Goal: Communication & Community: Answer question/provide support

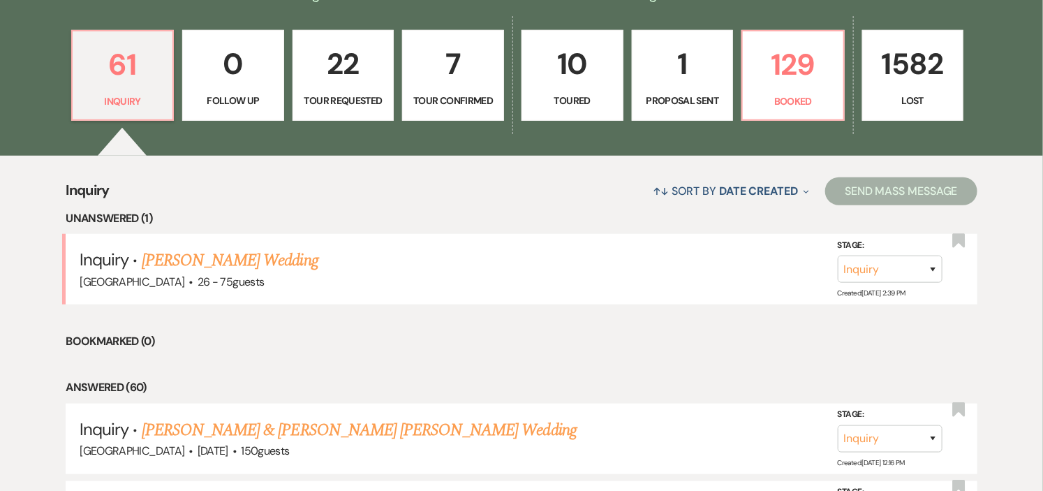
scroll to position [388, 0]
click at [228, 256] on link "[PERSON_NAME] Wedding" at bounding box center [230, 260] width 177 height 25
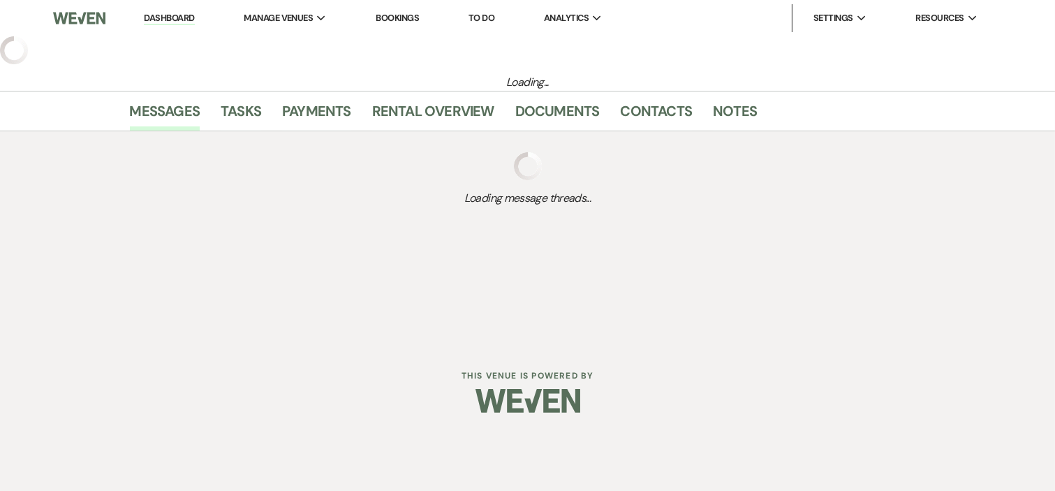
select select "4"
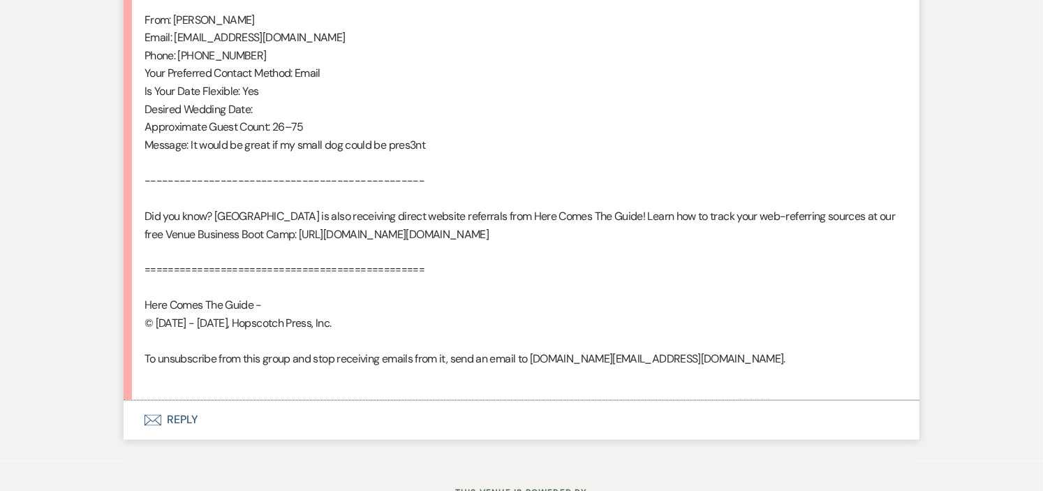
scroll to position [989, 0]
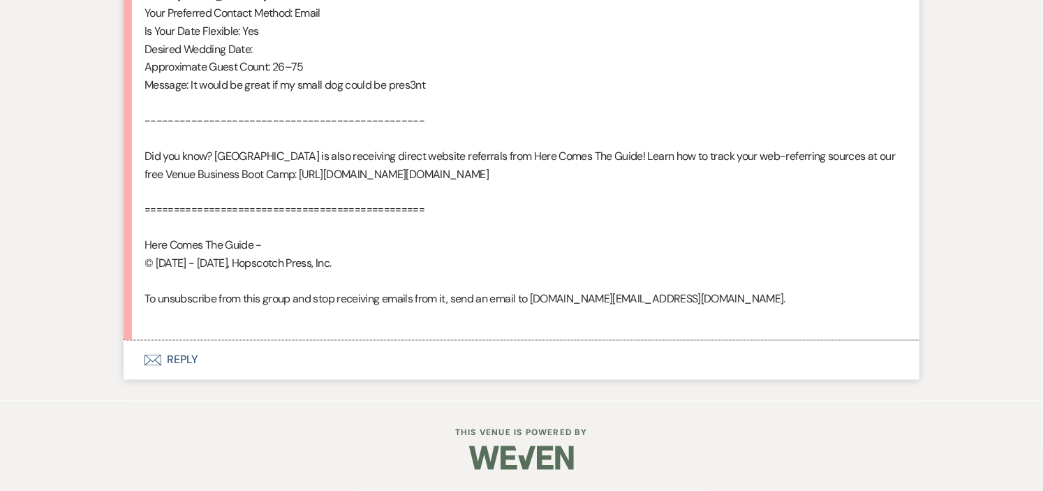
click at [182, 355] on button "Envelope Reply" at bounding box center [522, 360] width 796 height 39
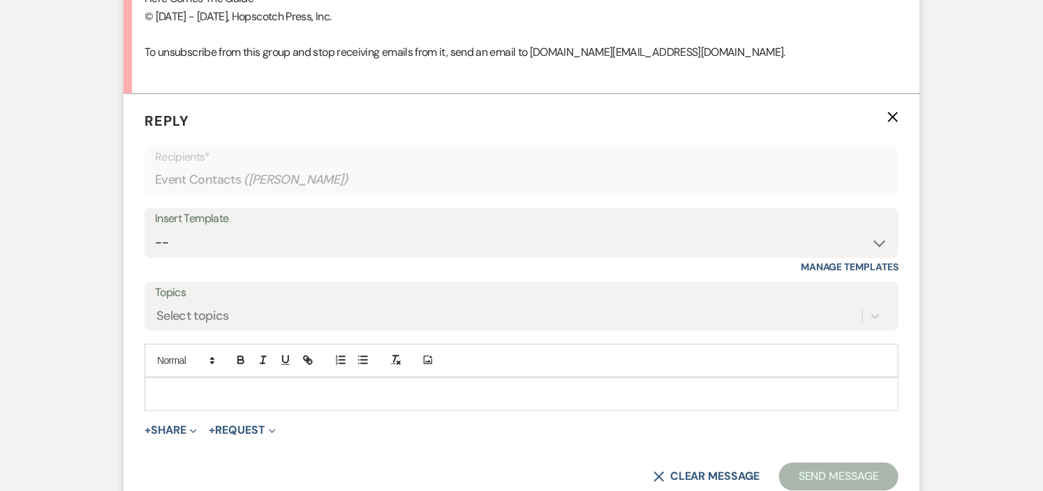
scroll to position [1229, 0]
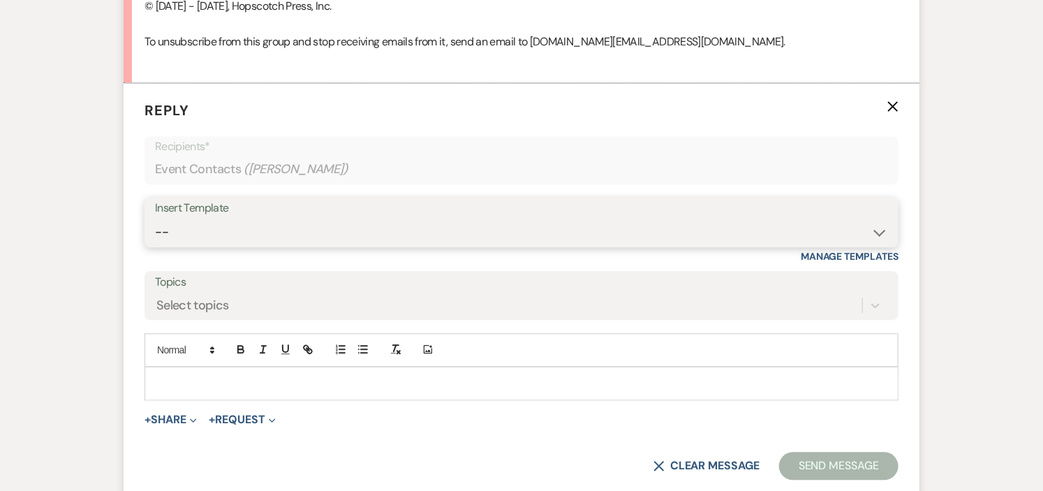
click at [874, 246] on select "-- Weven Planning Portal Introduction (Booked Events) Initial Inquiry Response …" at bounding box center [521, 232] width 733 height 27
select select "600"
click at [155, 236] on select "-- Weven Planning Portal Introduction (Booked Events) Initial Inquiry Response …" at bounding box center [521, 232] width 733 height 27
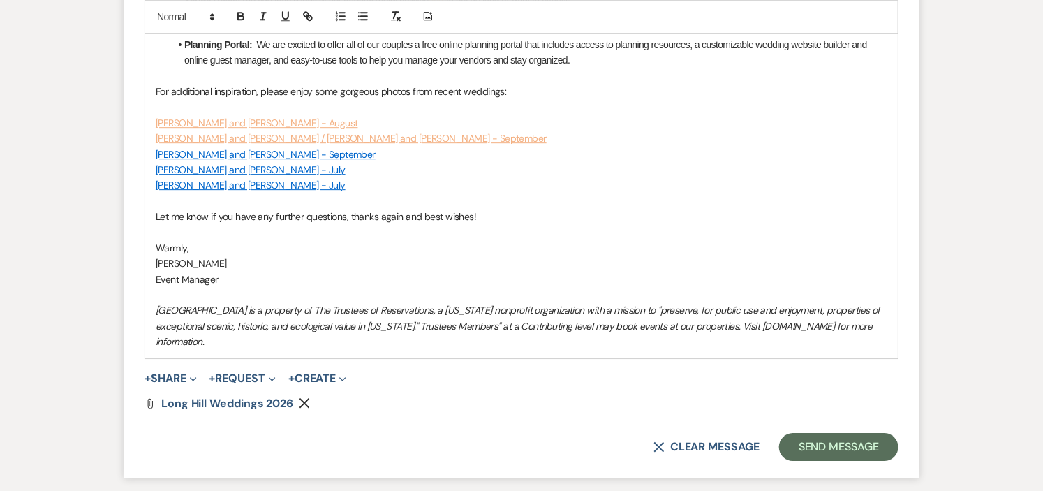
scroll to position [1927, 0]
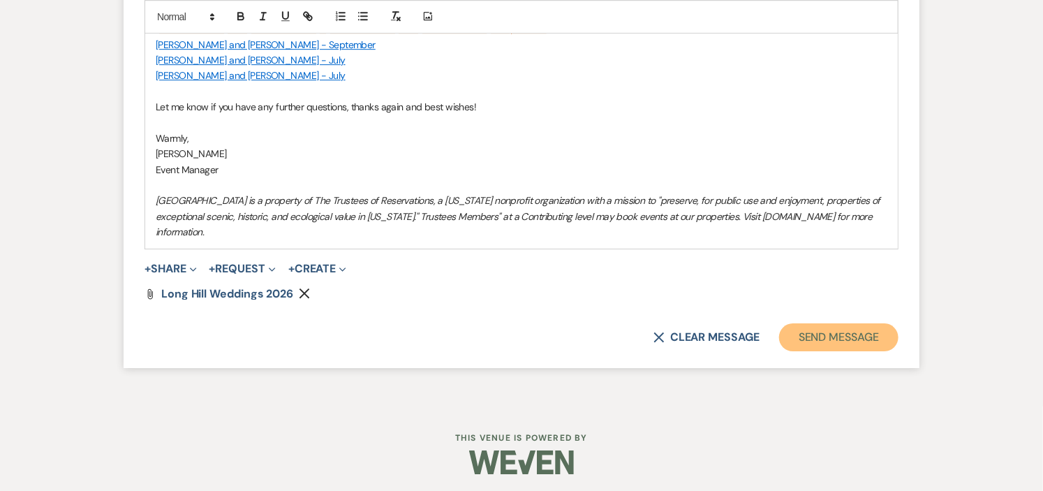
click at [869, 334] on button "Send Message" at bounding box center [838, 337] width 119 height 28
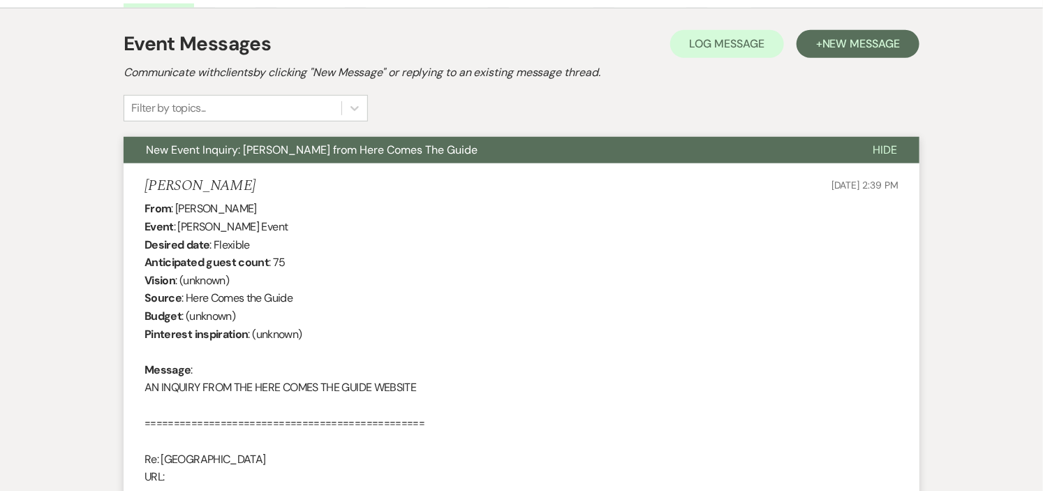
scroll to position [0, 0]
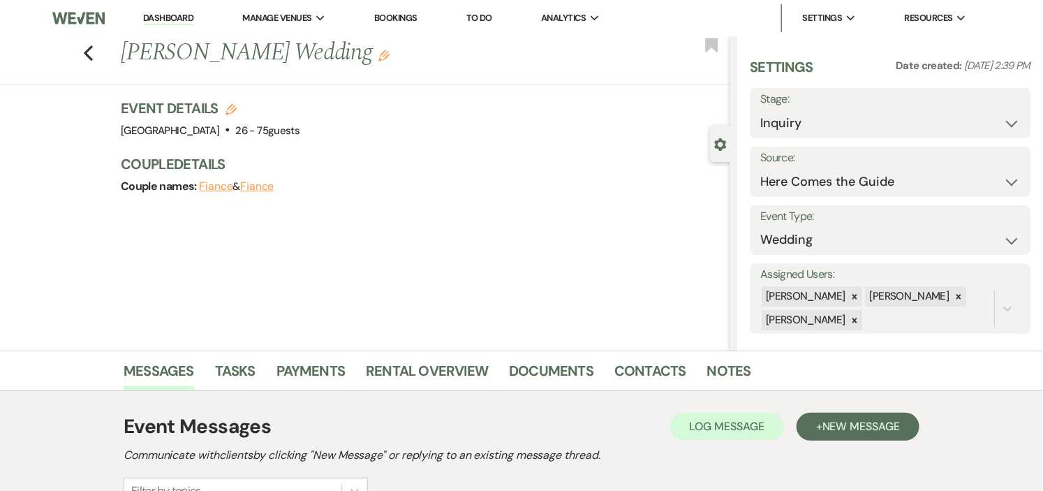
click at [164, 16] on link "Dashboard" at bounding box center [168, 18] width 50 height 13
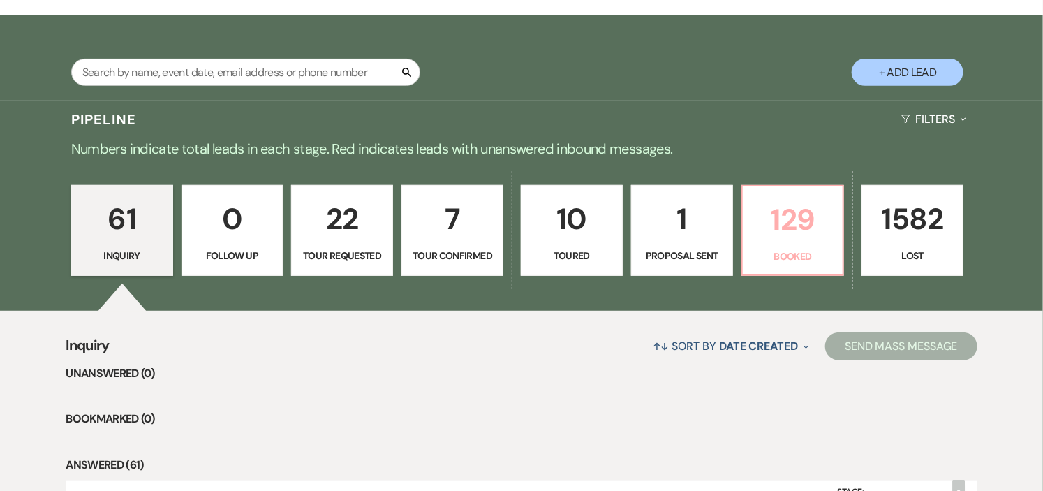
click at [777, 226] on p "129" at bounding box center [793, 219] width 84 height 47
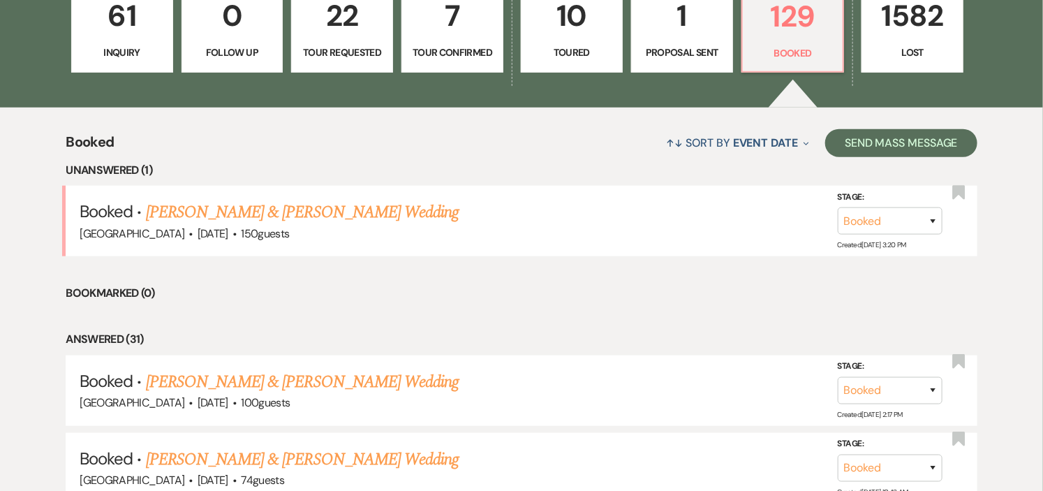
scroll to position [543, 0]
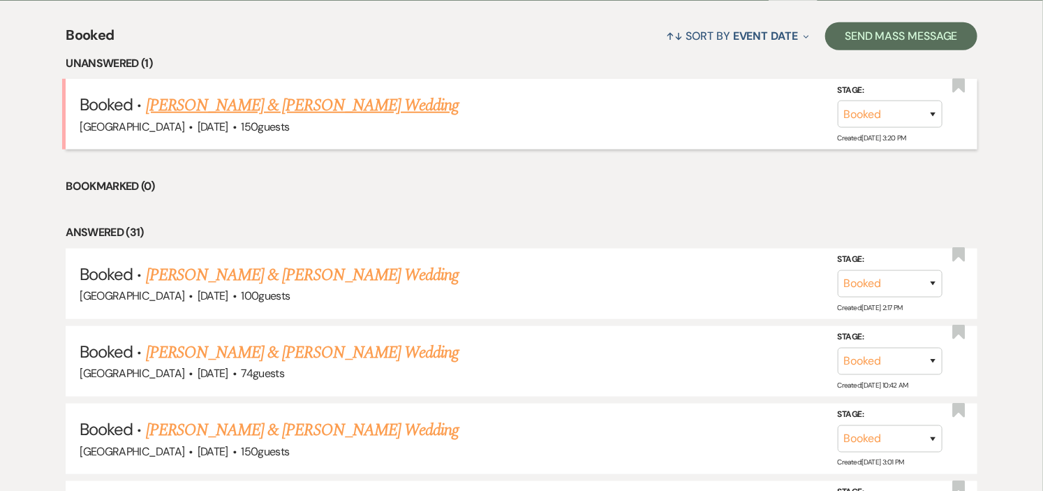
click at [422, 105] on link "[PERSON_NAME] & [PERSON_NAME] Wedding" at bounding box center [302, 105] width 313 height 25
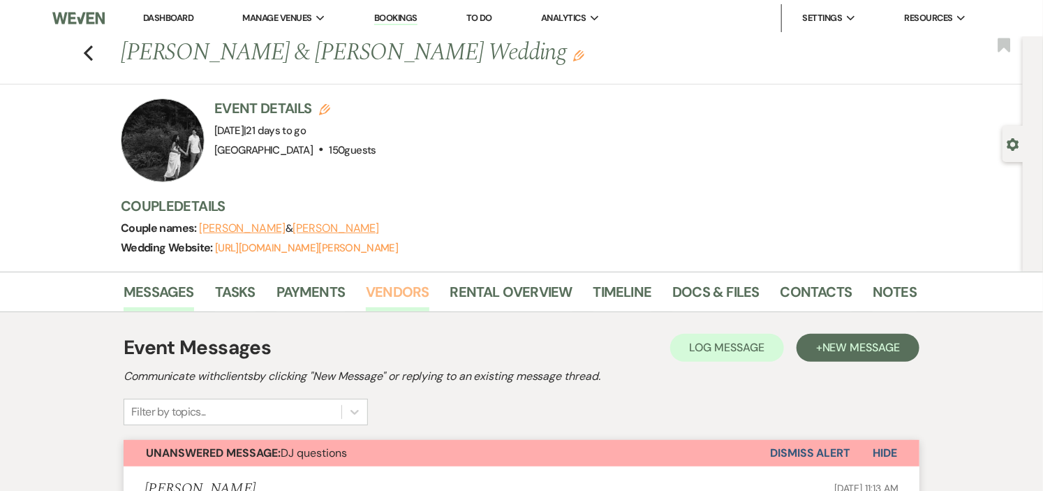
click at [378, 287] on link "Vendors" at bounding box center [397, 296] width 63 height 31
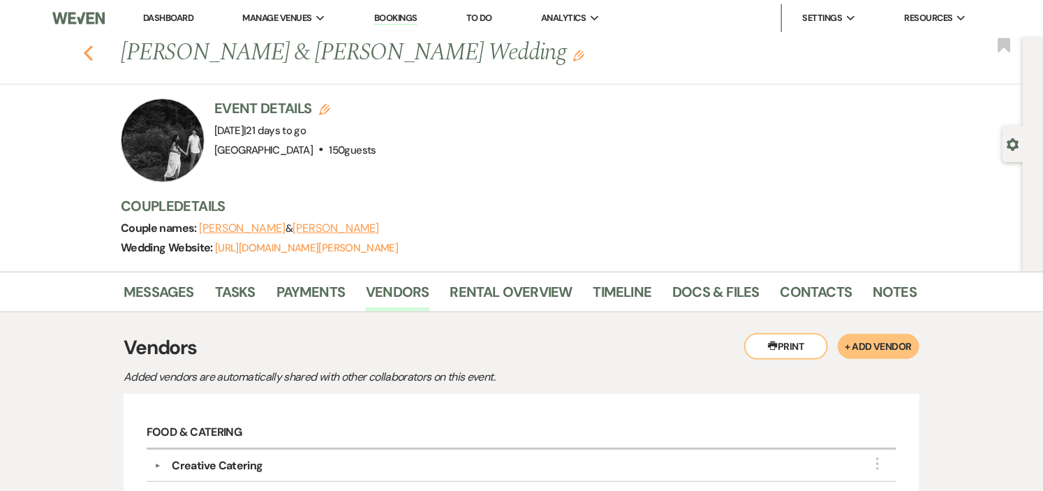
click at [93, 57] on use "button" at bounding box center [88, 52] width 9 height 15
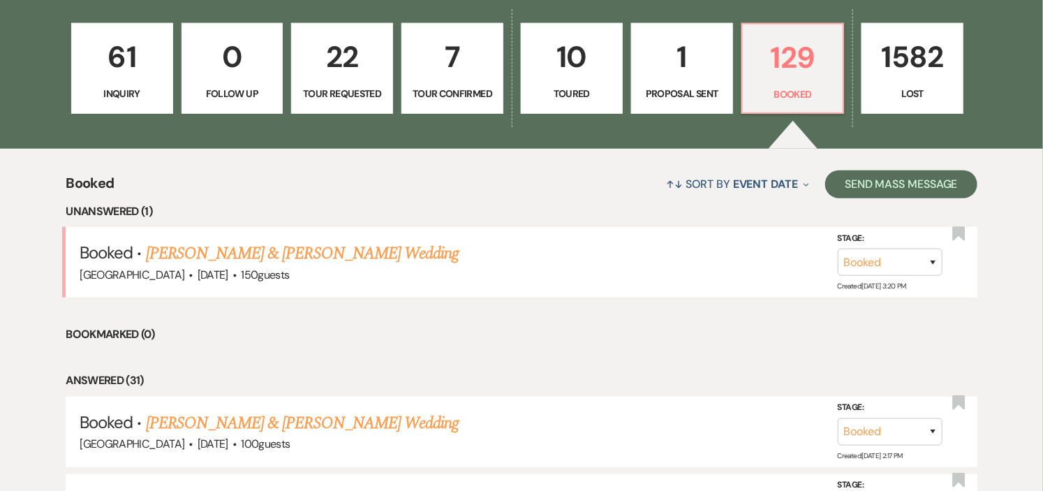
scroll to position [388, 0]
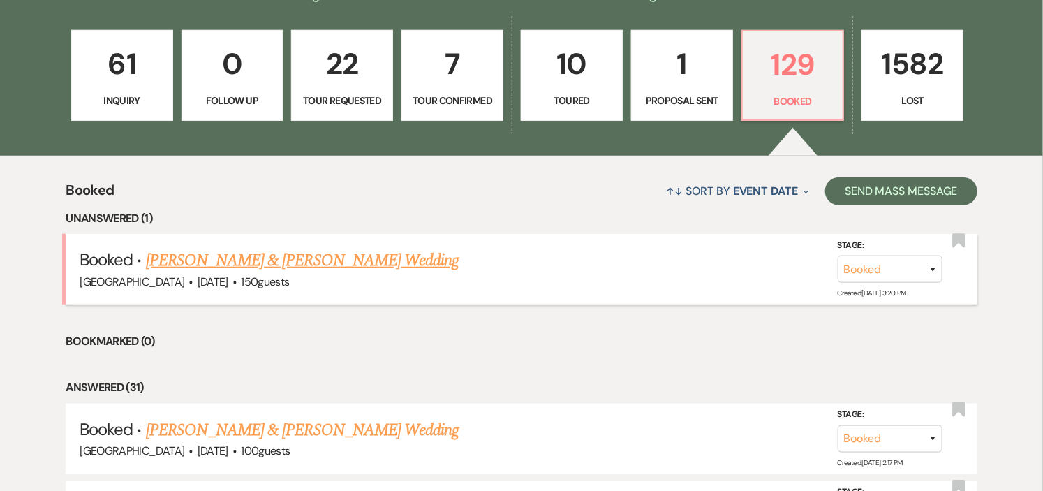
click at [430, 248] on link "[PERSON_NAME] & [PERSON_NAME] Wedding" at bounding box center [302, 260] width 313 height 25
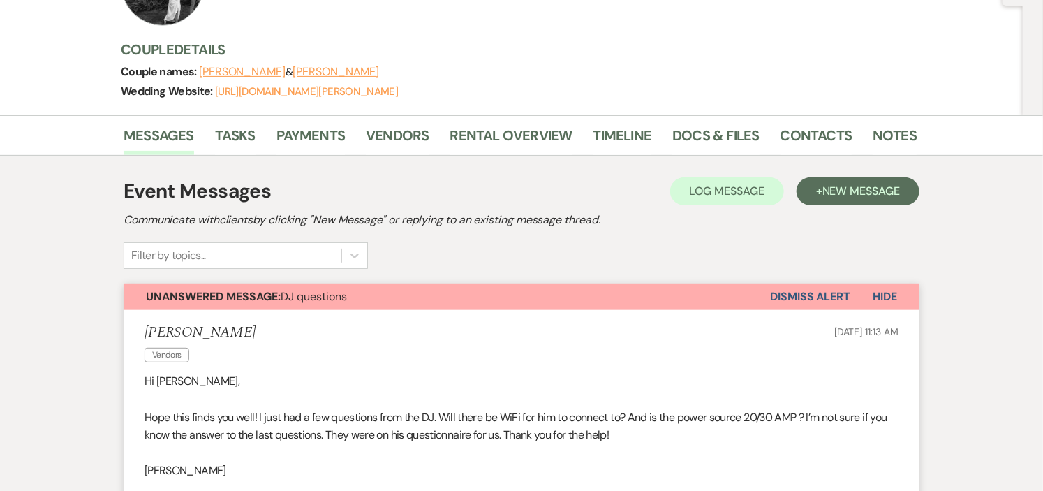
scroll to position [155, 0]
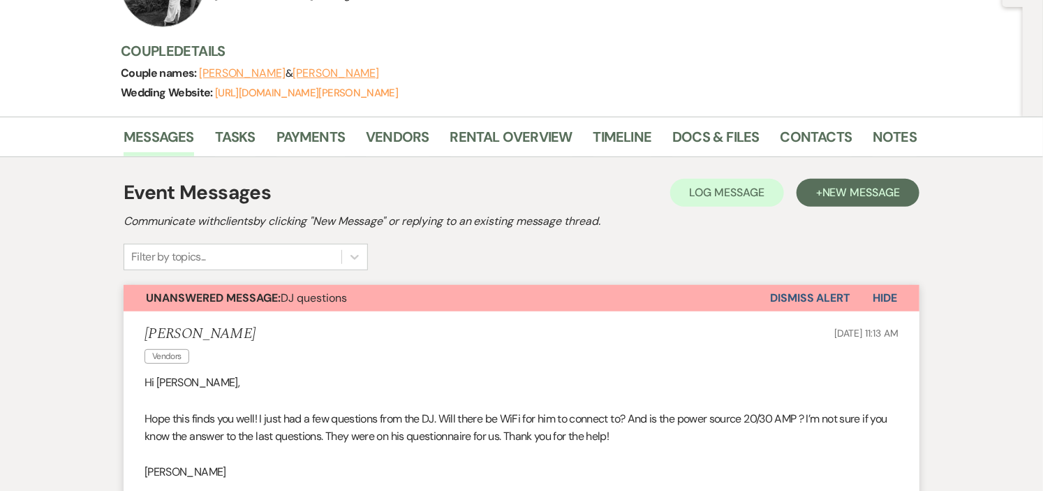
click at [784, 300] on button "Dismiss Alert" at bounding box center [810, 298] width 80 height 27
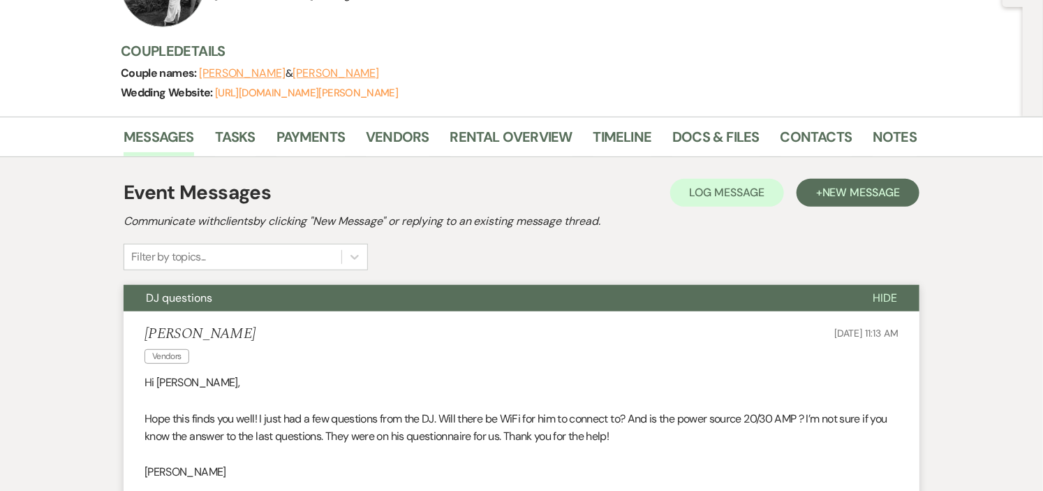
scroll to position [0, 0]
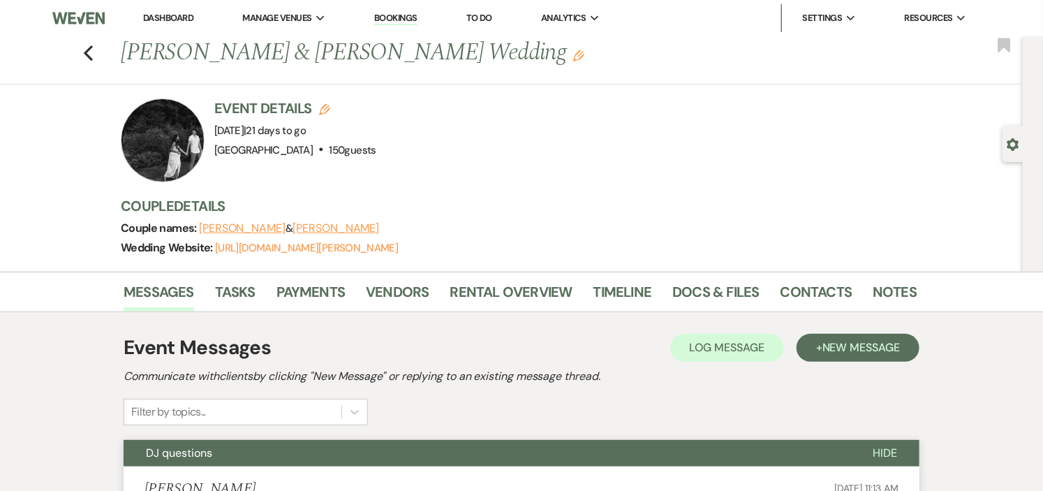
click at [154, 17] on link "Dashboard" at bounding box center [168, 18] width 50 height 12
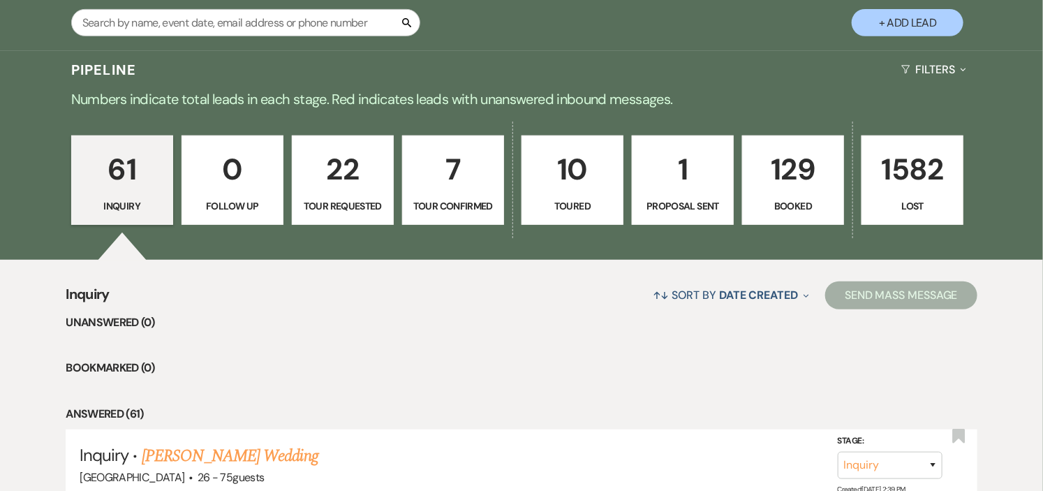
scroll to position [310, 0]
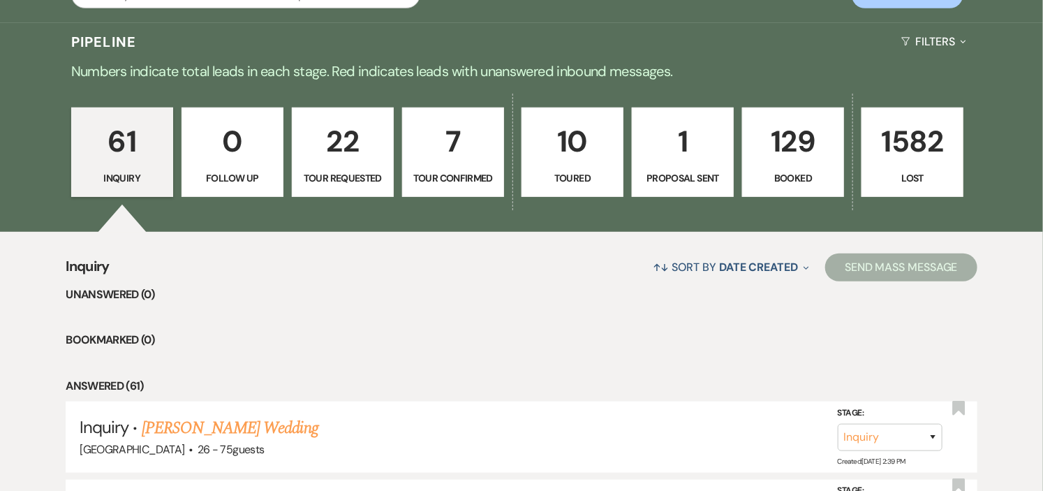
click at [703, 171] on p "Proposal Sent" at bounding box center [683, 177] width 84 height 15
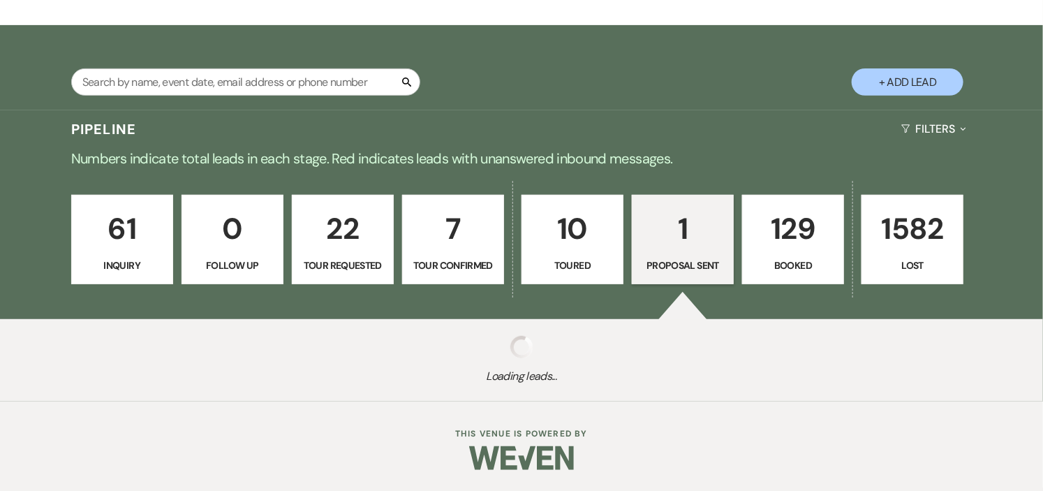
select select "6"
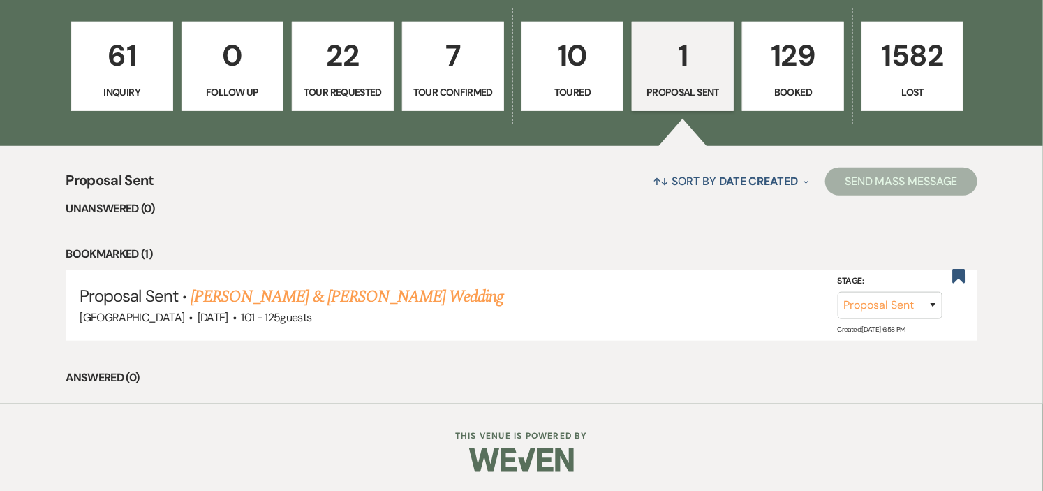
scroll to position [398, 0]
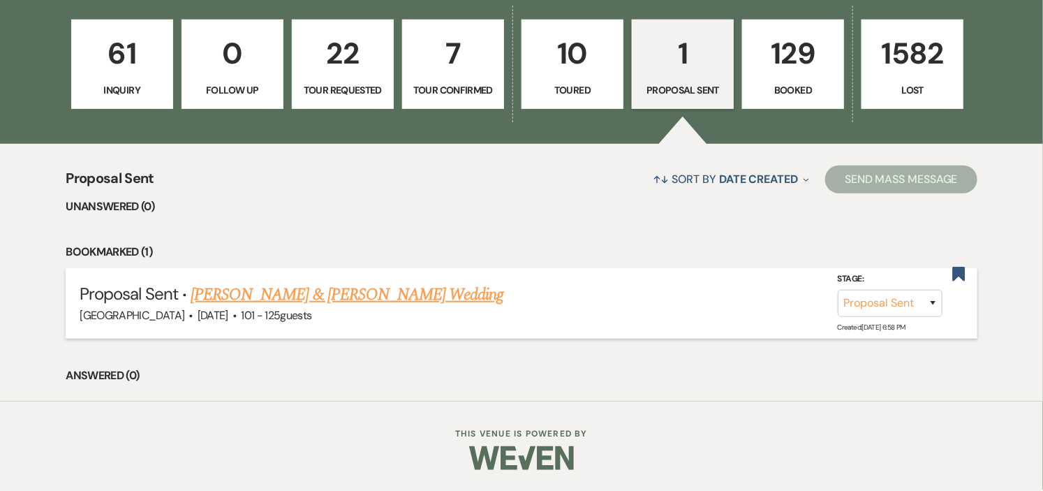
click at [355, 296] on link "Olivia Howe & Trey Broach's Wedding" at bounding box center [347, 294] width 313 height 25
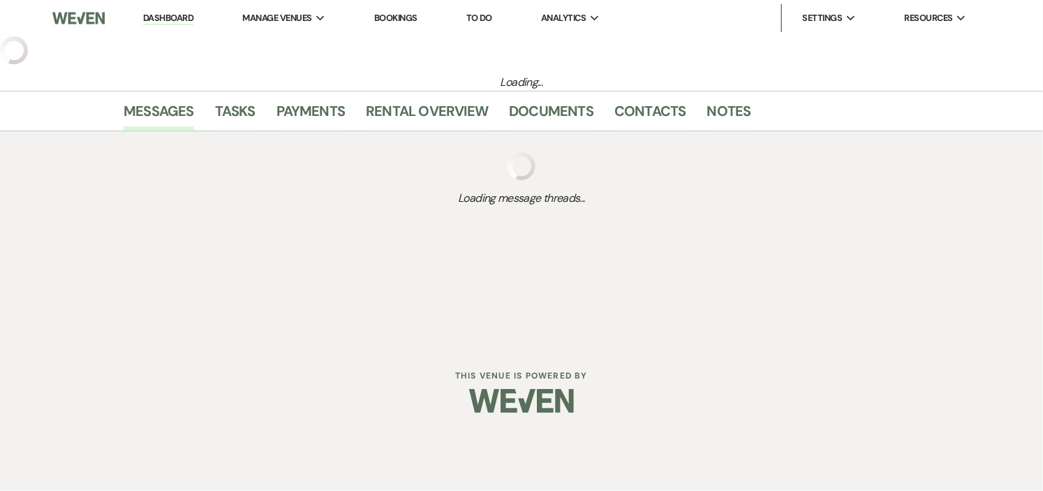
select select "6"
select select "4"
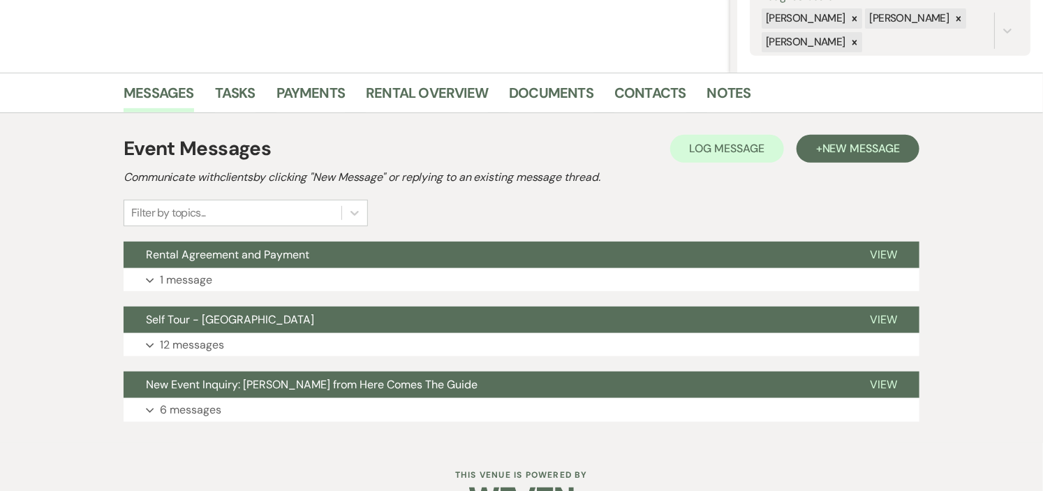
scroll to position [310, 0]
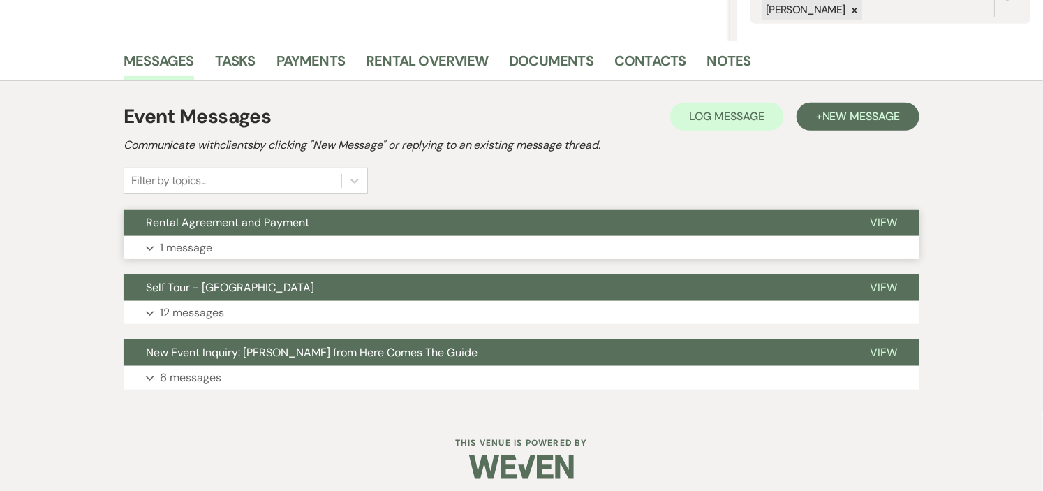
click at [376, 231] on button "Rental Agreement and Payment" at bounding box center [486, 222] width 724 height 27
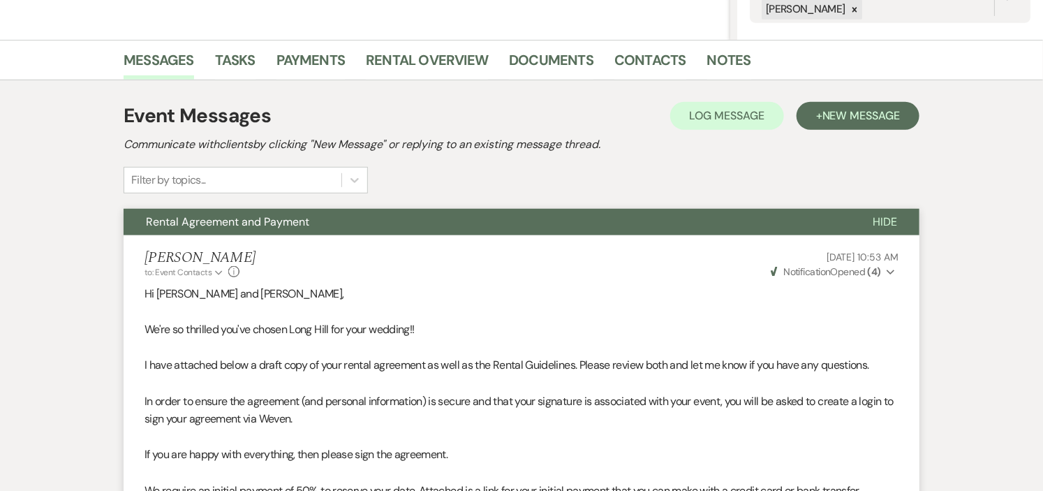
scroll to position [0, 0]
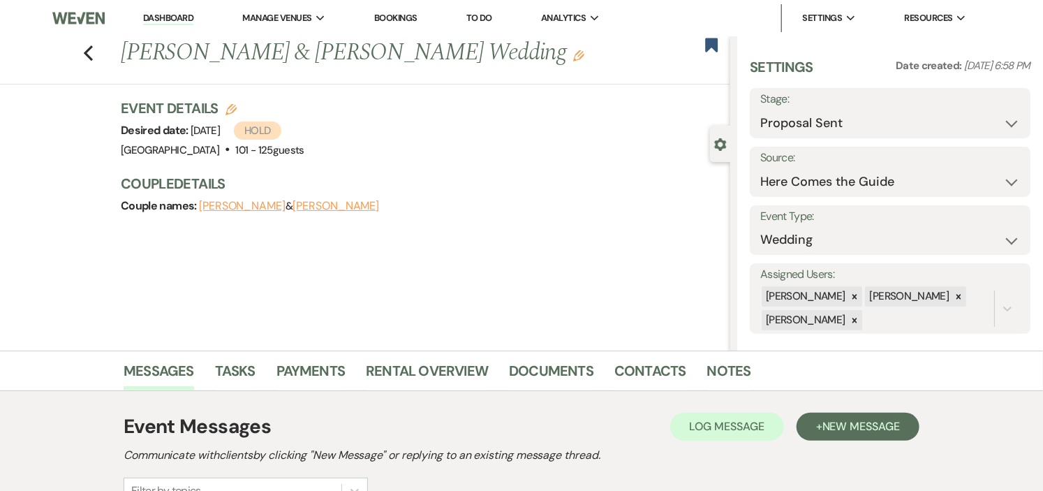
click at [163, 17] on link "Dashboard" at bounding box center [168, 18] width 50 height 13
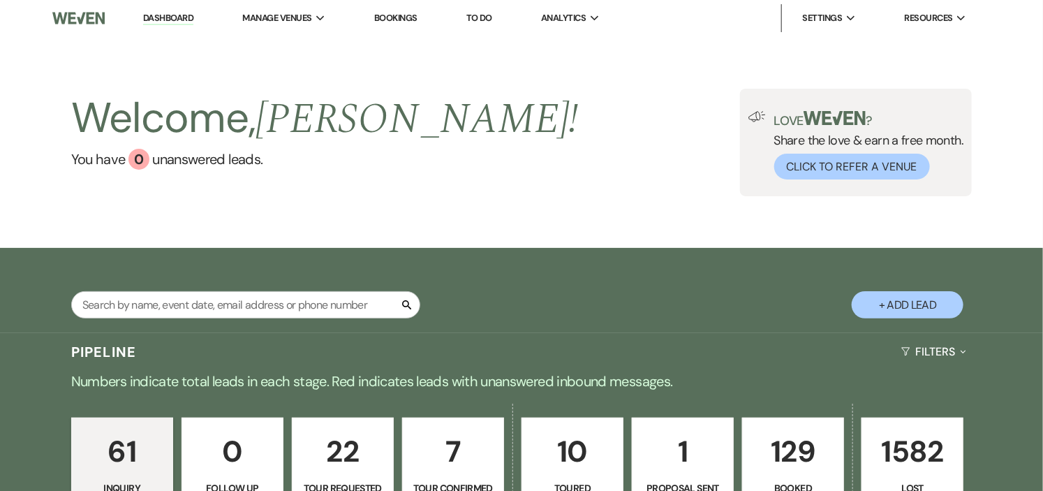
click at [796, 436] on p "129" at bounding box center [793, 451] width 84 height 47
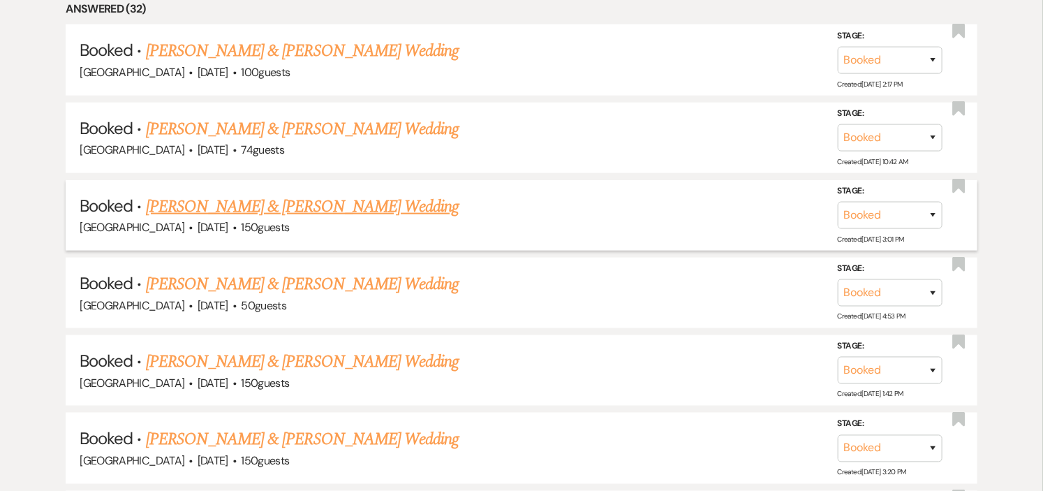
scroll to position [688, 0]
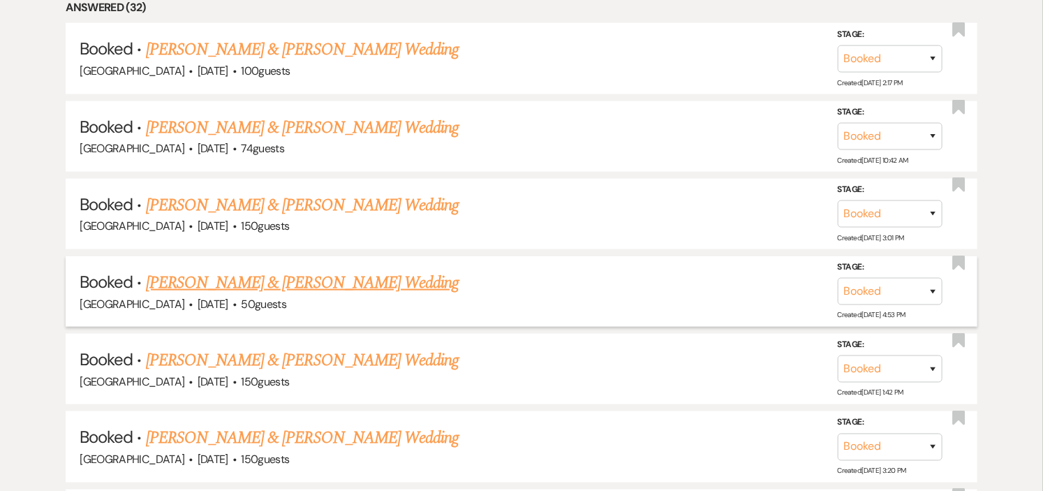
click at [381, 283] on link "[PERSON_NAME] & [PERSON_NAME] Wedding" at bounding box center [302, 282] width 313 height 25
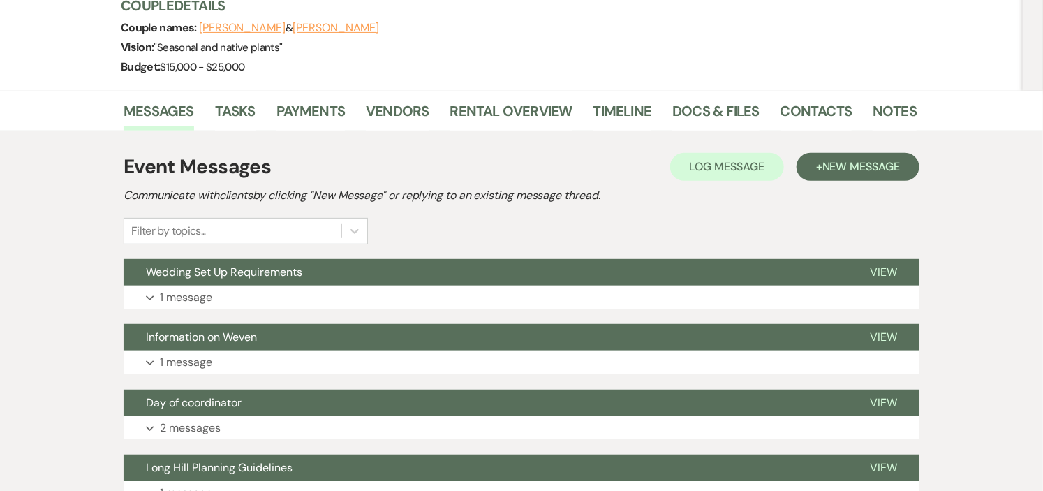
scroll to position [233, 0]
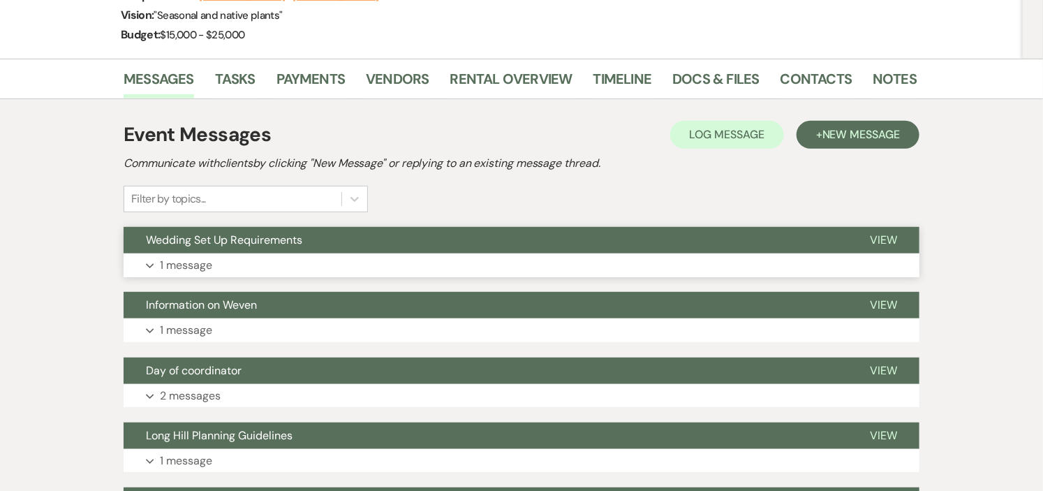
click at [493, 253] on button "Wedding Set Up Requirements" at bounding box center [486, 240] width 724 height 27
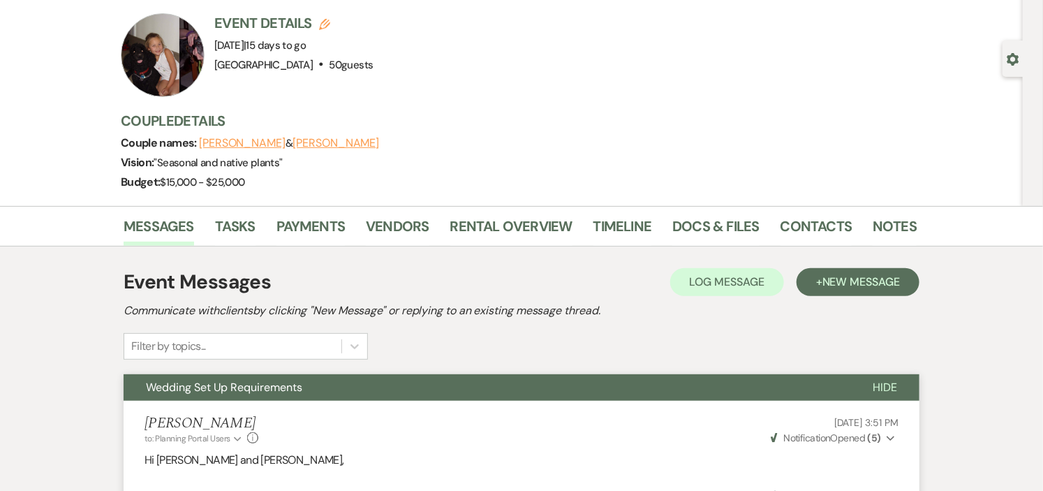
scroll to position [78, 0]
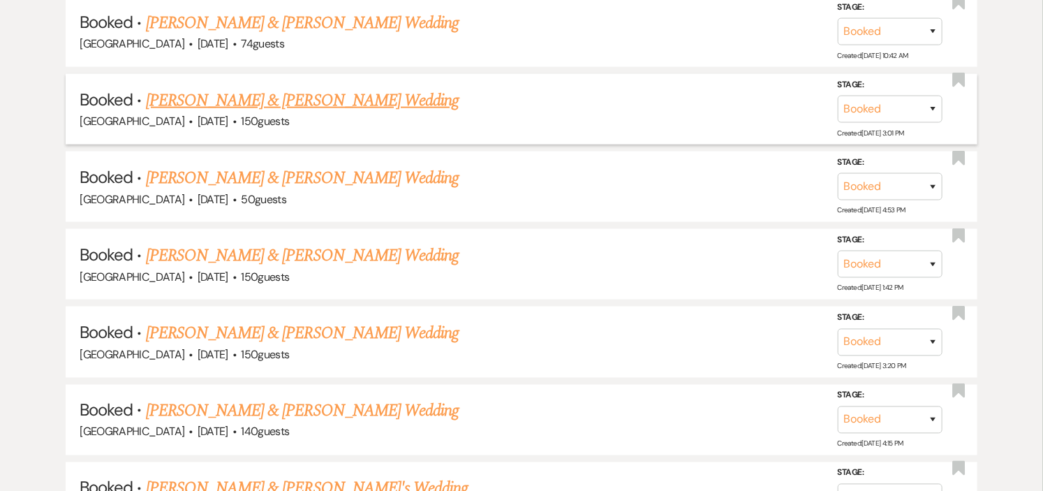
scroll to position [843, 0]
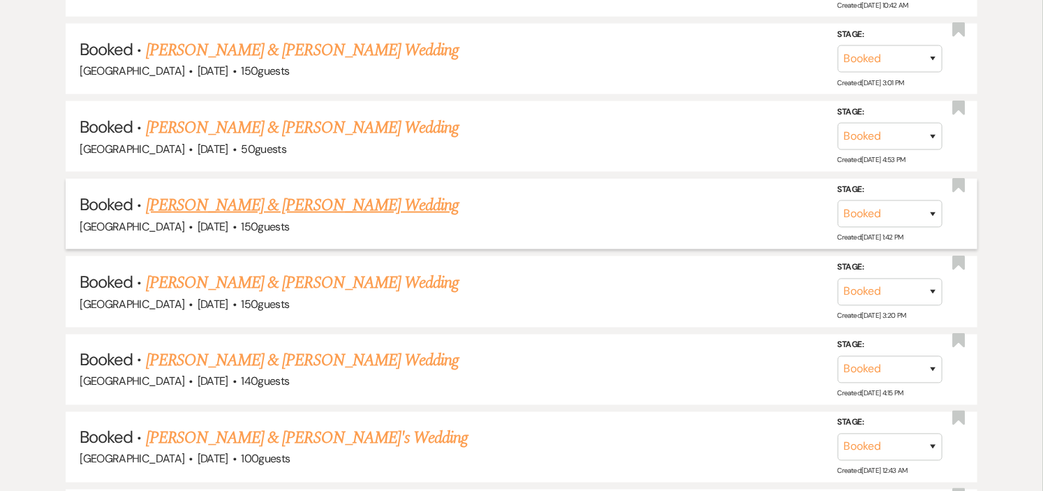
click at [357, 206] on link "[PERSON_NAME] & [PERSON_NAME] Wedding" at bounding box center [302, 205] width 313 height 25
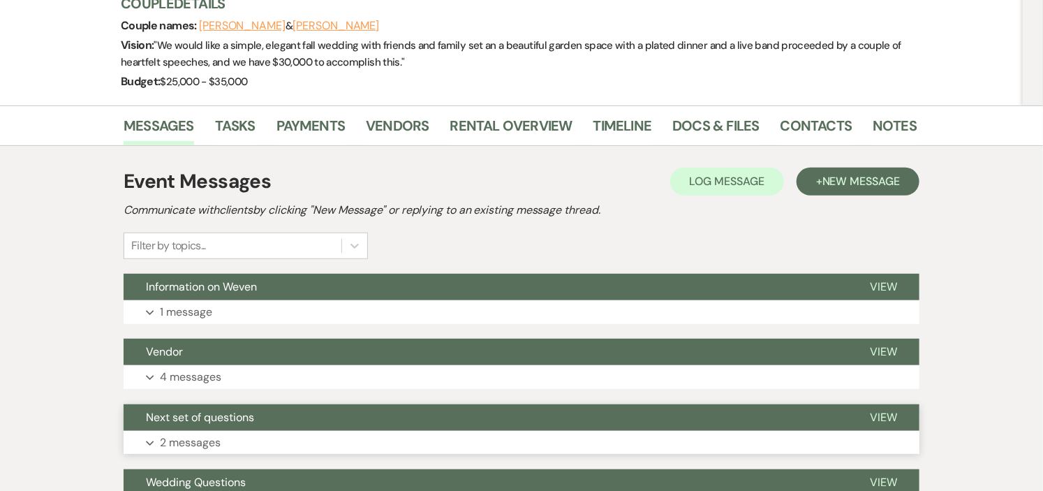
scroll to position [233, 0]
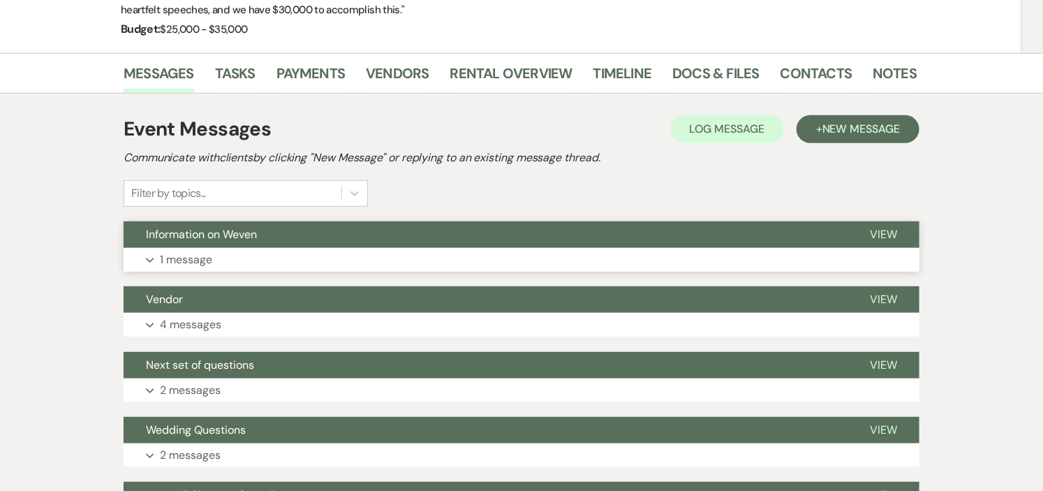
click at [473, 241] on button "Information on Weven" at bounding box center [486, 234] width 724 height 27
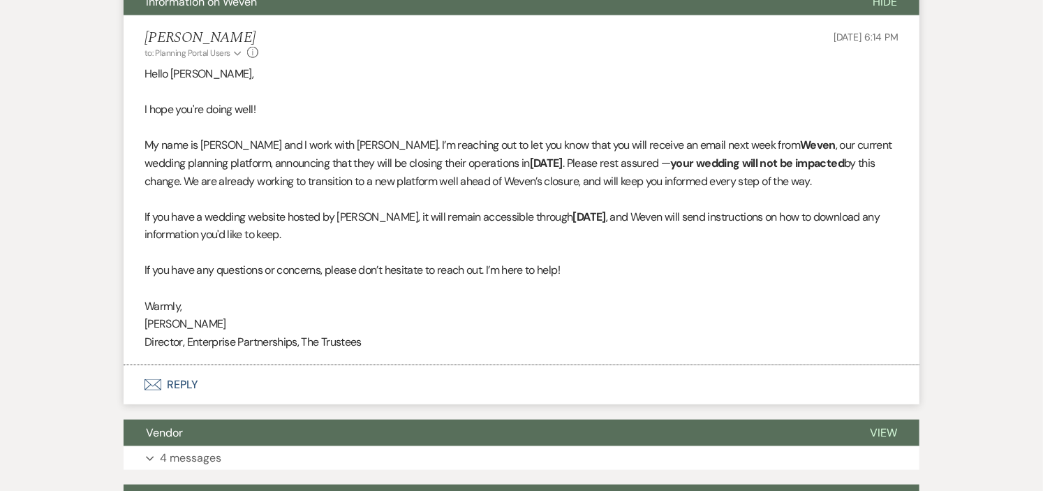
scroll to position [699, 0]
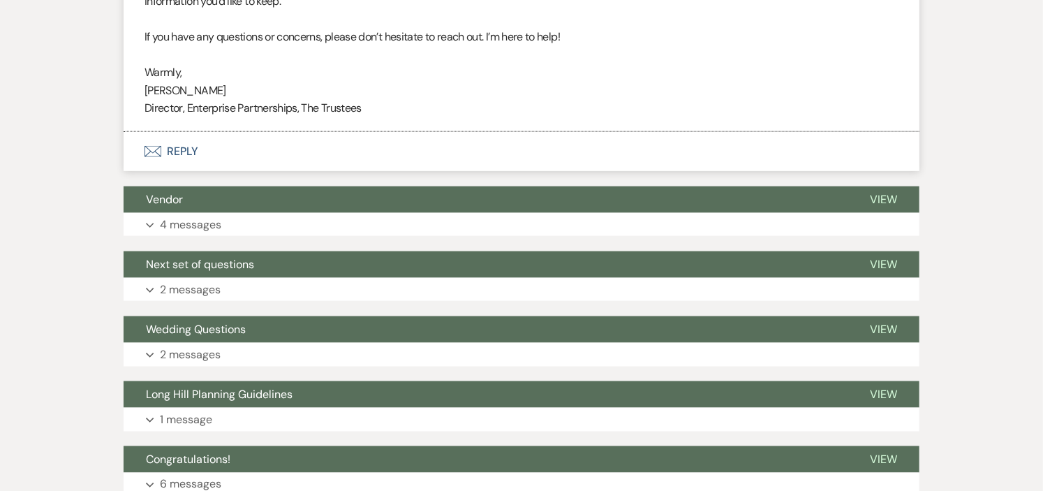
click at [473, 240] on div "Event Messages Log Log Message + New Message Communicate with clients by clicki…" at bounding box center [522, 170] width 796 height 1058
click at [473, 218] on button "Expand 4 messages" at bounding box center [522, 225] width 796 height 24
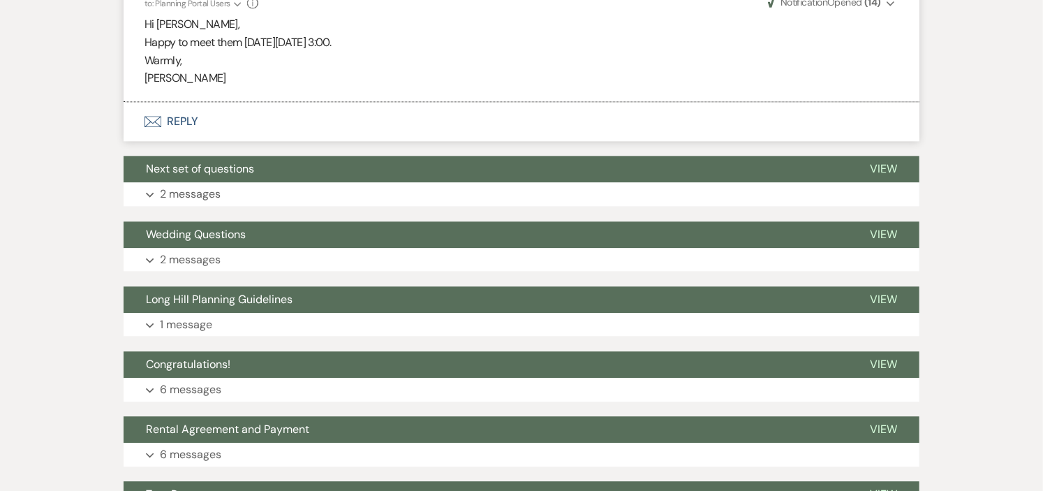
scroll to position [1397, 0]
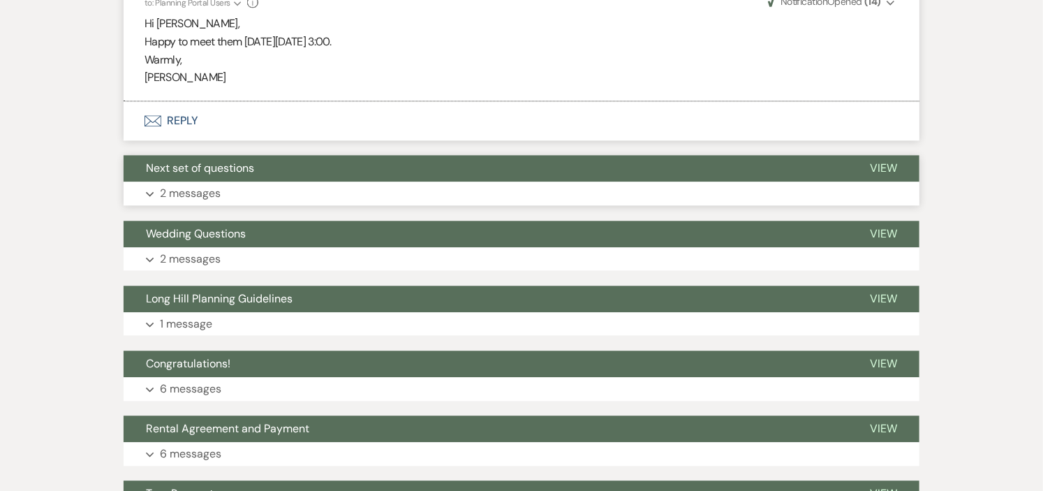
click at [469, 187] on button "Expand 2 messages" at bounding box center [522, 194] width 796 height 24
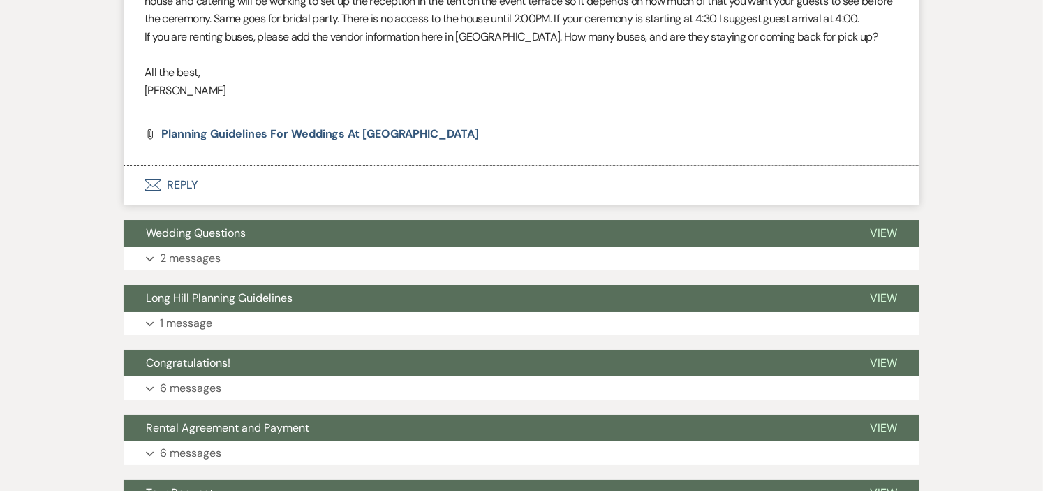
scroll to position [2250, 0]
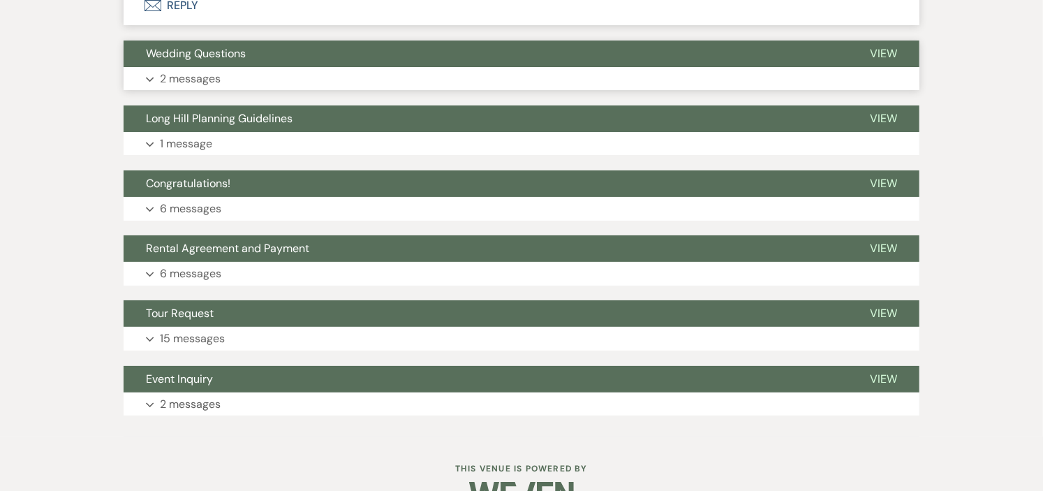
click at [457, 89] on button "Expand 2 messages" at bounding box center [522, 79] width 796 height 24
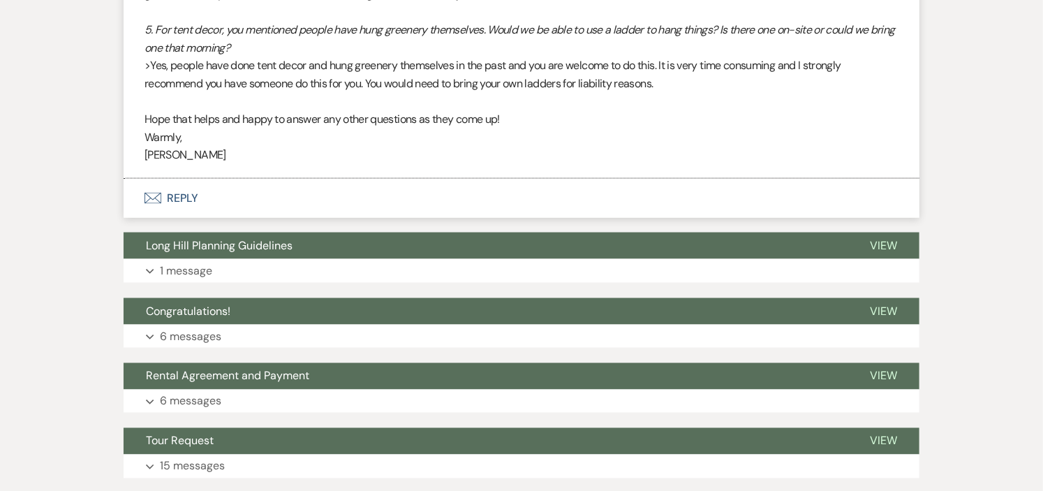
scroll to position [3181, 0]
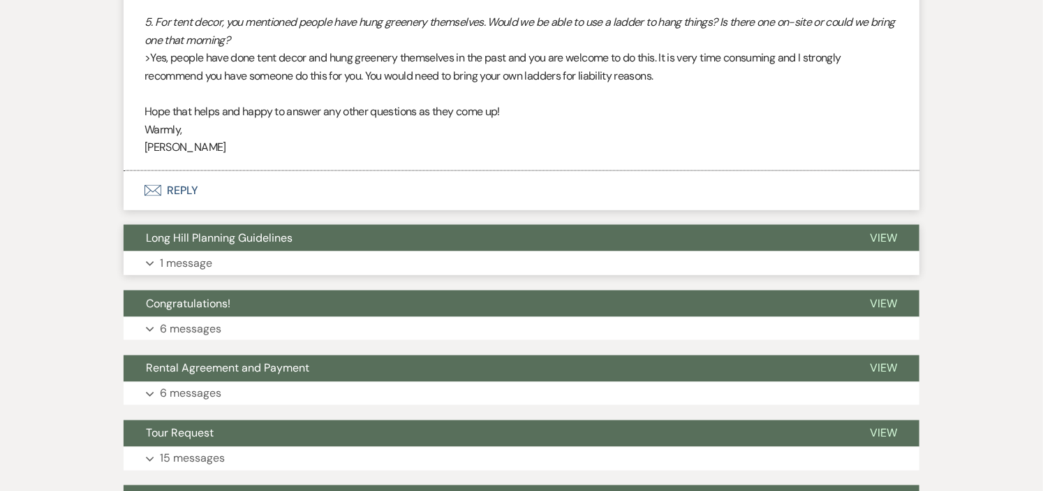
click at [489, 271] on button "Expand 1 message" at bounding box center [522, 263] width 796 height 24
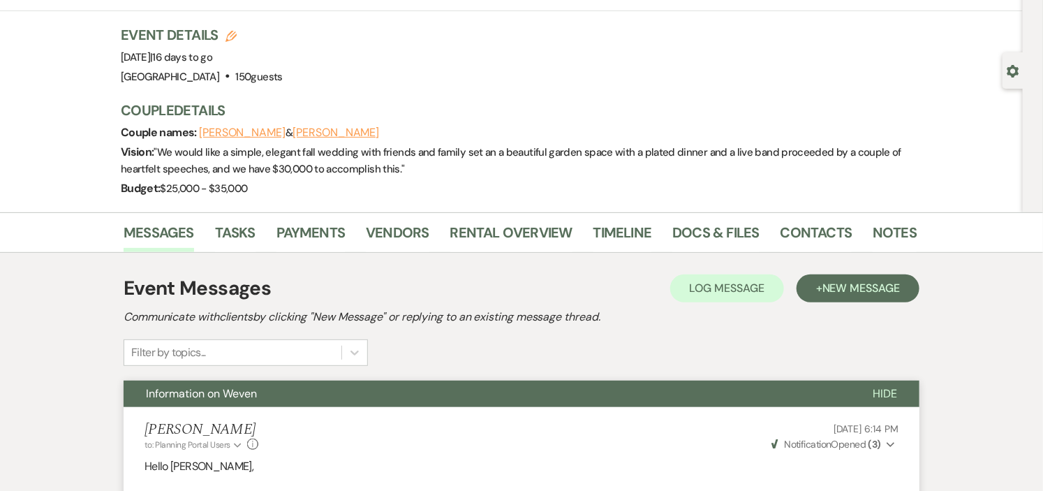
scroll to position [0, 0]
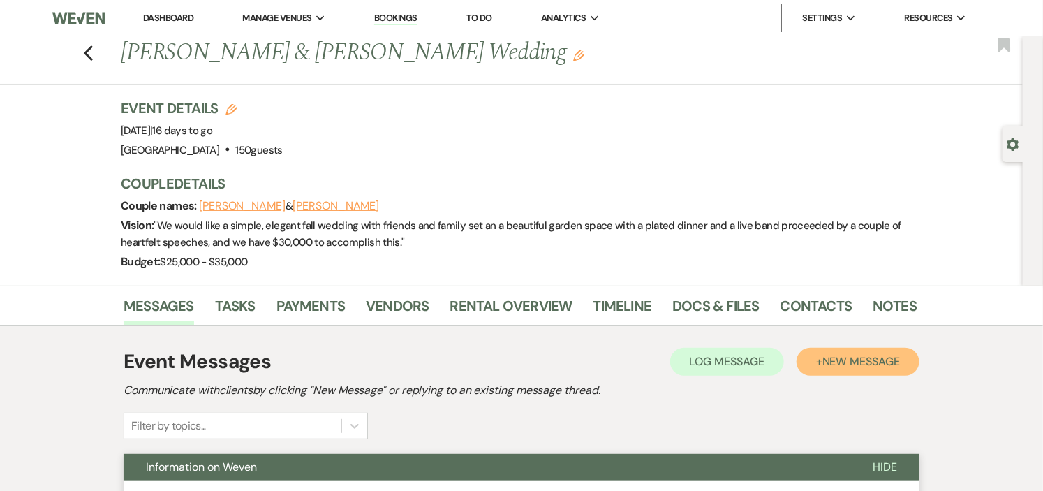
click at [839, 358] on span "New Message" at bounding box center [862, 361] width 78 height 15
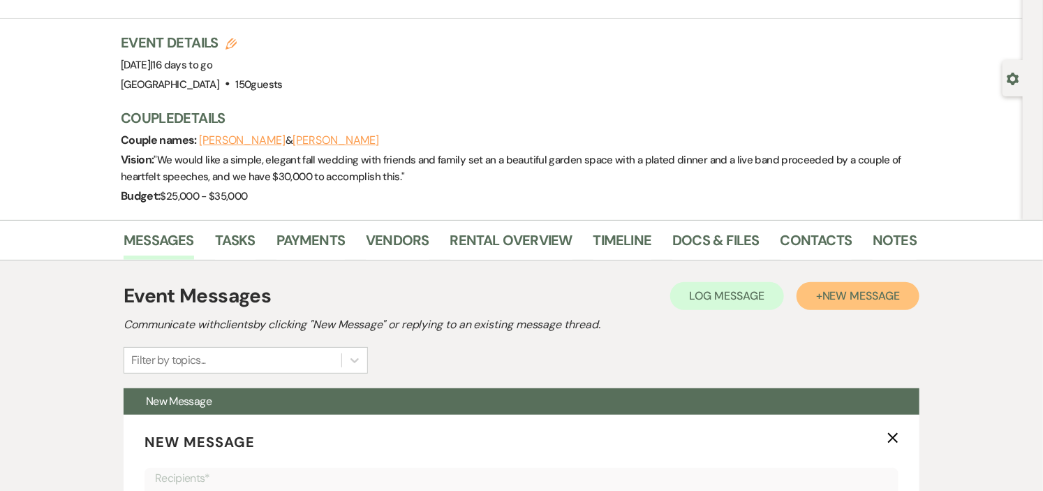
scroll to position [310, 0]
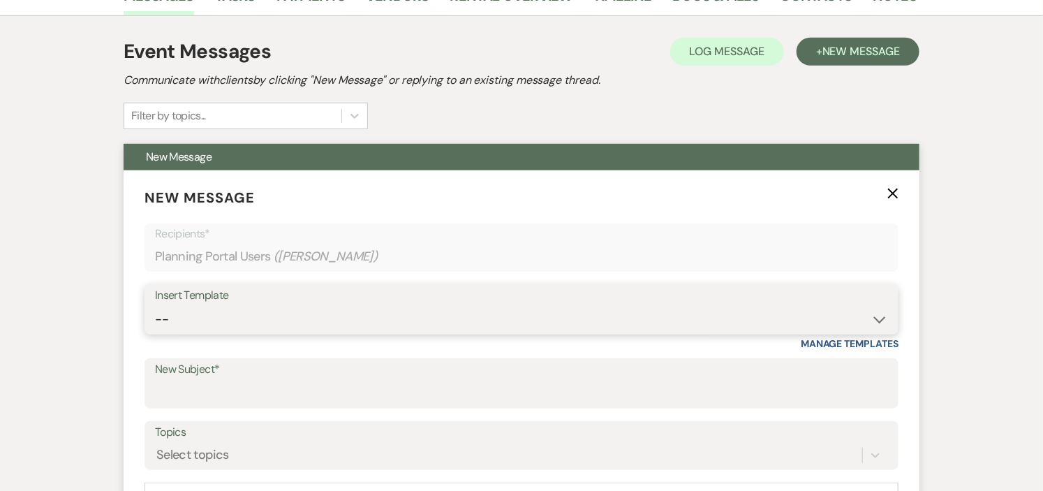
click at [877, 325] on select "-- Weven Planning Portal Introduction (Booked Events) Initial Inquiry Response …" at bounding box center [521, 319] width 733 height 27
select select "1933"
click at [155, 306] on select "-- Weven Planning Portal Introduction (Booked Events) Initial Inquiry Response …" at bounding box center [521, 319] width 733 height 27
type input "Wedding Set Up Requirements"
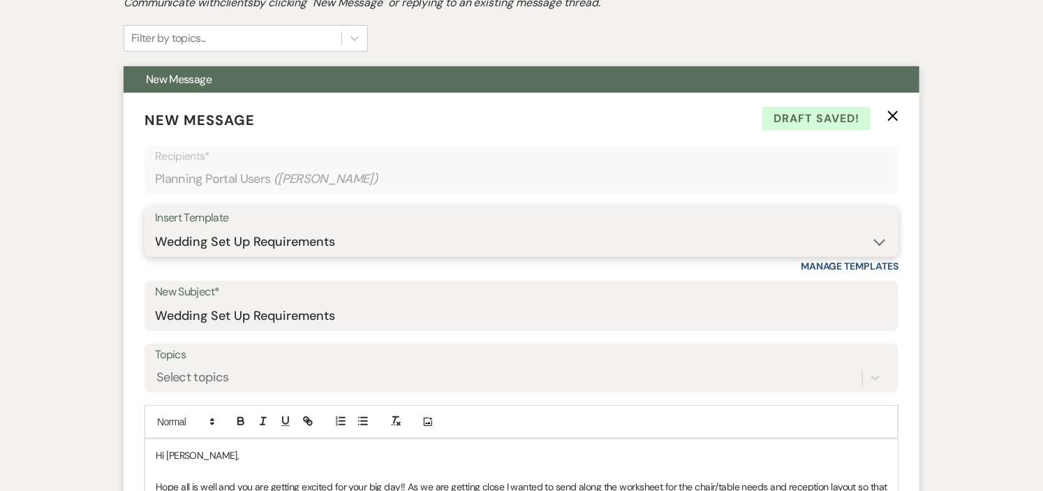
scroll to position [155, 0]
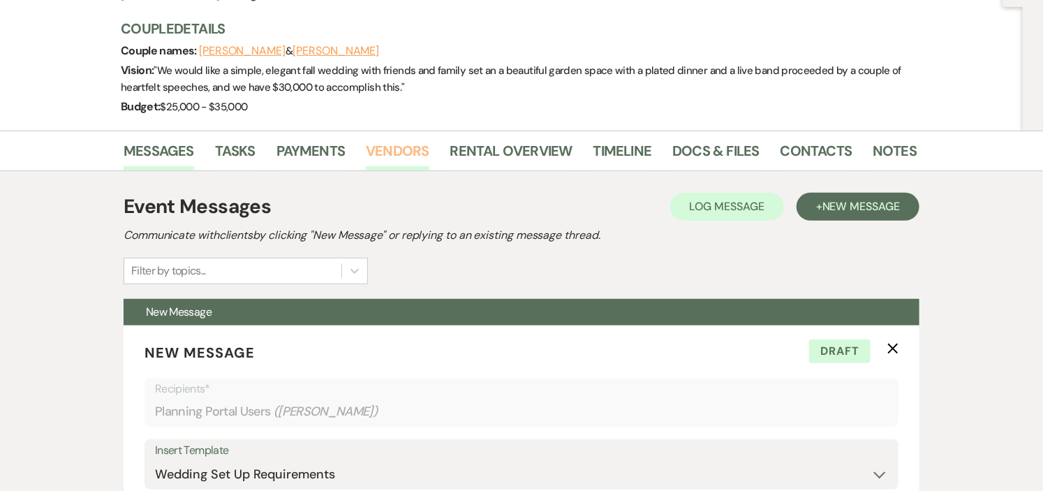
click at [398, 149] on link "Vendors" at bounding box center [397, 155] width 63 height 31
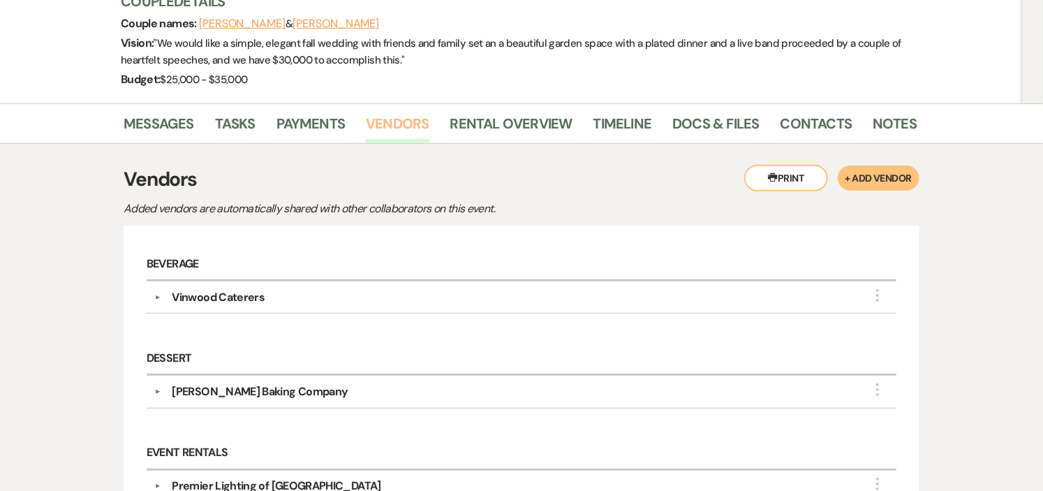
scroll to position [155, 0]
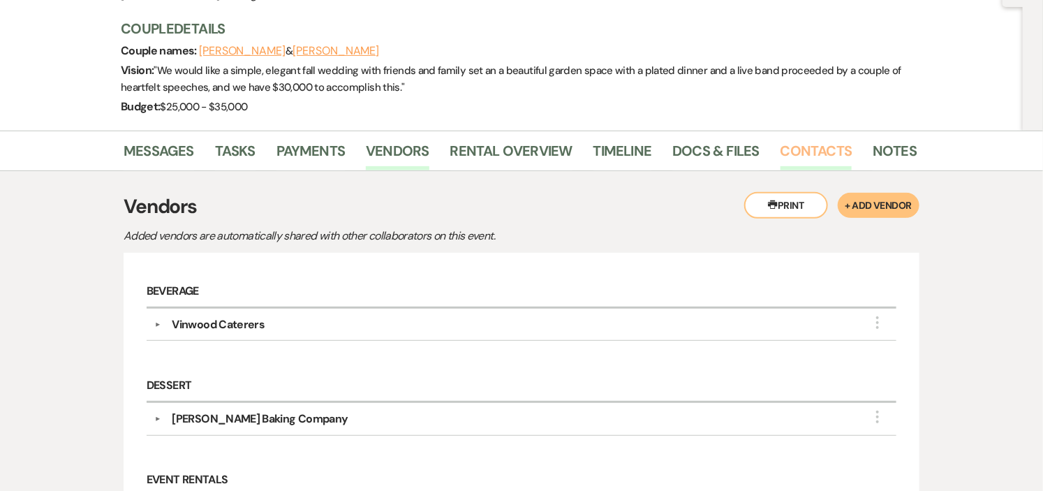
click at [800, 147] on link "Contacts" at bounding box center [817, 155] width 72 height 31
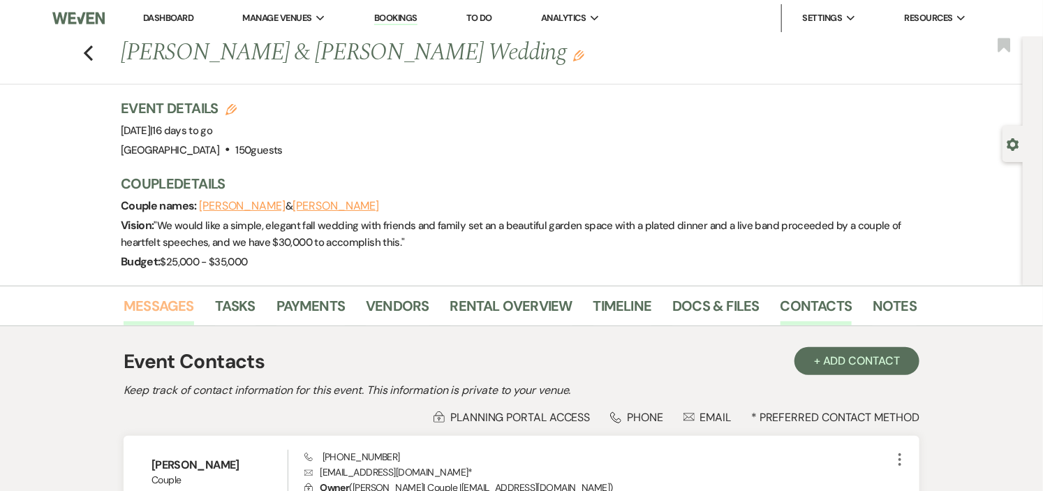
click at [172, 302] on link "Messages" at bounding box center [159, 310] width 71 height 31
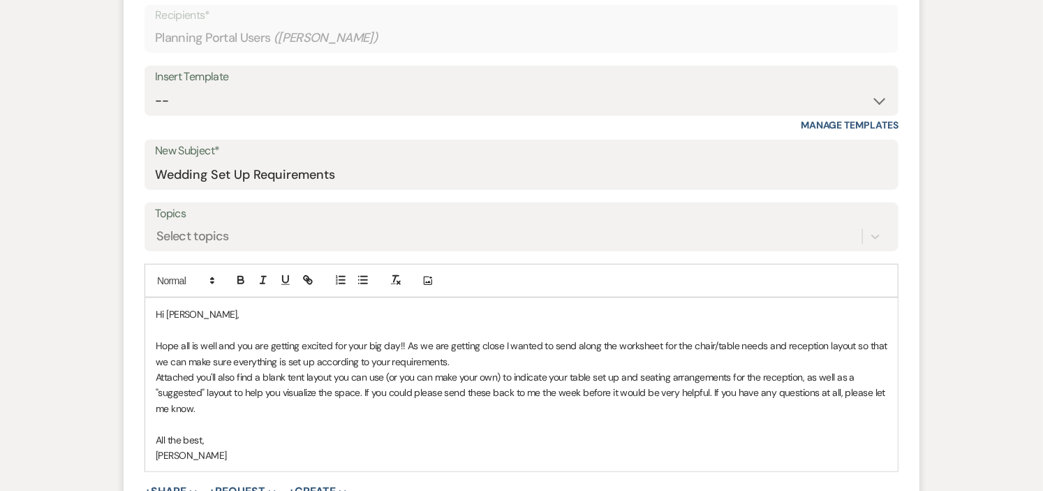
scroll to position [620, 0]
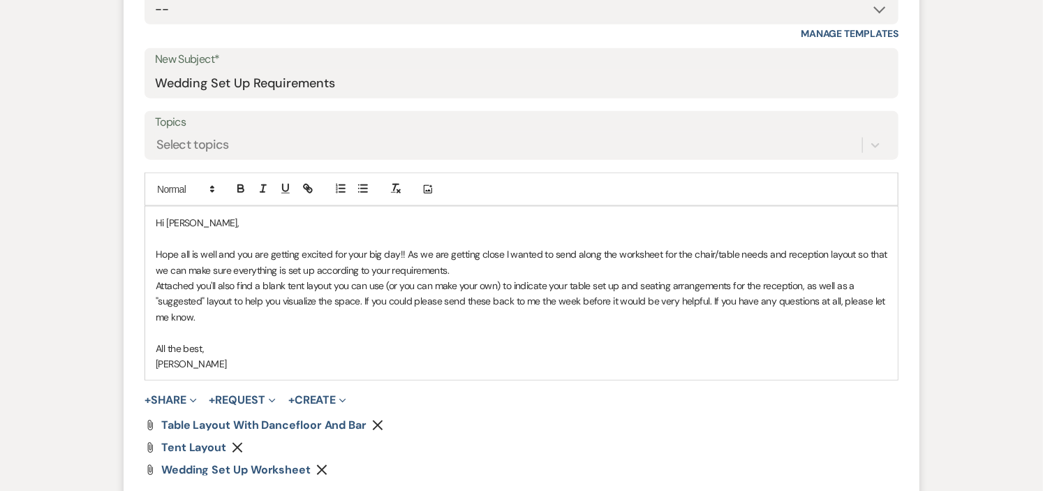
click at [212, 221] on p "Hi Julianne," at bounding box center [522, 222] width 732 height 15
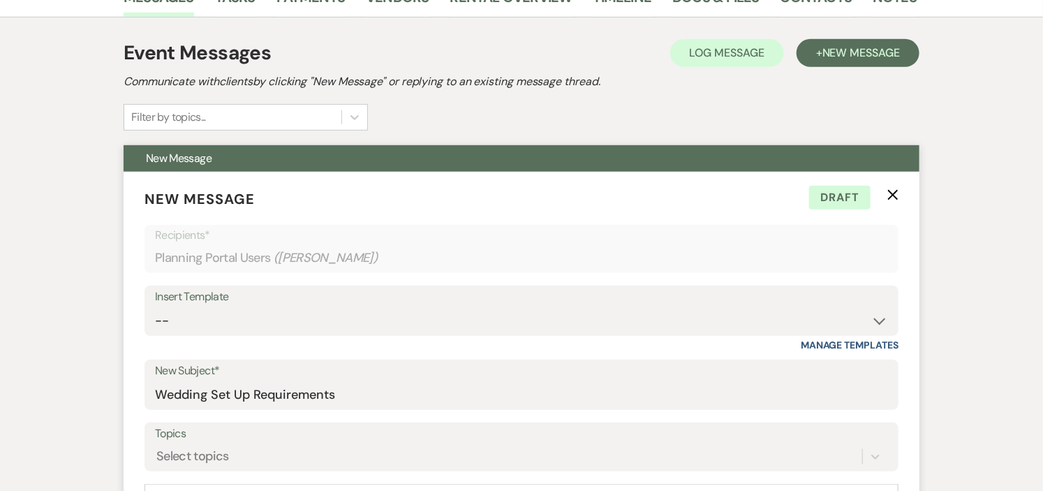
scroll to position [155, 0]
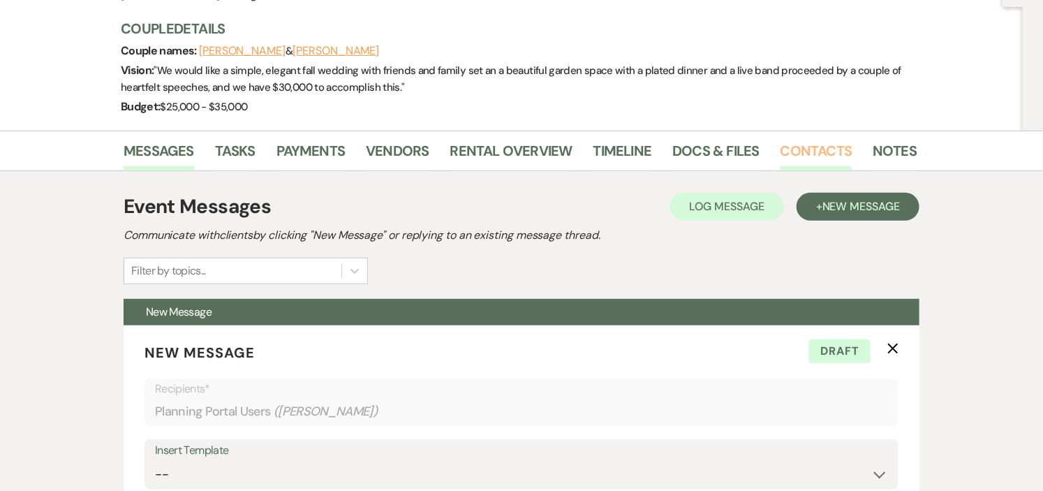
click at [786, 147] on link "Contacts" at bounding box center [817, 155] width 72 height 31
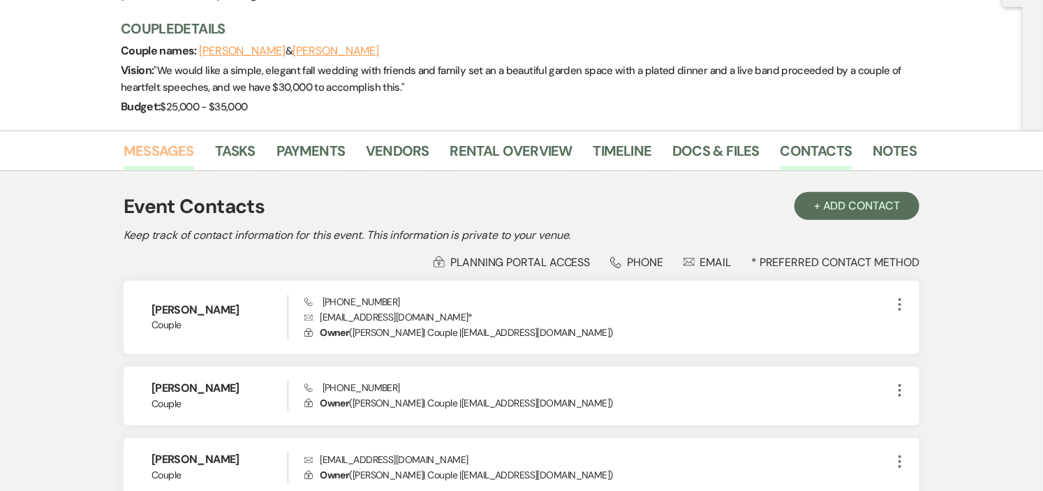
click at [166, 149] on link "Messages" at bounding box center [159, 155] width 71 height 31
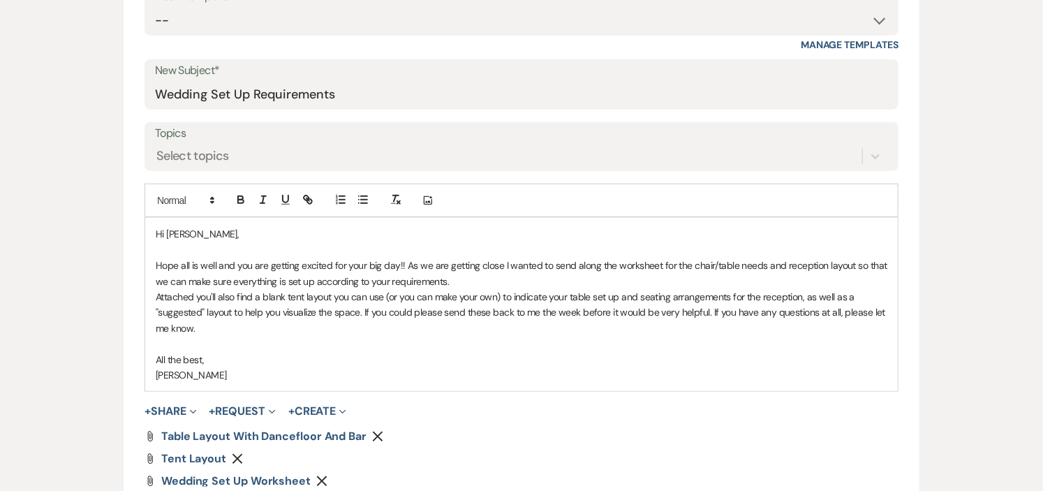
scroll to position [620, 0]
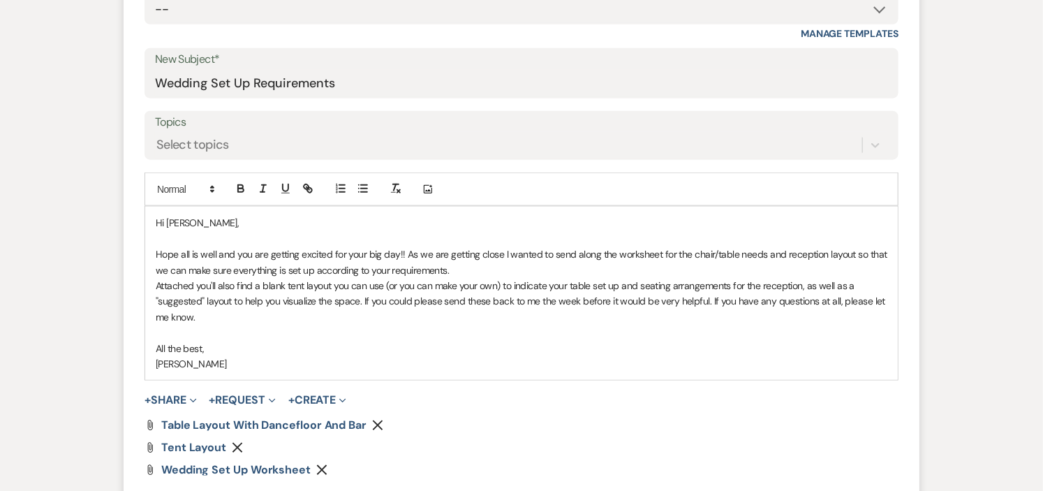
click at [658, 250] on p "Hope all is well and you are getting excited for your big day!! As we are getti…" at bounding box center [522, 261] width 732 height 31
click at [362, 297] on p "Attached you'll also find a blank tent layout you can use (or you can make your…" at bounding box center [522, 301] width 732 height 47
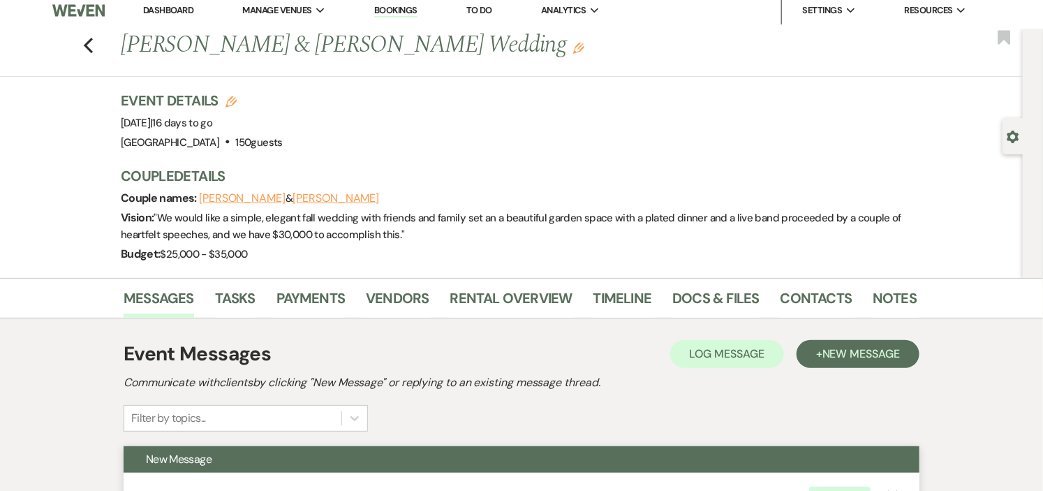
scroll to position [0, 0]
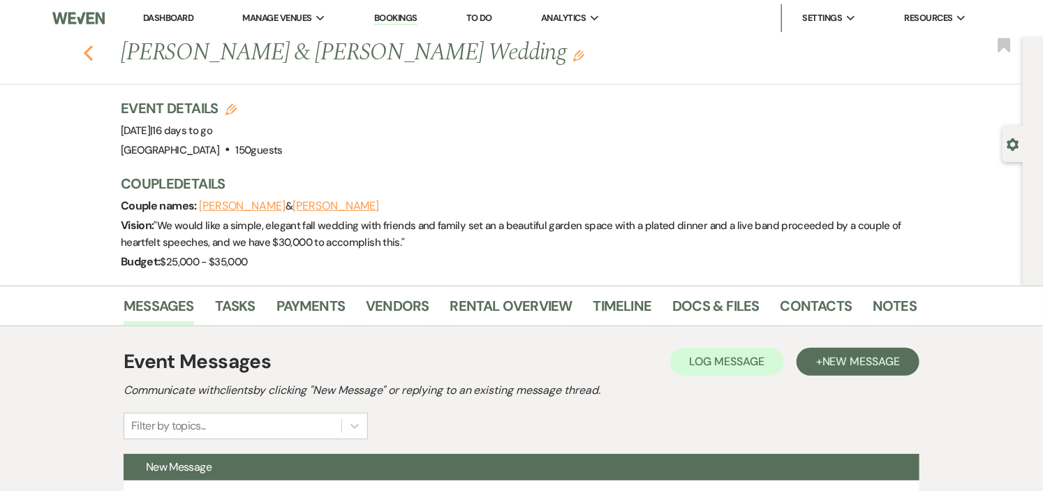
click at [93, 51] on use "button" at bounding box center [88, 52] width 9 height 15
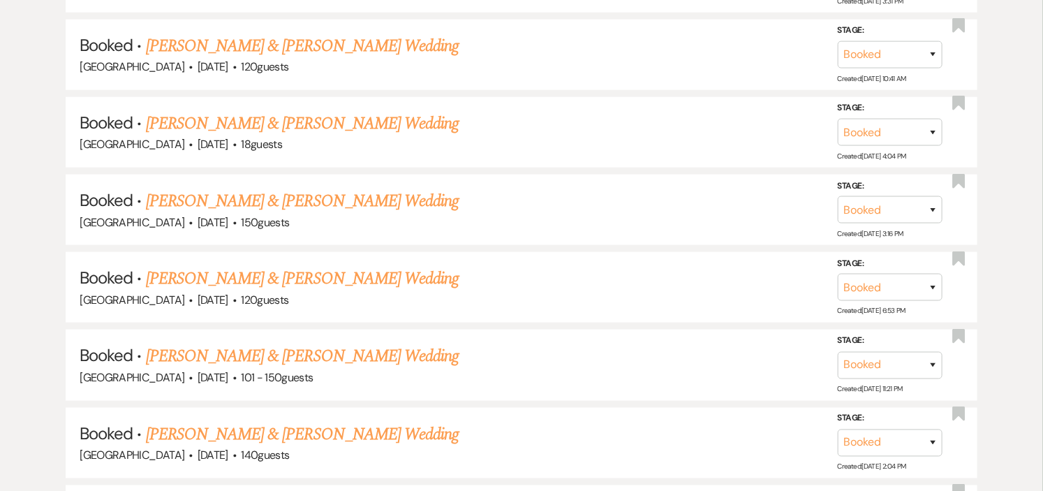
scroll to position [5731, 0]
click at [326, 422] on link "[PERSON_NAME] & [PERSON_NAME] Wedding" at bounding box center [302, 434] width 313 height 25
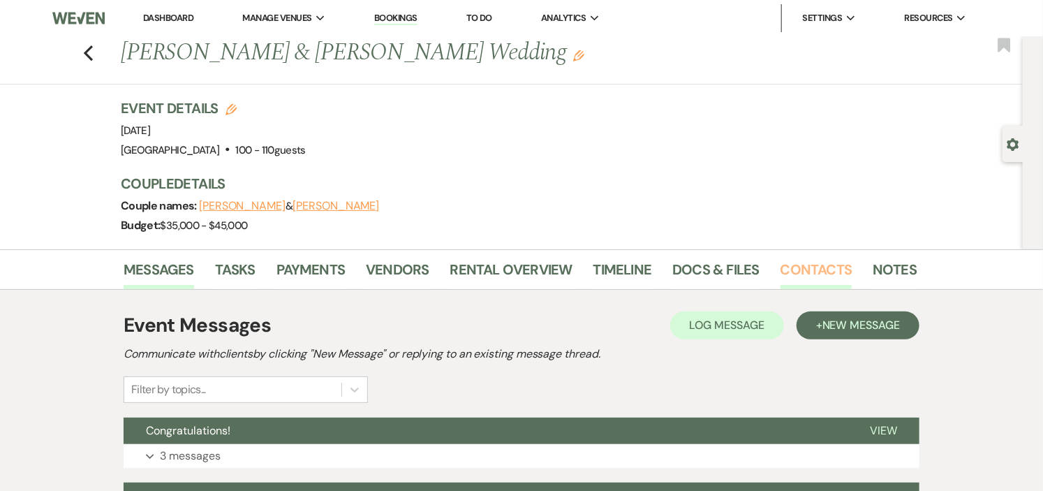
click at [808, 274] on link "Contacts" at bounding box center [817, 273] width 72 height 31
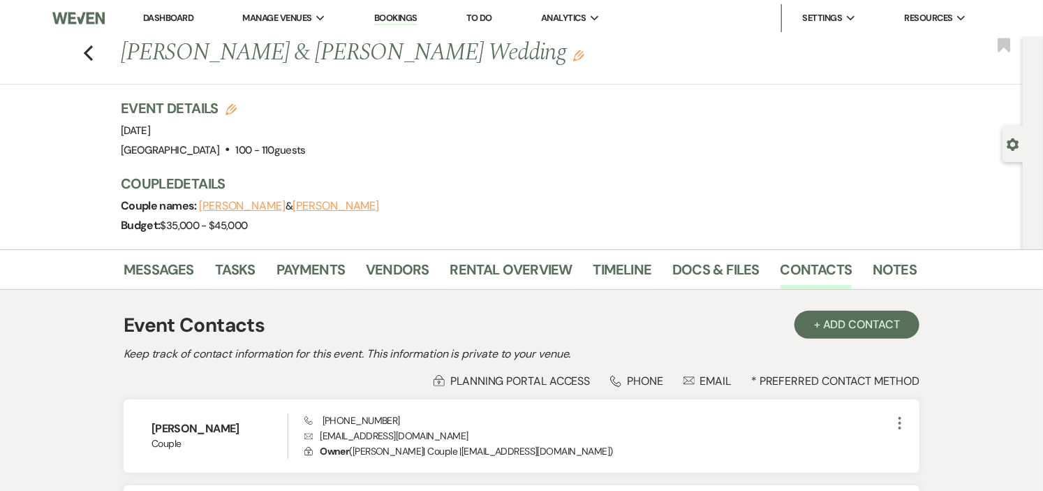
click at [157, 12] on link "Dashboard" at bounding box center [168, 18] width 50 height 12
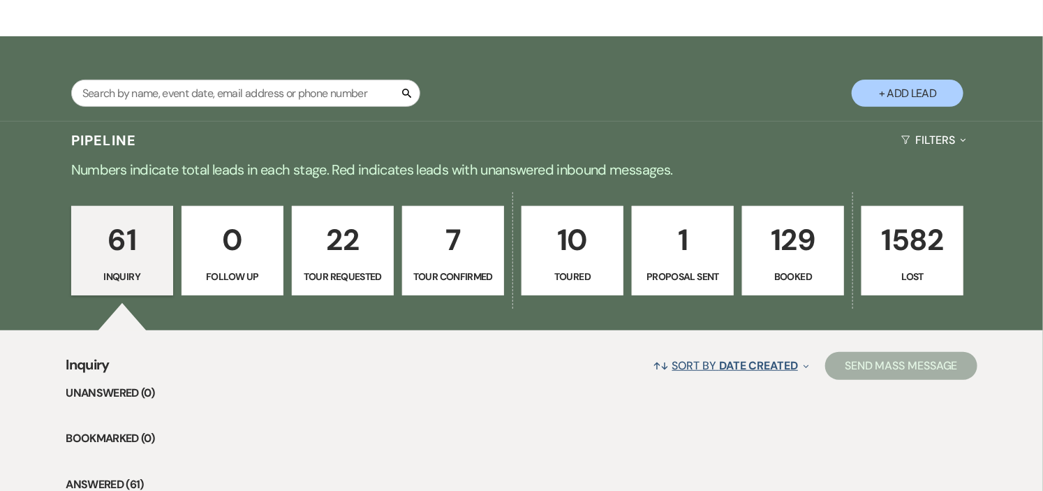
scroll to position [310, 0]
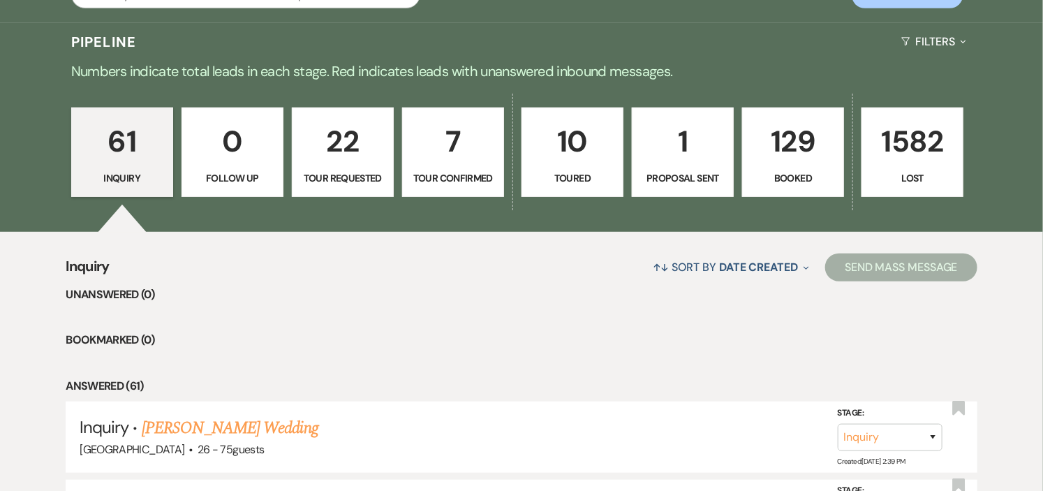
click at [817, 165] on link "129 Booked" at bounding box center [793, 152] width 102 height 89
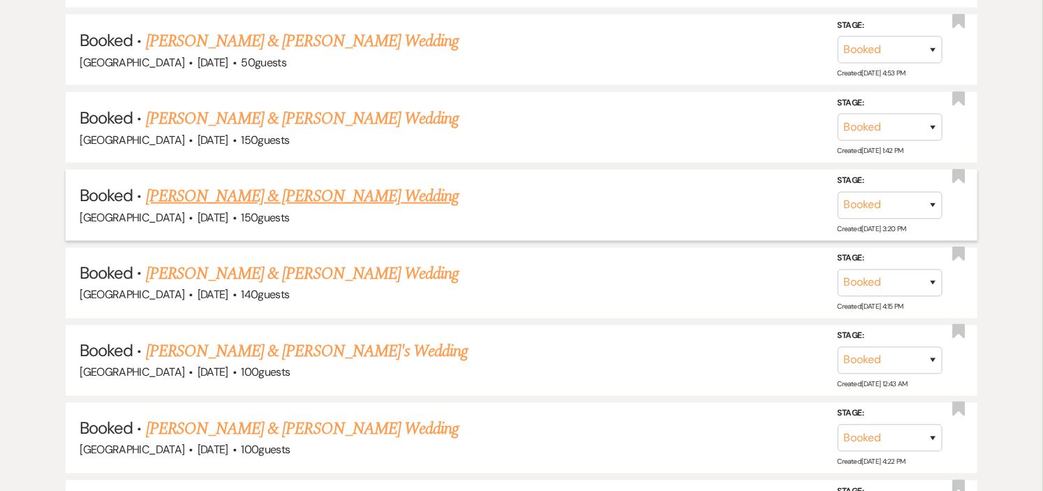
scroll to position [931, 0]
click at [359, 121] on link "[PERSON_NAME] & [PERSON_NAME] Wedding" at bounding box center [302, 117] width 313 height 25
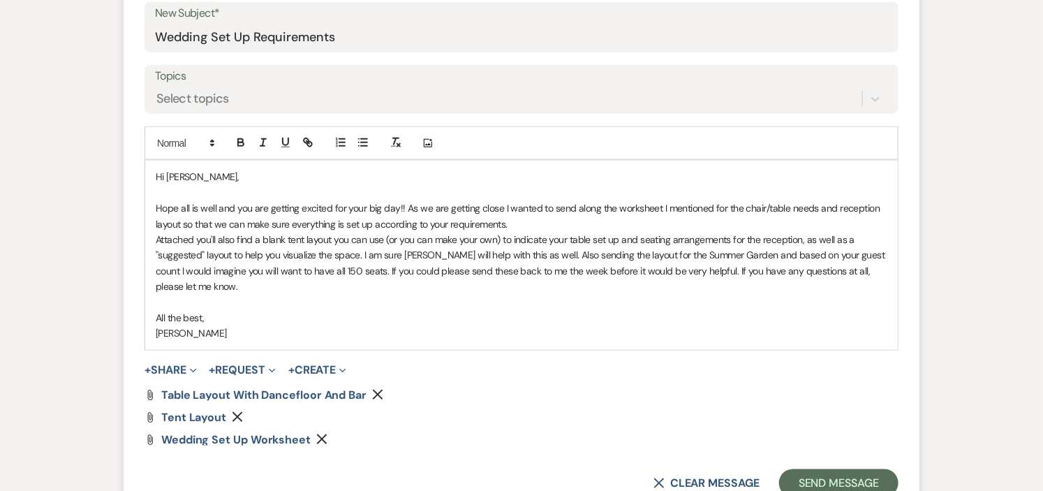
scroll to position [620, 0]
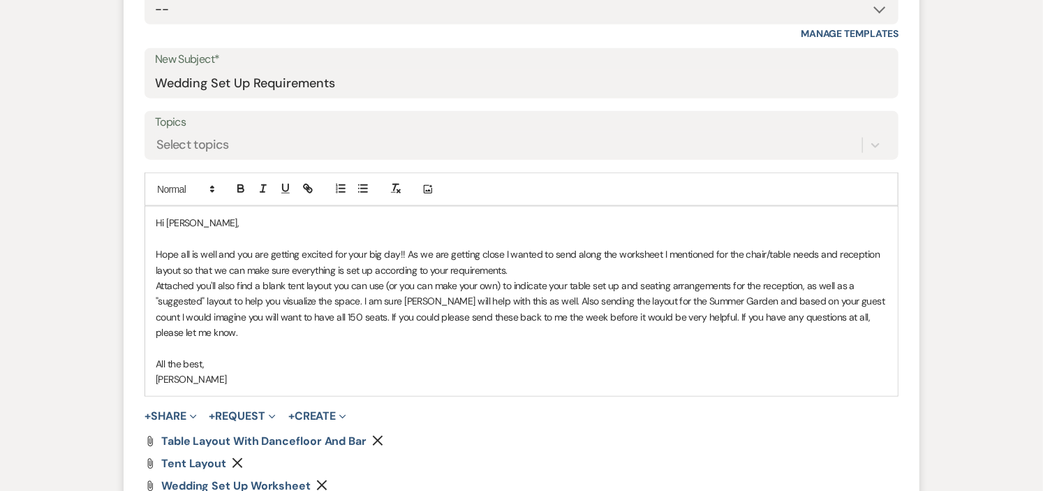
click at [356, 315] on p "Attached you'll also find a blank tent layout you can use (or you can make your…" at bounding box center [522, 309] width 732 height 63
click at [357, 316] on p "Attached you'll also find a blank tent layout you can use (or you can make your…" at bounding box center [522, 309] width 732 height 63
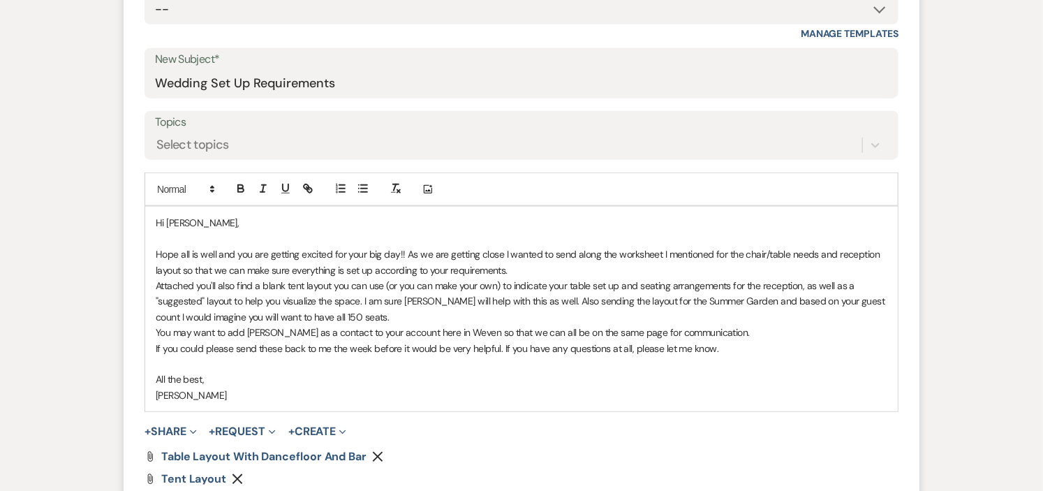
click at [260, 349] on p "If you could please send these back to me the week before it would be very help…" at bounding box center [522, 348] width 732 height 15
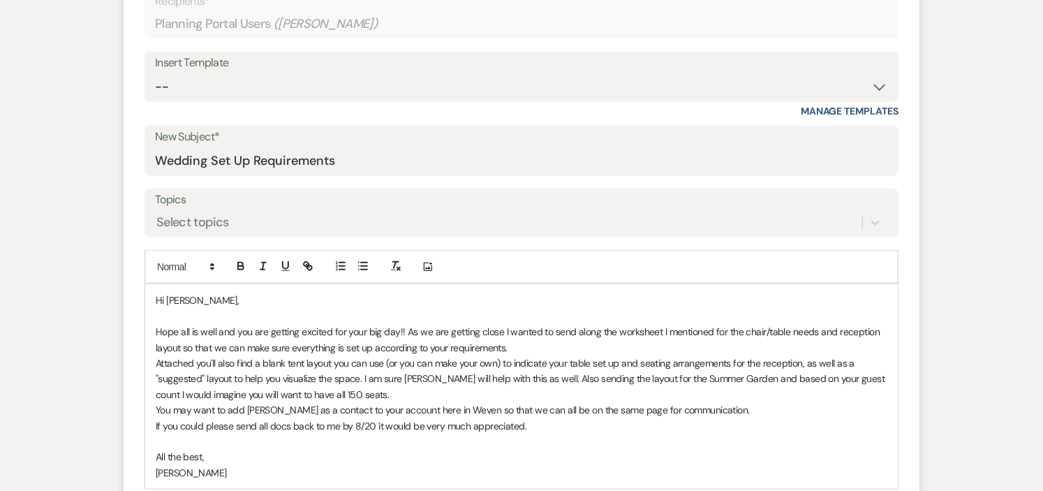
scroll to position [698, 0]
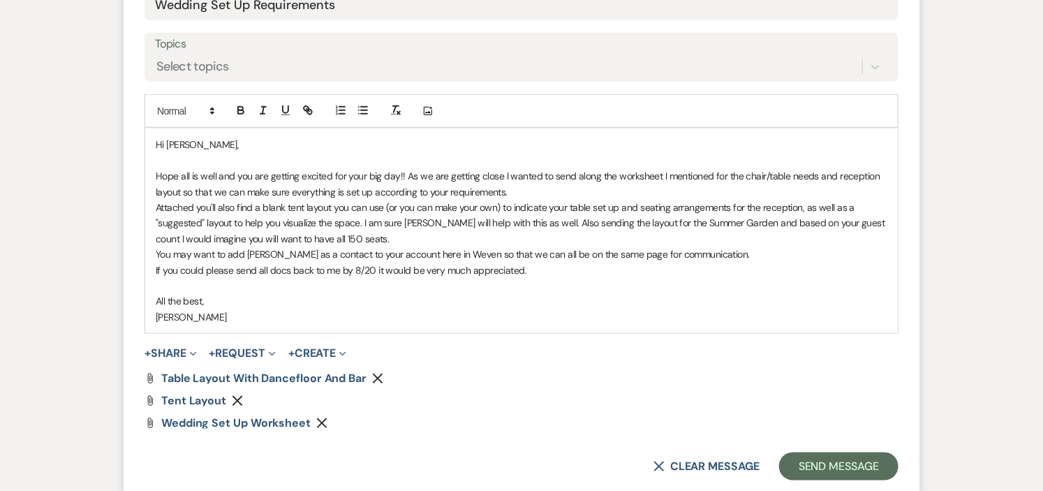
click at [527, 219] on p "Attached you'll also find a blank tent layout you can use (or you can make your…" at bounding box center [522, 223] width 732 height 47
click at [303, 235] on p "Attached you'll also find a blank tent layout you can use (or you can make your…" at bounding box center [522, 223] width 732 height 47
click at [156, 250] on p "You may want to add Sara as a contact to your account here in Weven so that we …" at bounding box center [522, 253] width 732 height 15
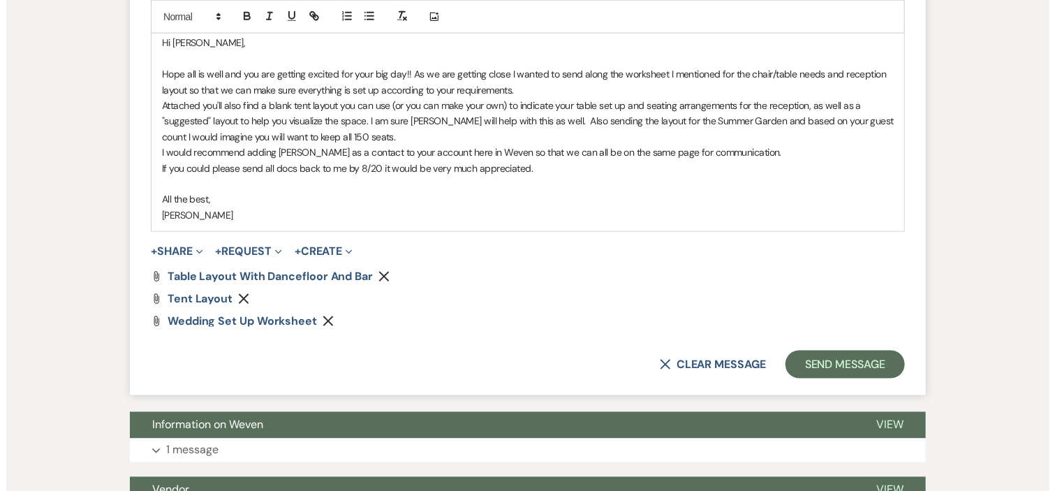
scroll to position [776, 0]
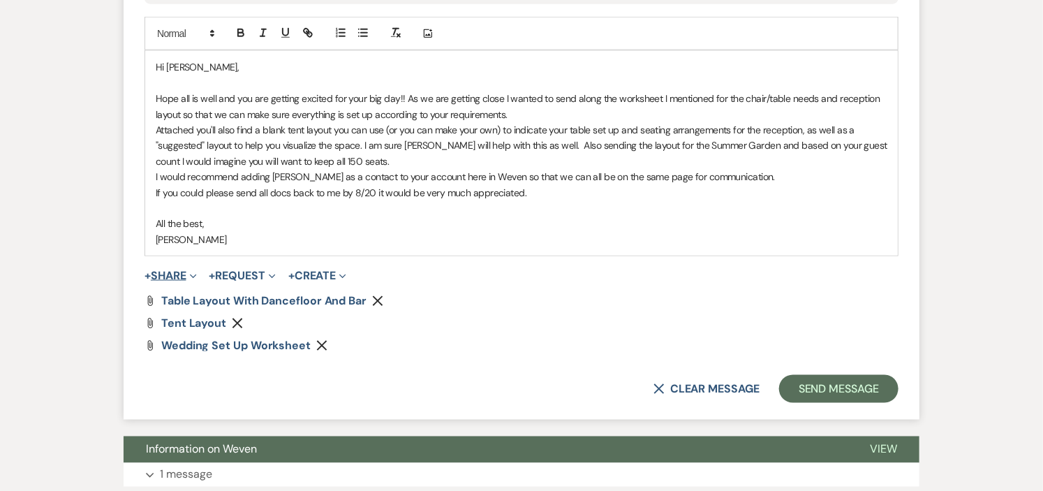
click at [172, 270] on button "+ Share Expand" at bounding box center [171, 275] width 52 height 11
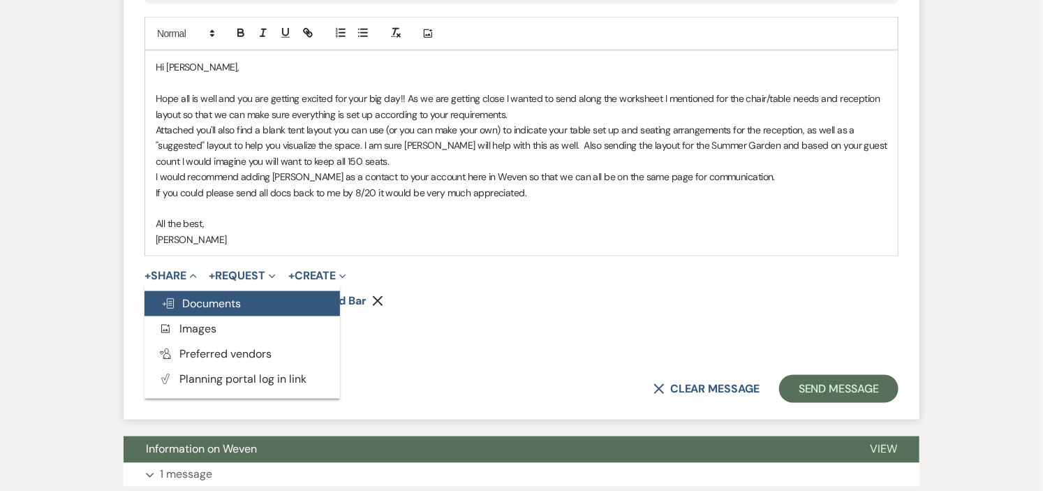
click at [187, 300] on span "Doc Upload Documents" at bounding box center [201, 303] width 80 height 15
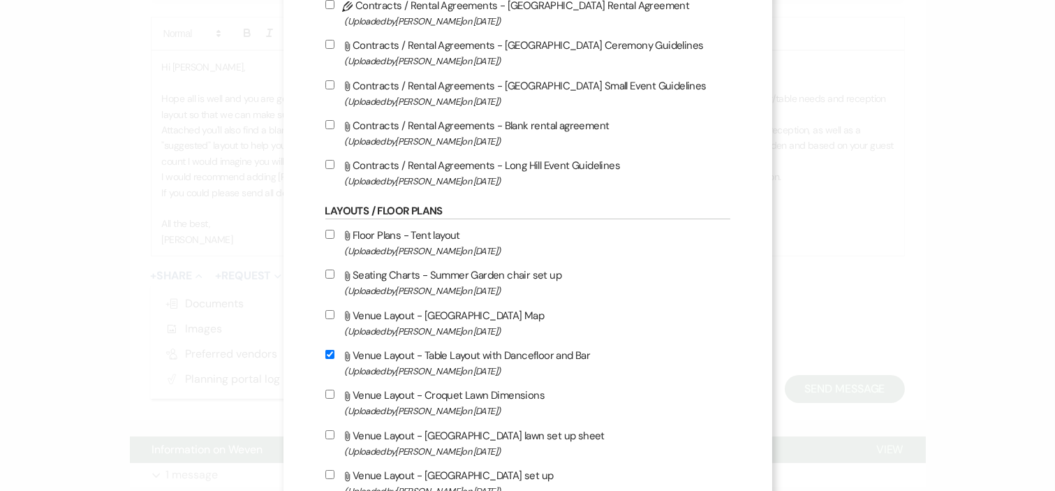
scroll to position [155, 0]
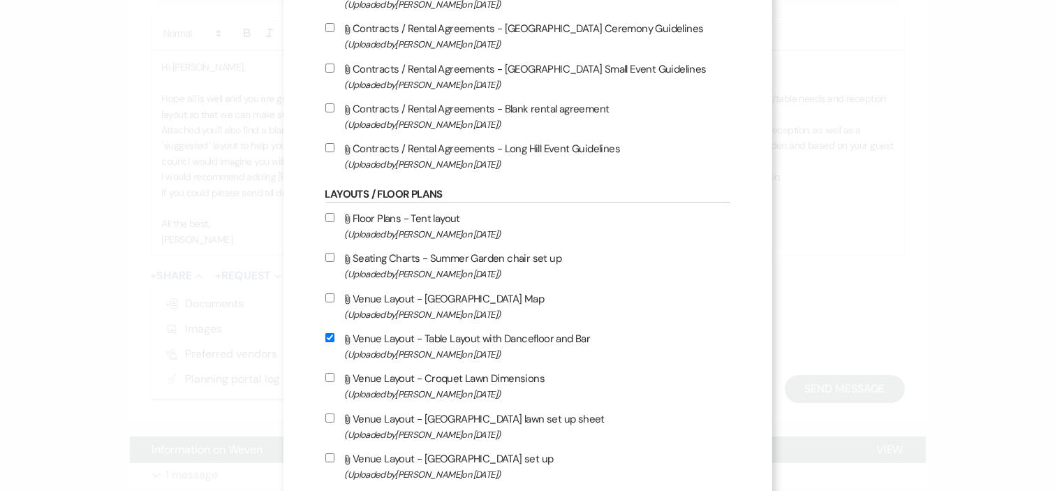
click at [517, 257] on label "Attach File Seating Charts - Summer Garden chair set up (Uploaded by Helena Obe…" at bounding box center [527, 265] width 405 height 33
click at [334, 257] on input "Attach File Seating Charts - Summer Garden chair set up (Uploaded by Helena Obe…" at bounding box center [329, 257] width 9 height 9
checkbox input "true"
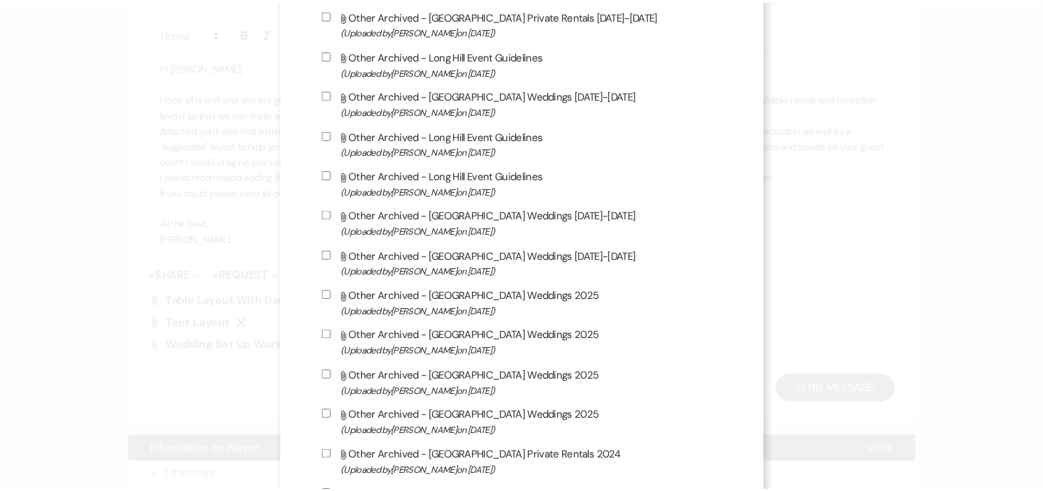
scroll to position [4087, 0]
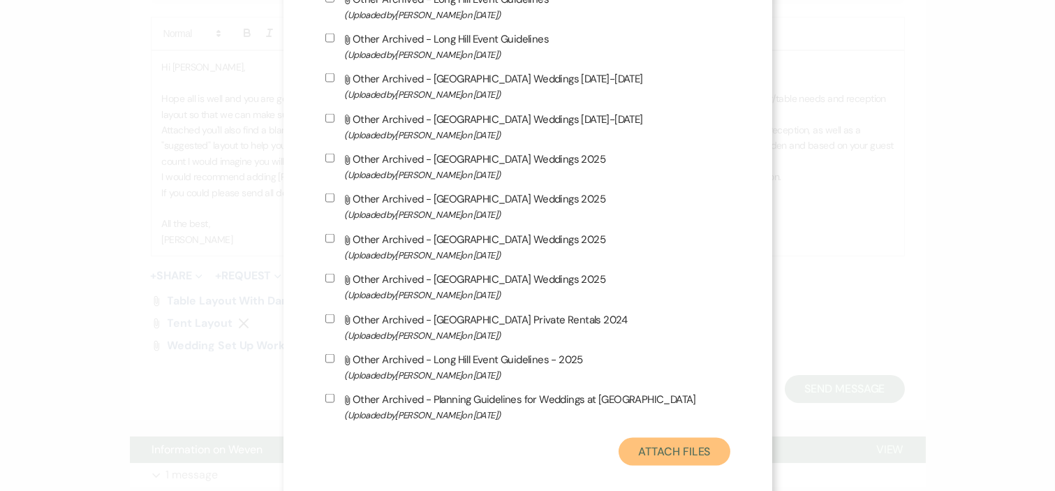
click at [686, 438] on button "Attach Files" at bounding box center [674, 452] width 111 height 28
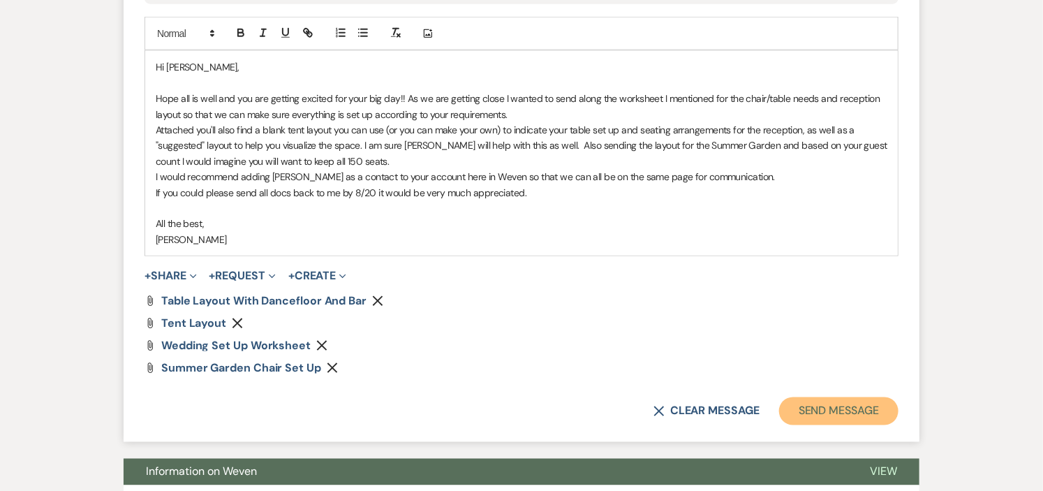
click at [808, 408] on button "Send Message" at bounding box center [838, 411] width 119 height 28
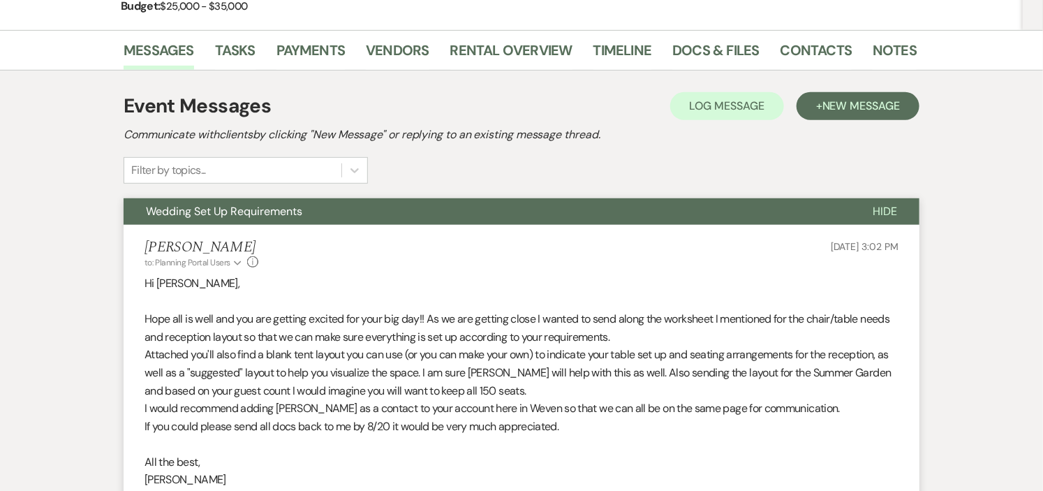
scroll to position [0, 0]
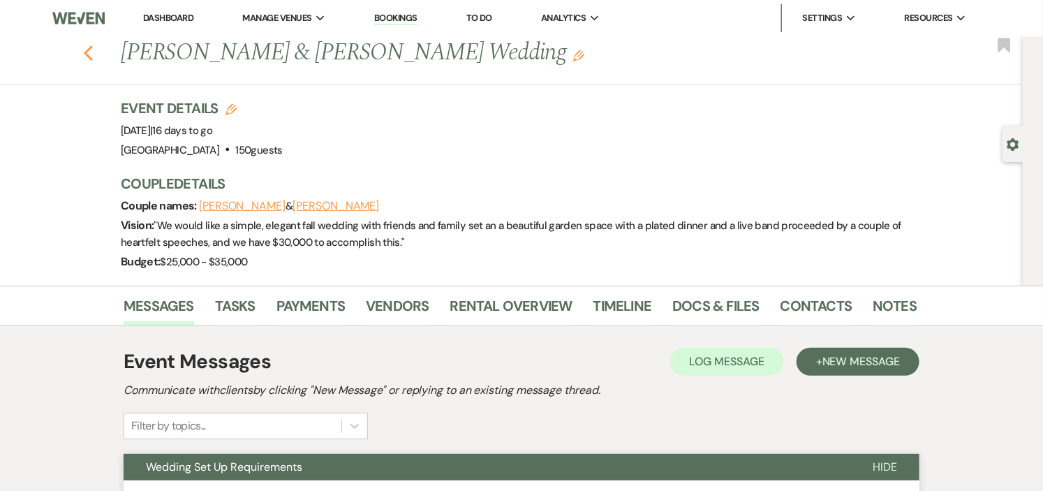
click at [94, 53] on icon "Previous" at bounding box center [88, 53] width 10 height 17
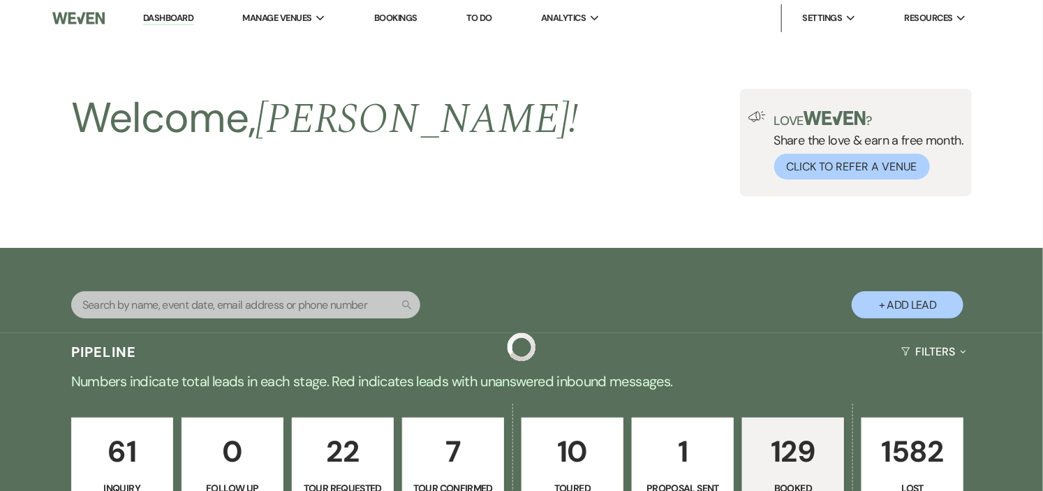
scroll to position [931, 0]
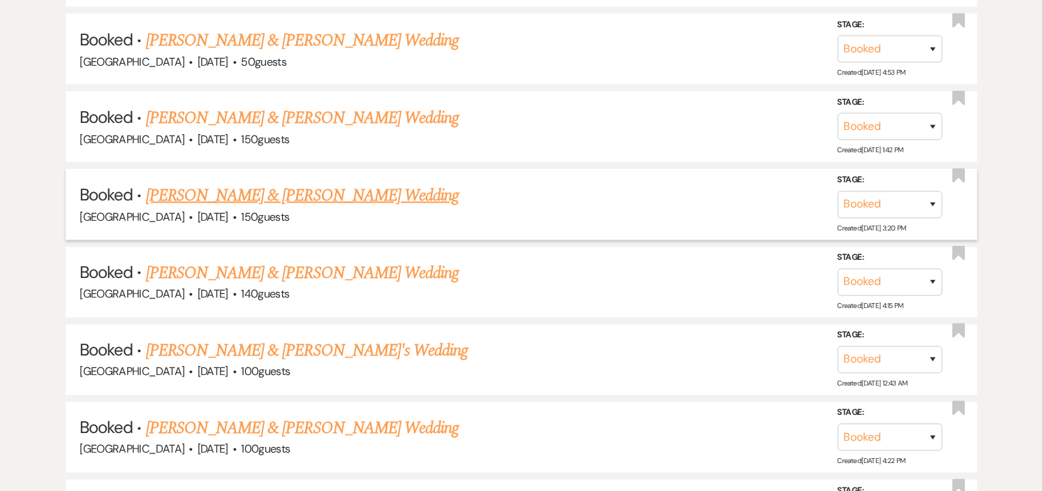
click at [328, 192] on link "[PERSON_NAME] & [PERSON_NAME] Wedding" at bounding box center [302, 195] width 313 height 25
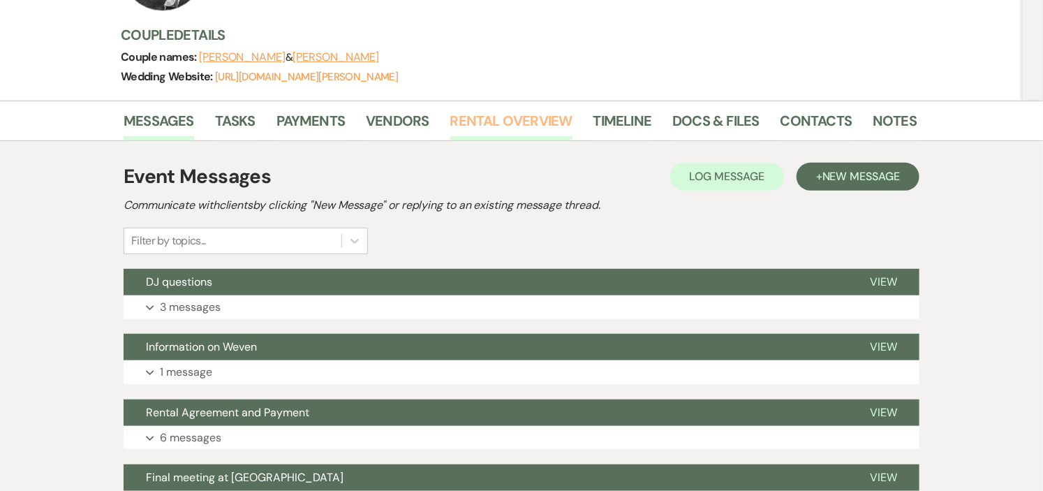
scroll to position [233, 0]
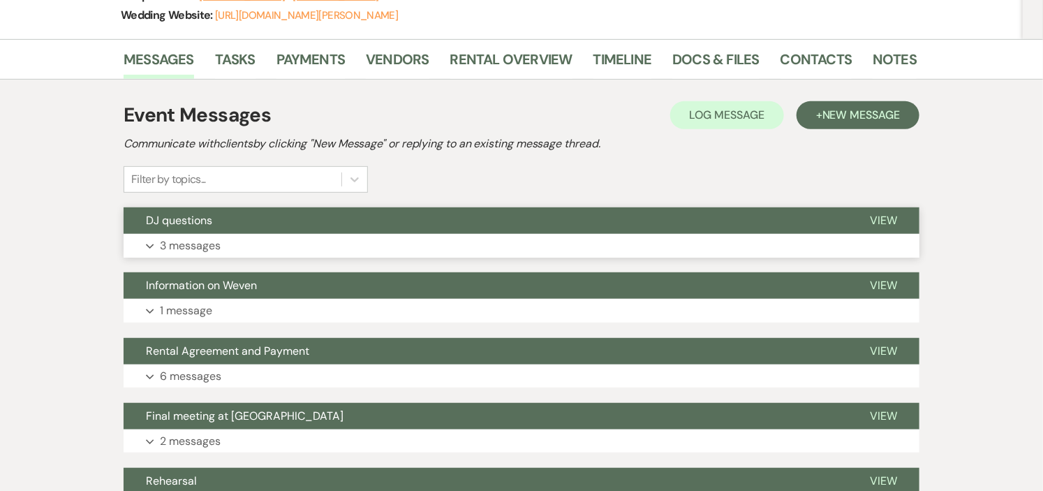
click at [545, 243] on button "Expand 3 messages" at bounding box center [522, 246] width 796 height 24
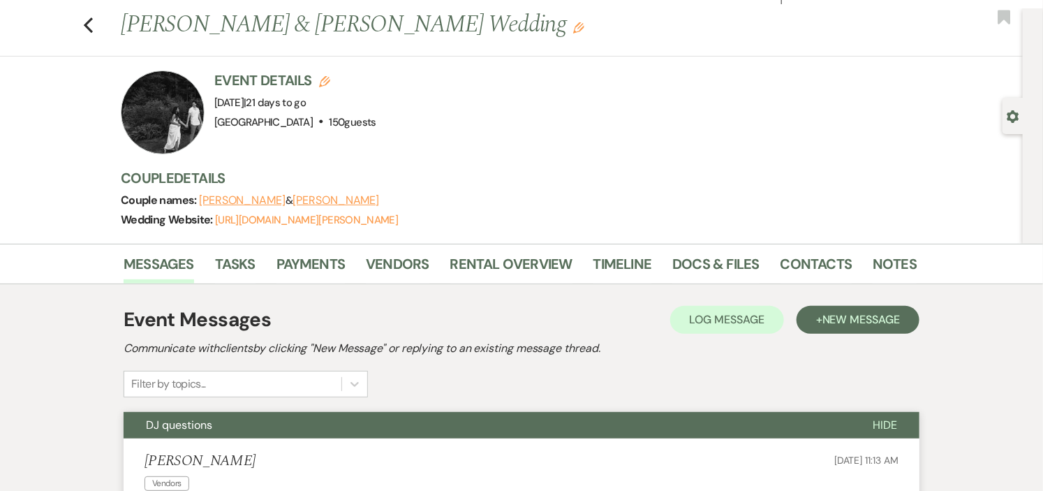
scroll to position [0, 0]
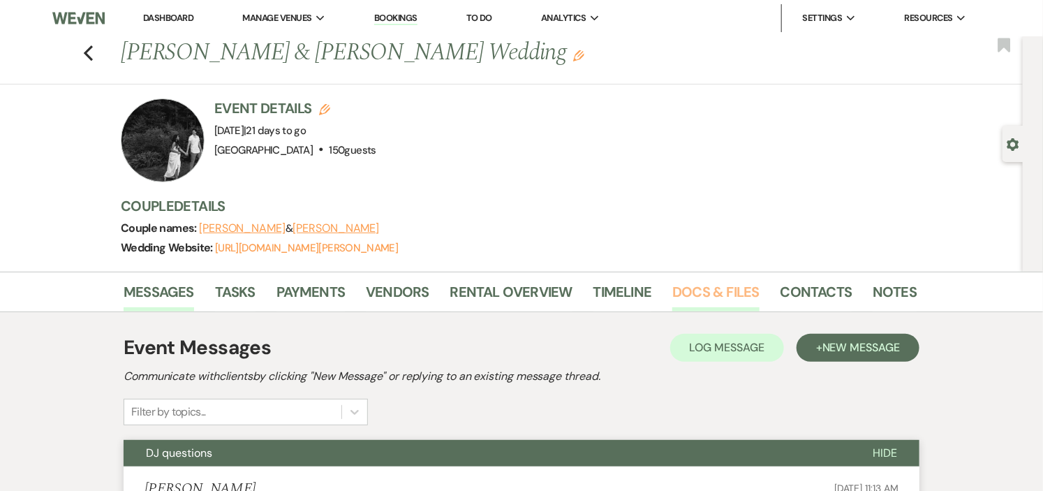
click at [719, 283] on link "Docs & Files" at bounding box center [715, 296] width 87 height 31
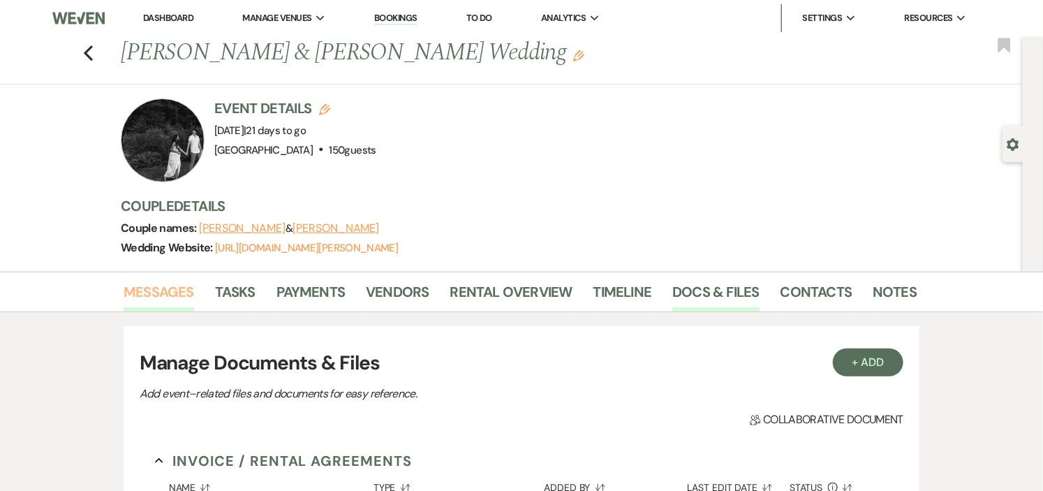
click at [170, 287] on link "Messages" at bounding box center [159, 296] width 71 height 31
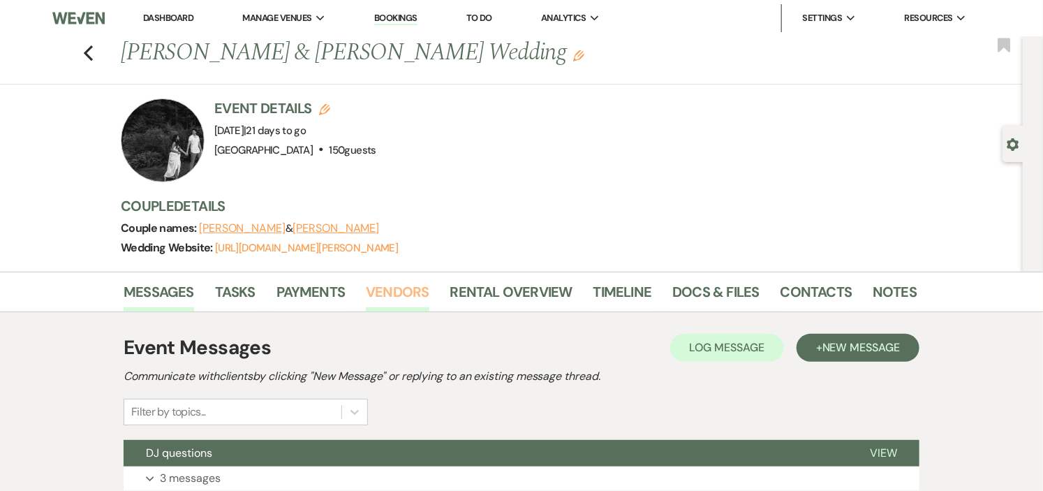
click at [395, 292] on link "Vendors" at bounding box center [397, 296] width 63 height 31
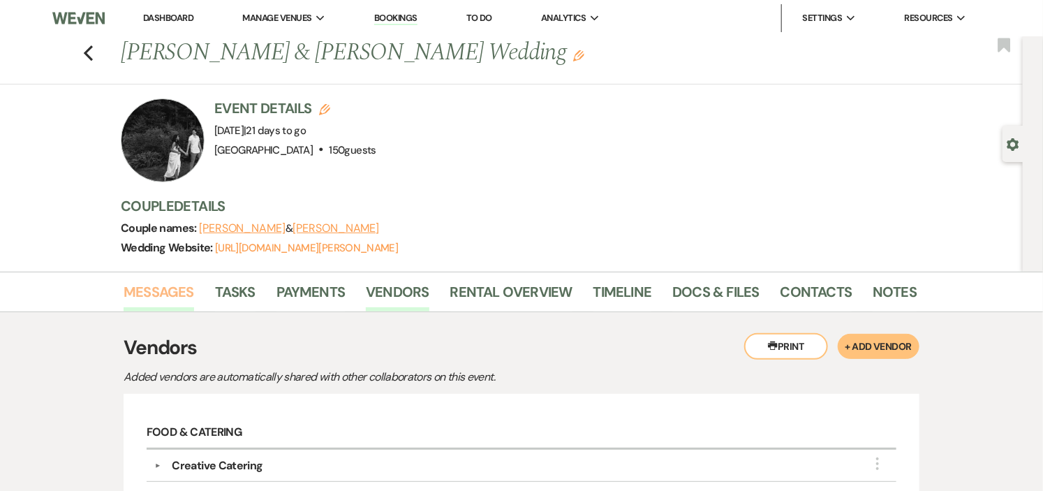
click at [176, 290] on link "Messages" at bounding box center [159, 296] width 71 height 31
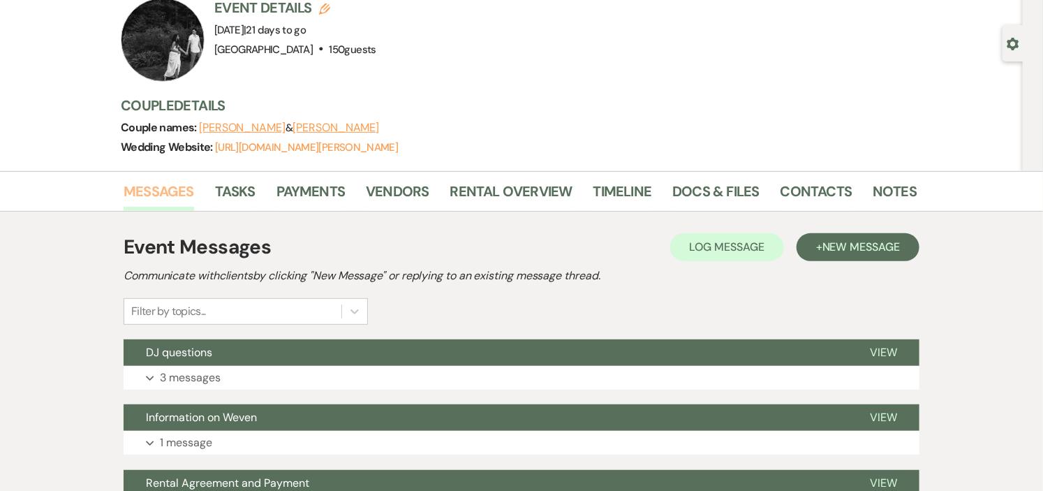
scroll to position [233, 0]
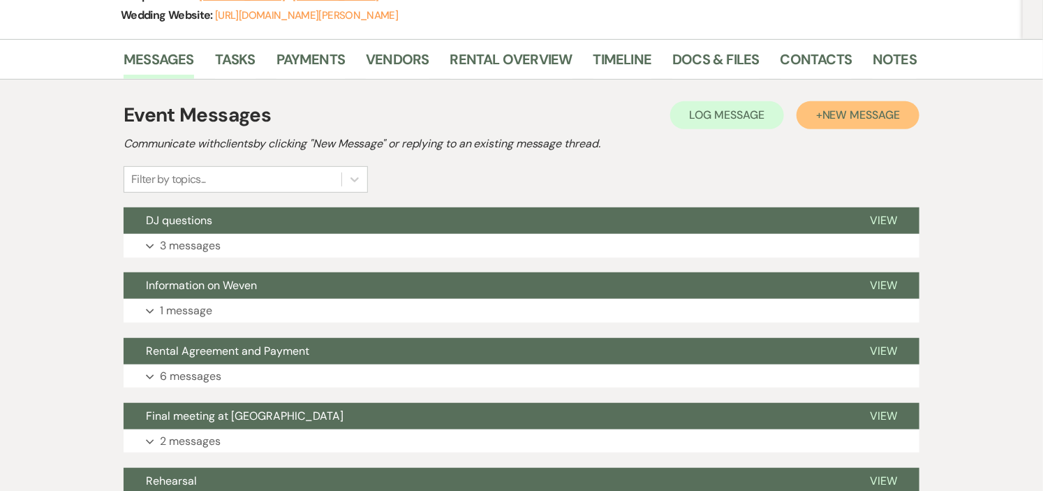
click at [843, 110] on span "New Message" at bounding box center [862, 115] width 78 height 15
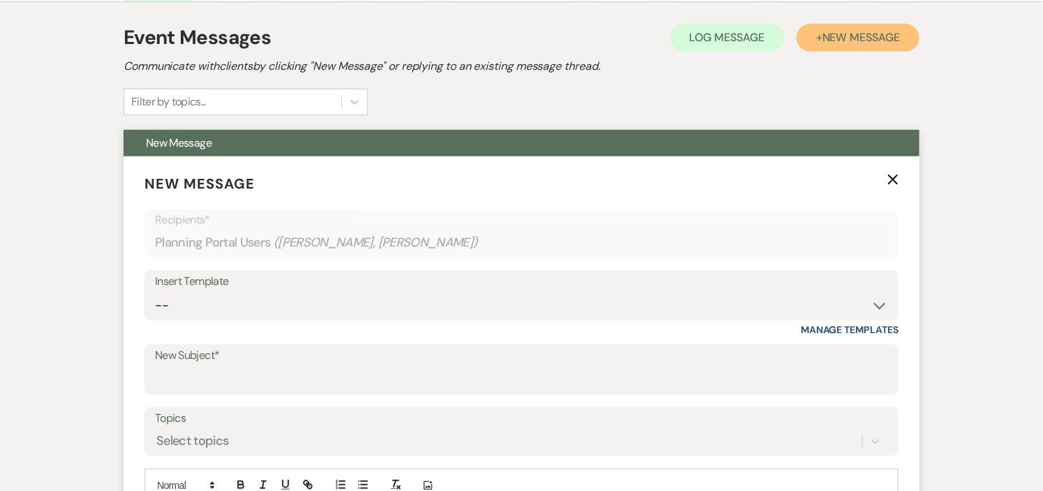
scroll to position [388, 0]
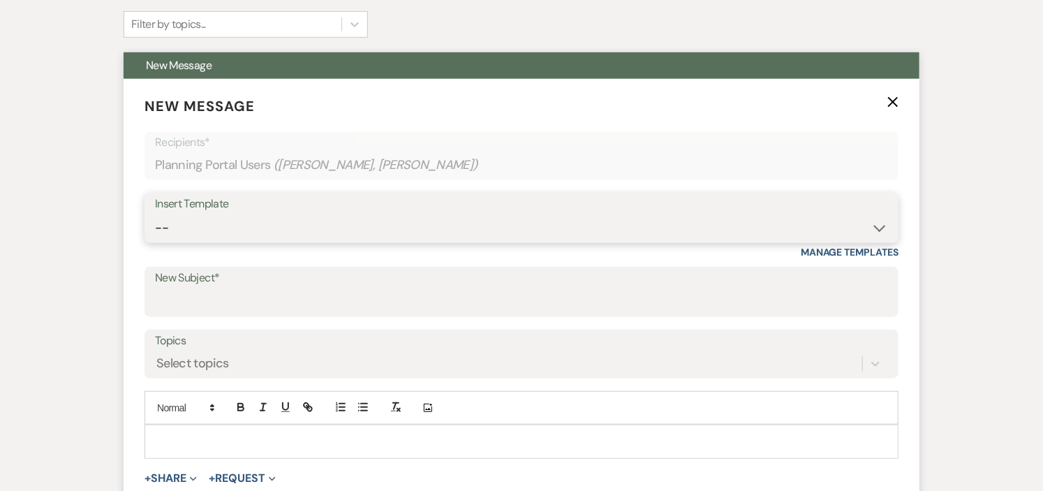
click at [867, 226] on select "-- Weven Planning Portal Introduction (Booked Events) Initial Inquiry Response …" at bounding box center [521, 227] width 733 height 27
select select "1933"
click at [155, 214] on select "-- Weven Planning Portal Introduction (Booked Events) Initial Inquiry Response …" at bounding box center [521, 227] width 733 height 27
type input "Wedding Set Up Requirements"
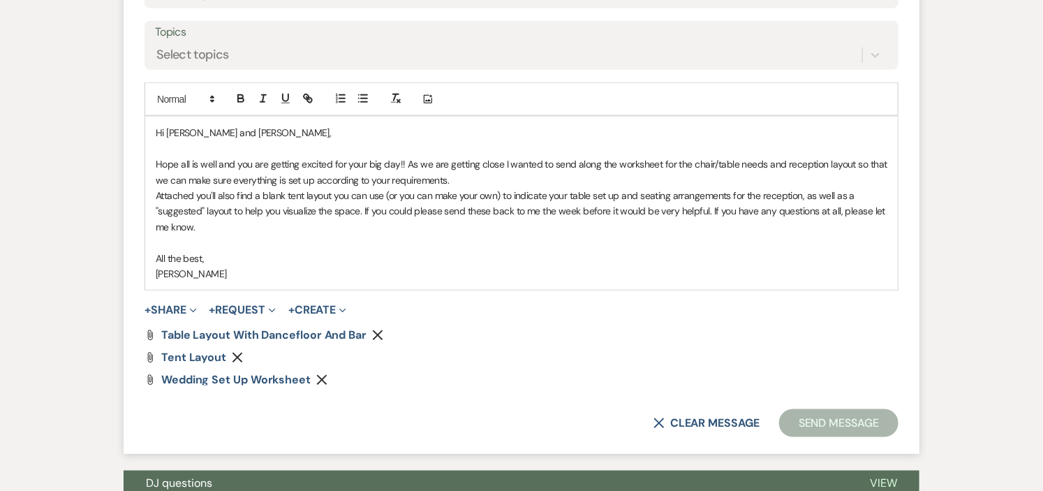
scroll to position [698, 0]
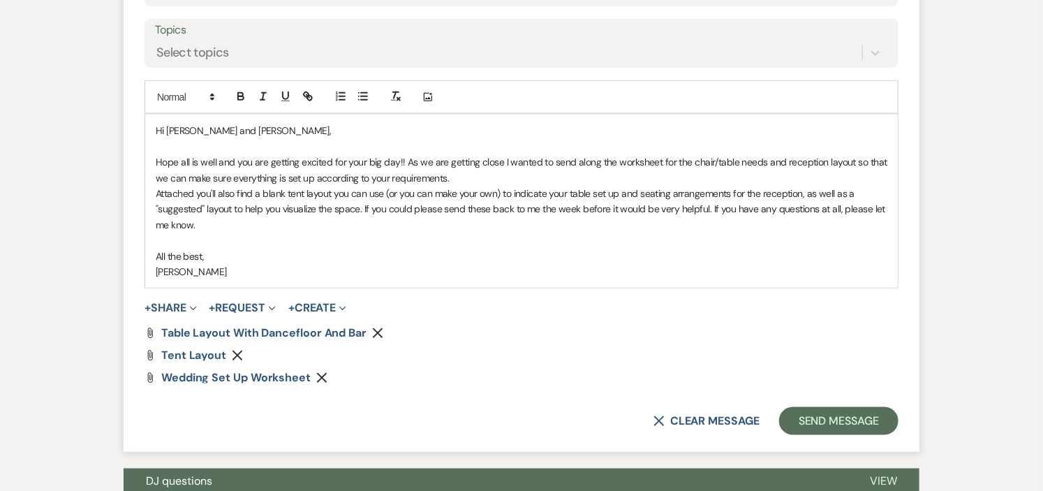
click at [658, 166] on p "Hope all is well and you are getting excited for your big day!! As we are getti…" at bounding box center [522, 169] width 732 height 31
click at [364, 209] on p "Attached you'll also find a blank tent layout you can use (or you can make your…" at bounding box center [522, 209] width 732 height 47
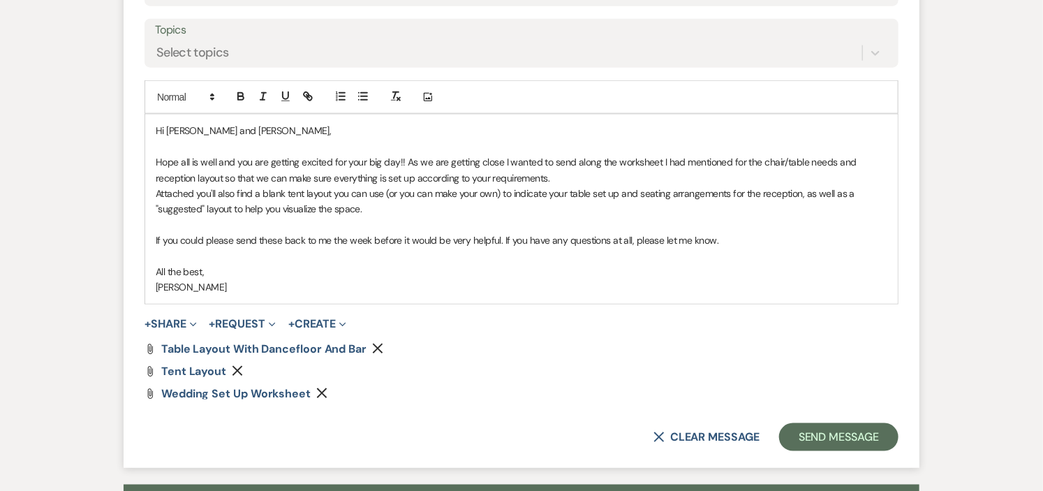
click at [400, 211] on p "Attached you'll also find a blank tent layout you can use (or you can make your…" at bounding box center [522, 201] width 732 height 31
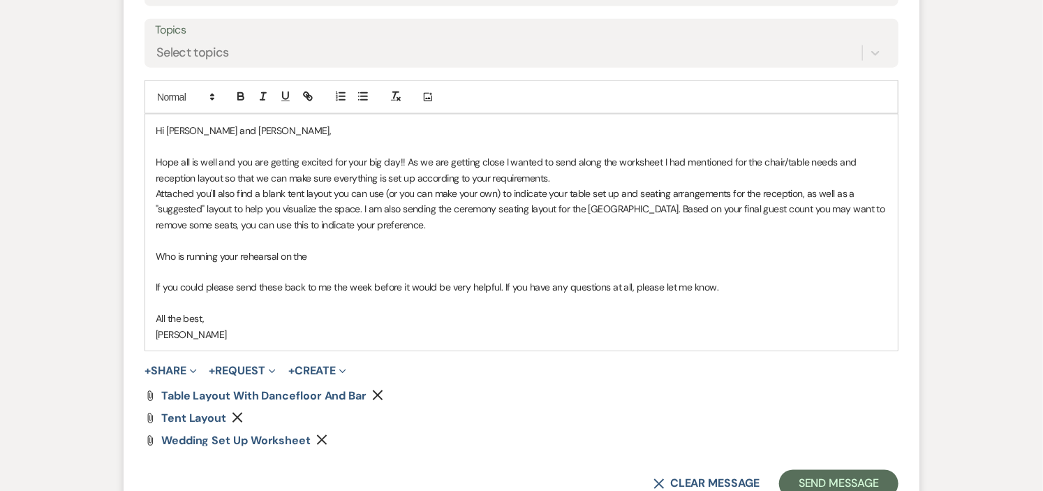
drag, startPoint x: 320, startPoint y: 263, endPoint x: 145, endPoint y: 257, distance: 175.3
click at [145, 257] on div "Hi Jackie and Antonio, Hope all is well and you are getting excited for your bi…" at bounding box center [521, 232] width 753 height 235
click at [373, 230] on p "Attached you'll also find a blank tent layout you can use (or you can make your…" at bounding box center [522, 209] width 732 height 47
click at [494, 228] on p "Attached you'll also find a blank tent layout you can use (or you can make your…" at bounding box center [522, 209] width 732 height 47
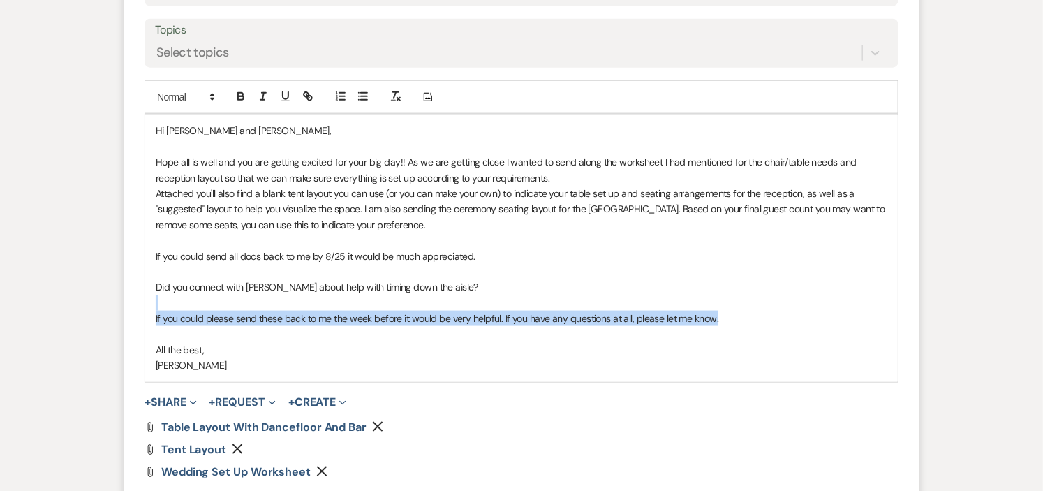
drag, startPoint x: 152, startPoint y: 304, endPoint x: 752, endPoint y: 321, distance: 600.7
click at [752, 321] on div "Hi Jackie and Antonio, Hope all is well and you are getting excited for your bi…" at bounding box center [521, 248] width 753 height 267
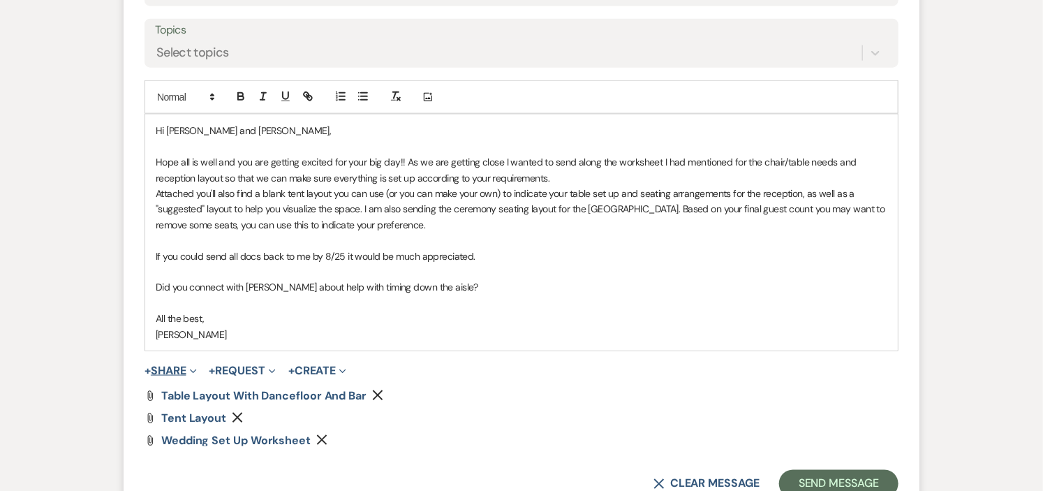
click at [184, 374] on button "+ Share Expand" at bounding box center [171, 370] width 52 height 11
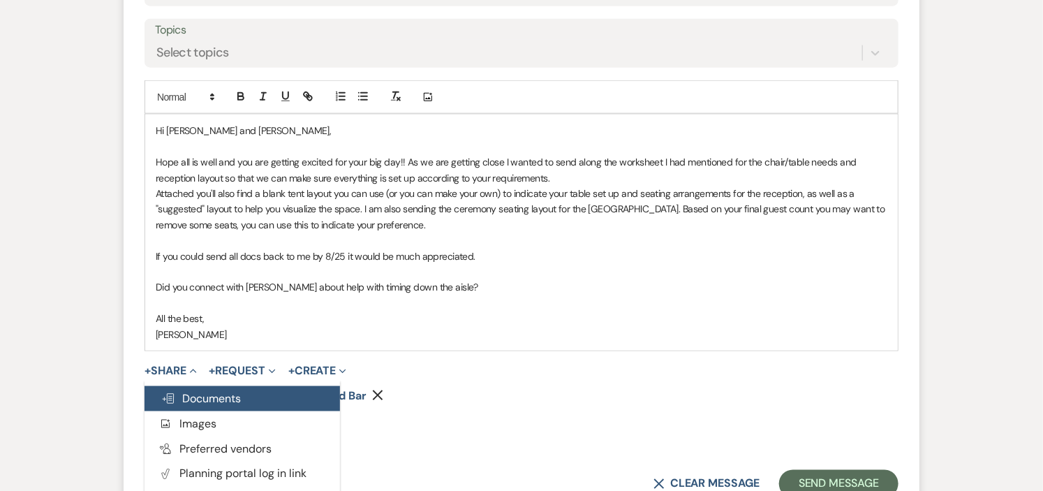
click at [187, 400] on span "Doc Upload Documents" at bounding box center [201, 398] width 80 height 15
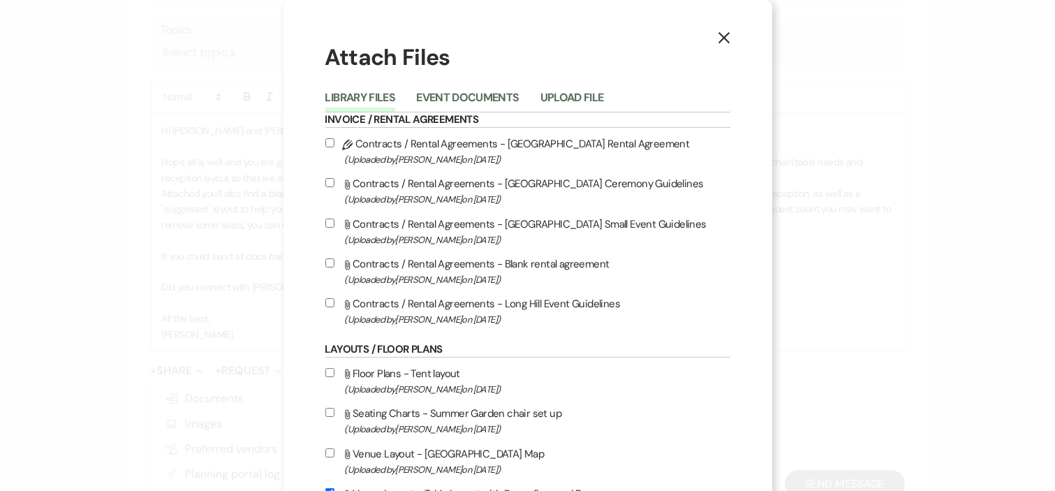
click at [525, 418] on label "Attach File Seating Charts - Summer Garden chair set up (Uploaded by Helena Obe…" at bounding box center [527, 420] width 405 height 33
click at [334, 417] on input "Attach File Seating Charts - Summer Garden chair set up (Uploaded by Helena Obe…" at bounding box center [329, 412] width 9 height 9
checkbox input "true"
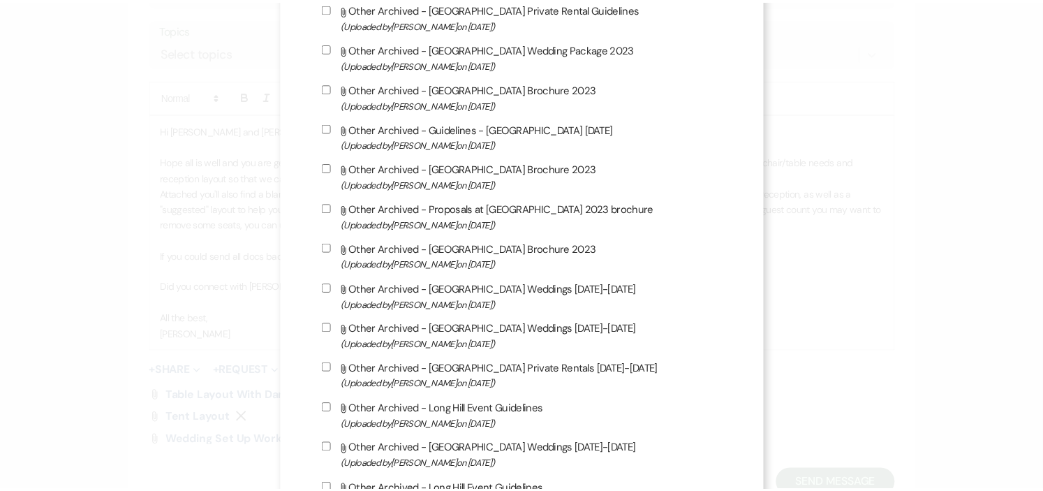
scroll to position [4087, 0]
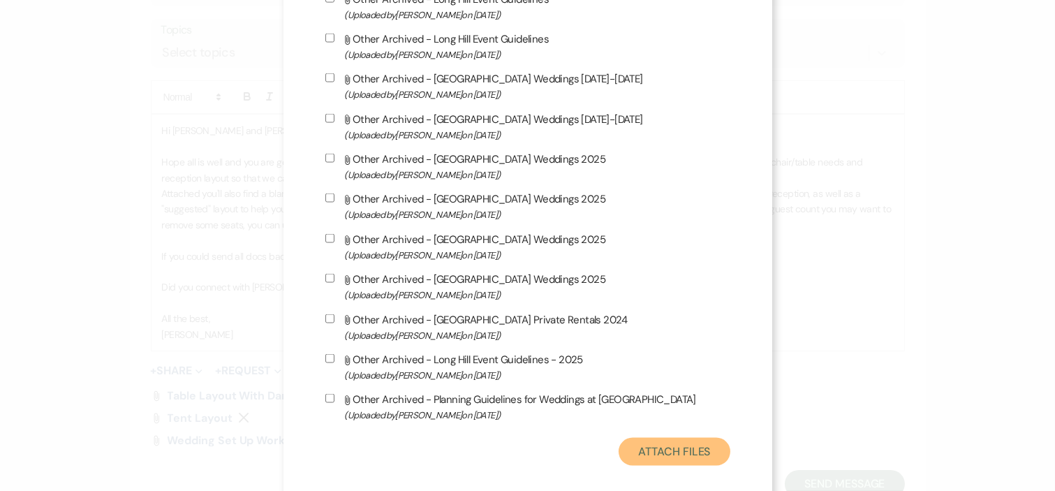
click at [664, 438] on button "Attach Files" at bounding box center [674, 452] width 111 height 28
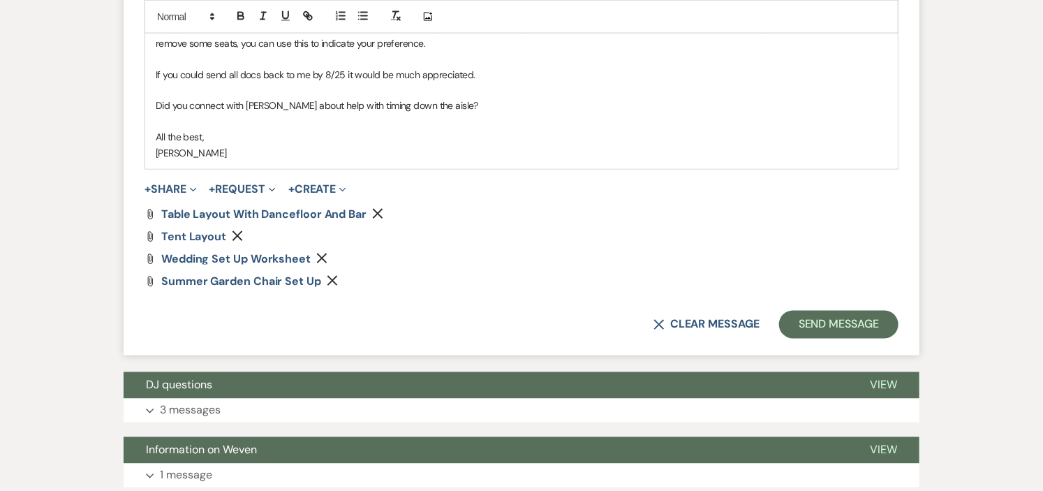
scroll to position [1008, 0]
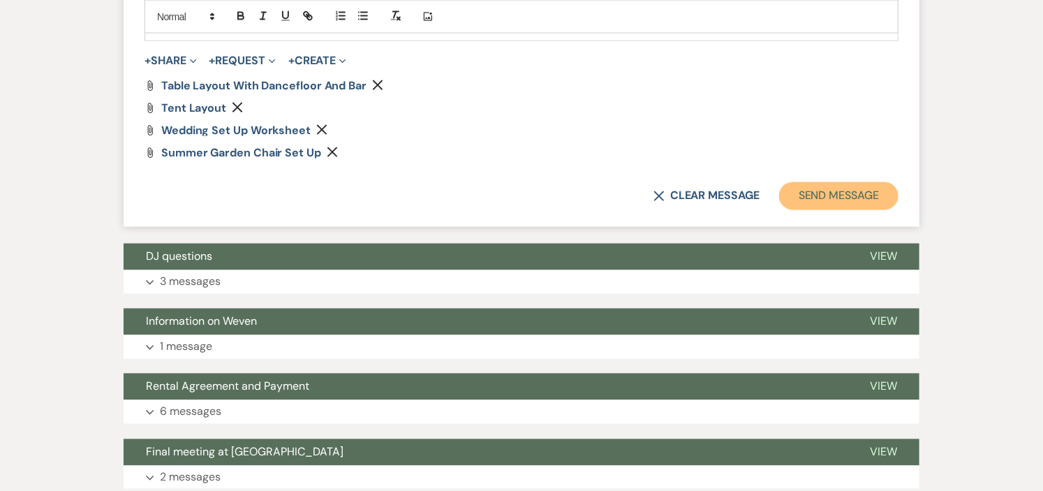
click at [815, 196] on button "Send Message" at bounding box center [838, 196] width 119 height 28
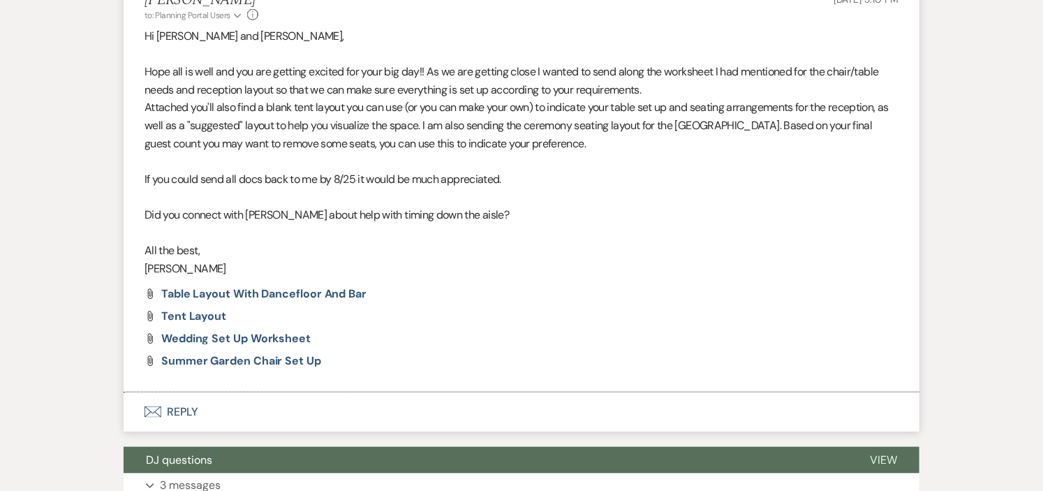
scroll to position [0, 0]
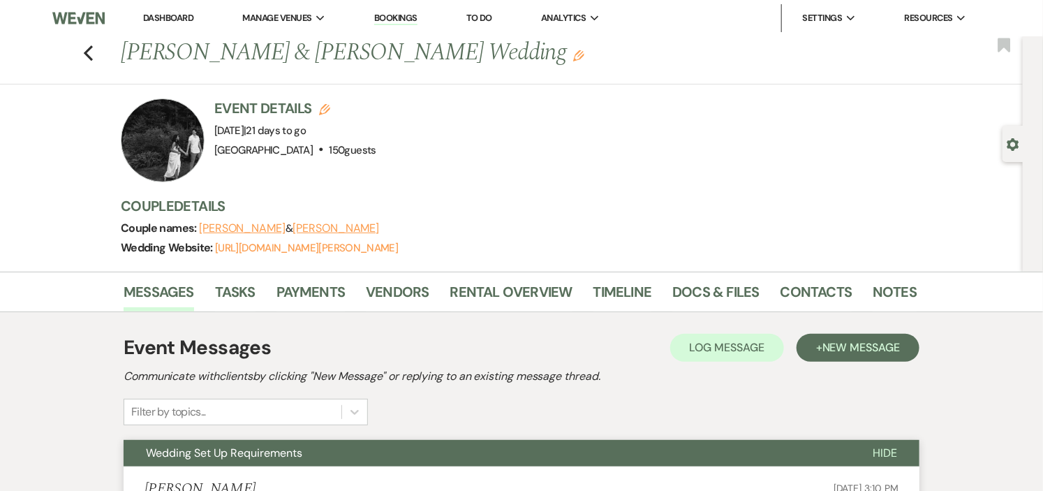
click at [171, 19] on link "Dashboard" at bounding box center [168, 18] width 50 height 12
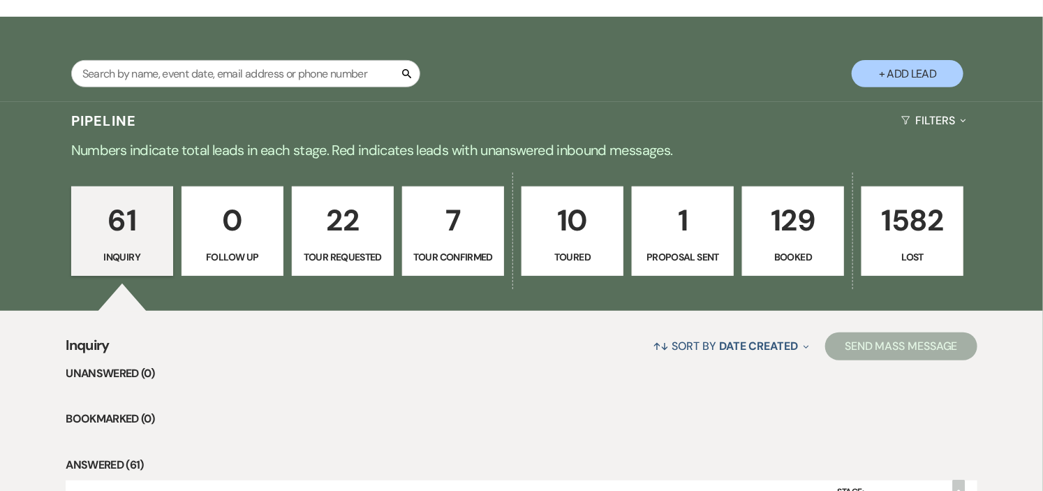
scroll to position [233, 0]
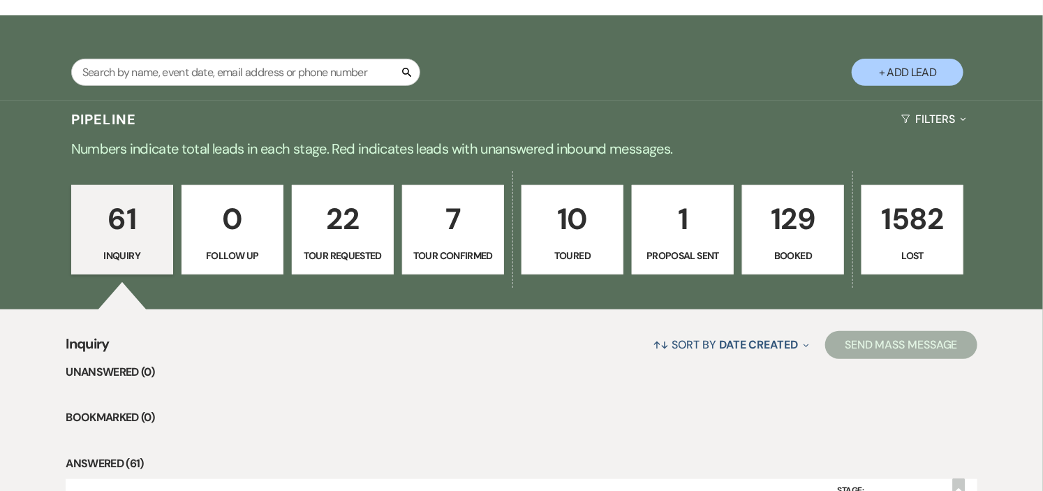
click at [764, 255] on p "Booked" at bounding box center [793, 255] width 84 height 15
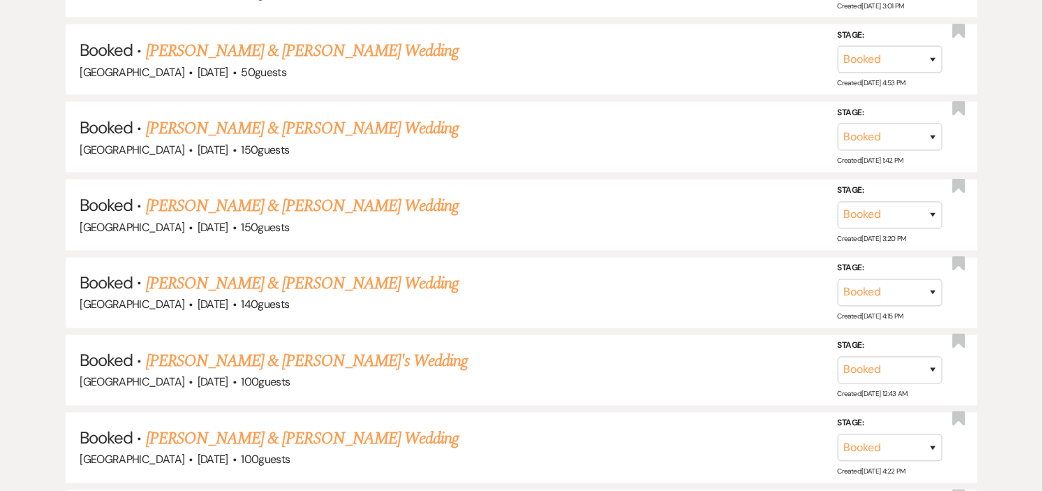
scroll to position [931, 0]
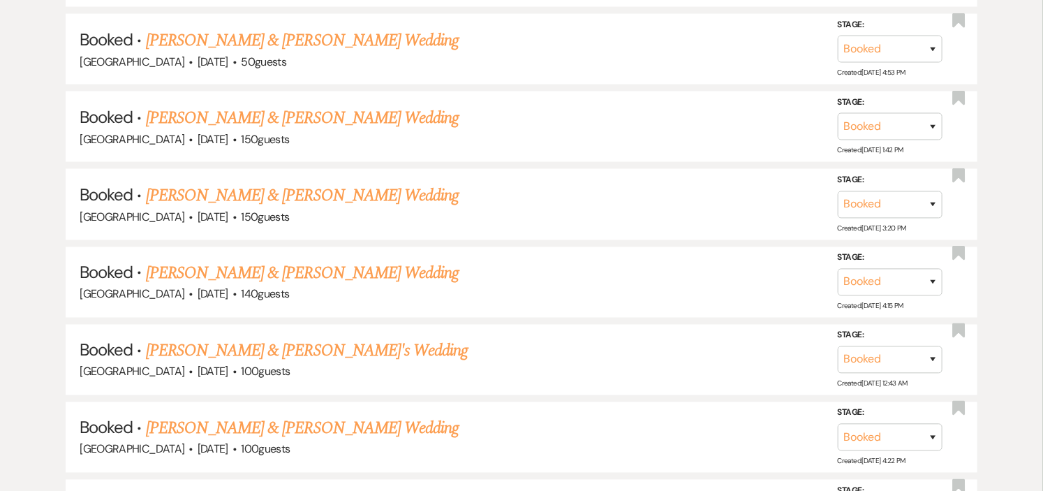
click at [325, 261] on link "[PERSON_NAME] & [PERSON_NAME] Wedding" at bounding box center [302, 273] width 313 height 25
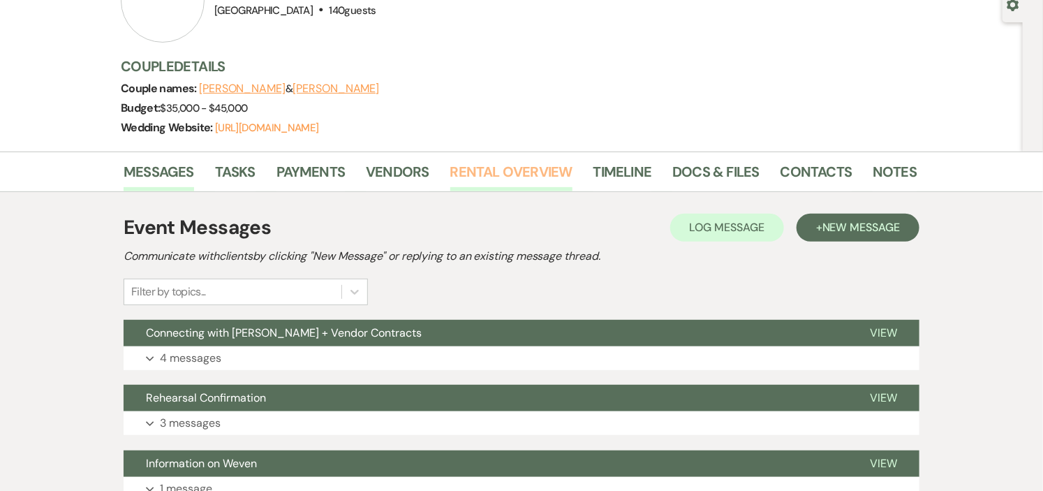
scroll to position [155, 0]
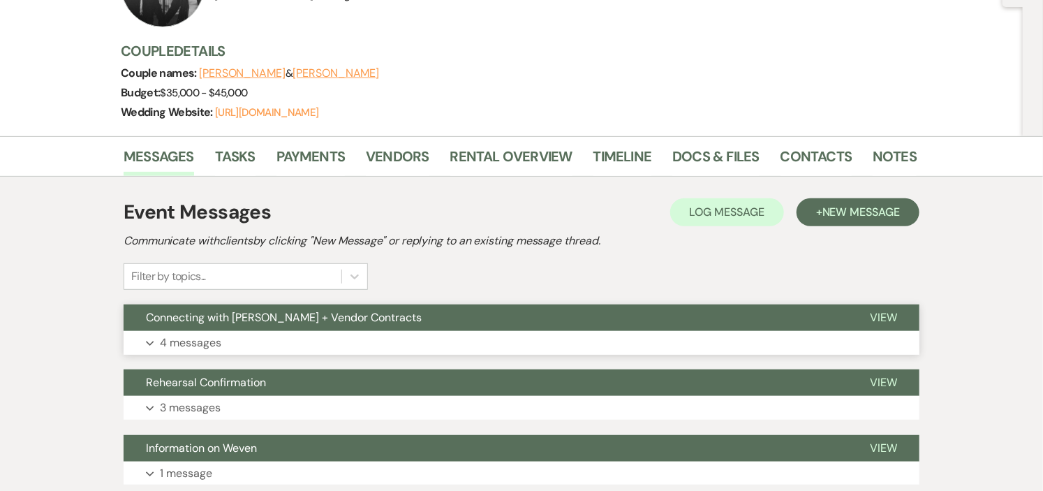
click at [457, 320] on button "Connecting with Caroline + Vendor Contracts" at bounding box center [486, 317] width 724 height 27
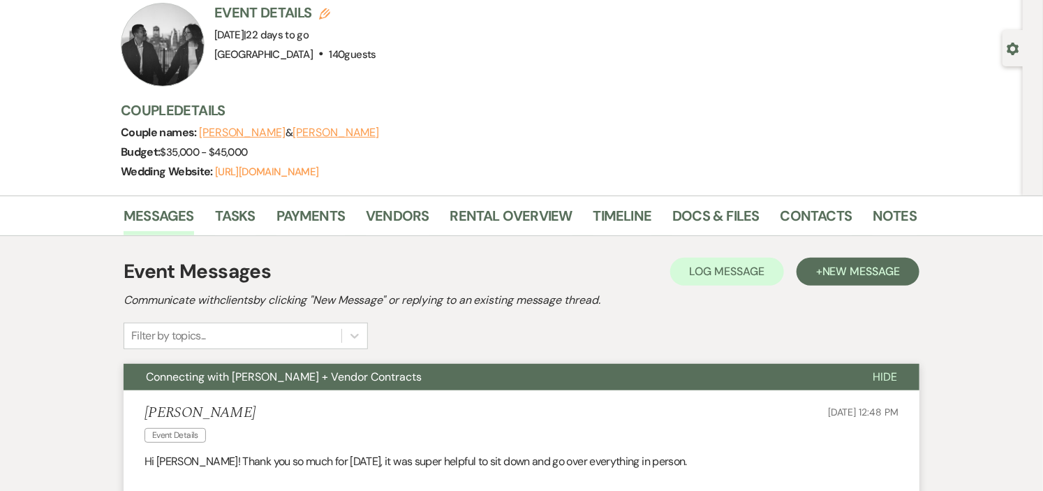
scroll to position [0, 0]
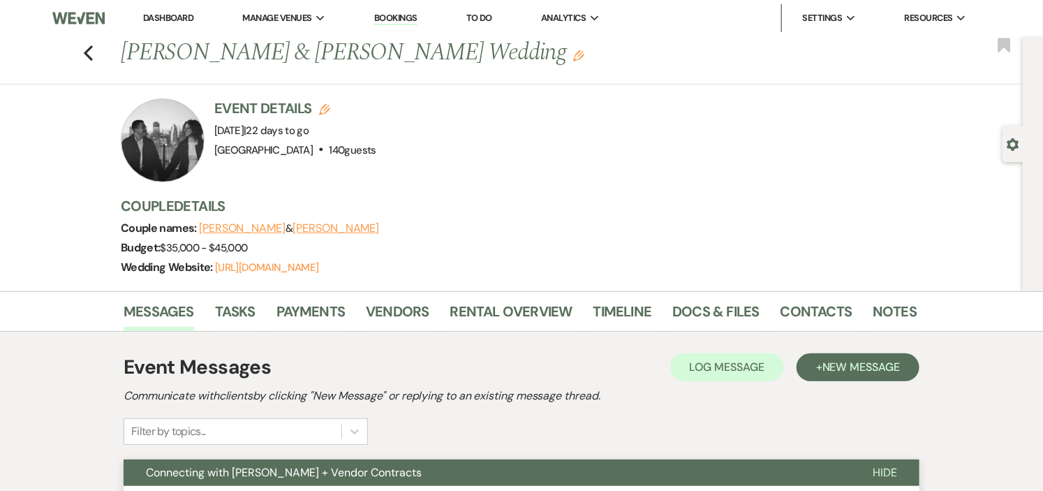
click at [165, 18] on link "Dashboard" at bounding box center [168, 18] width 50 height 12
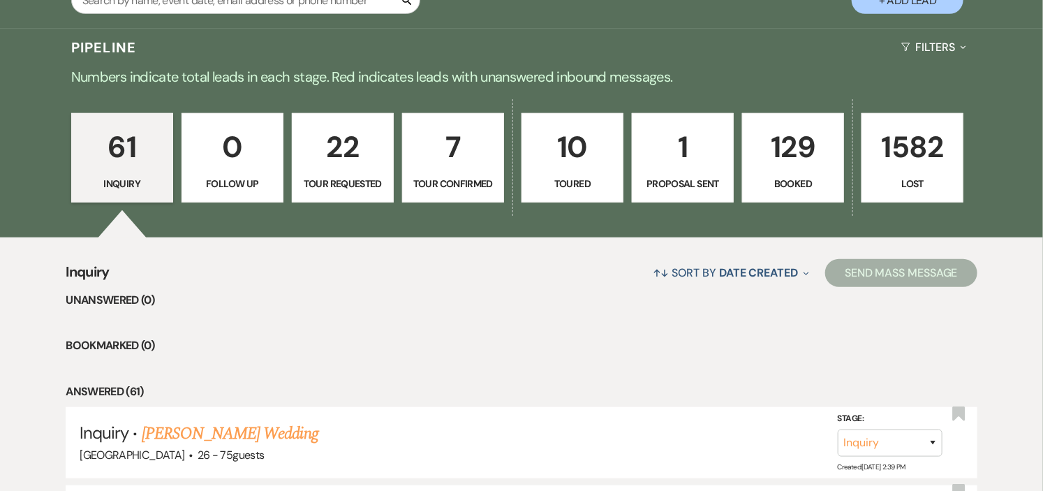
scroll to position [310, 0]
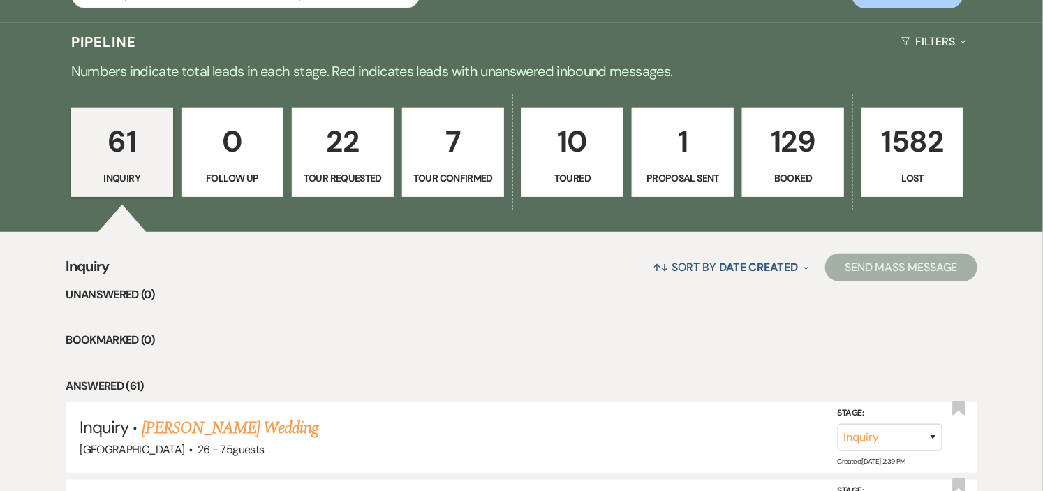
click at [751, 154] on link "129 Booked" at bounding box center [793, 152] width 102 height 89
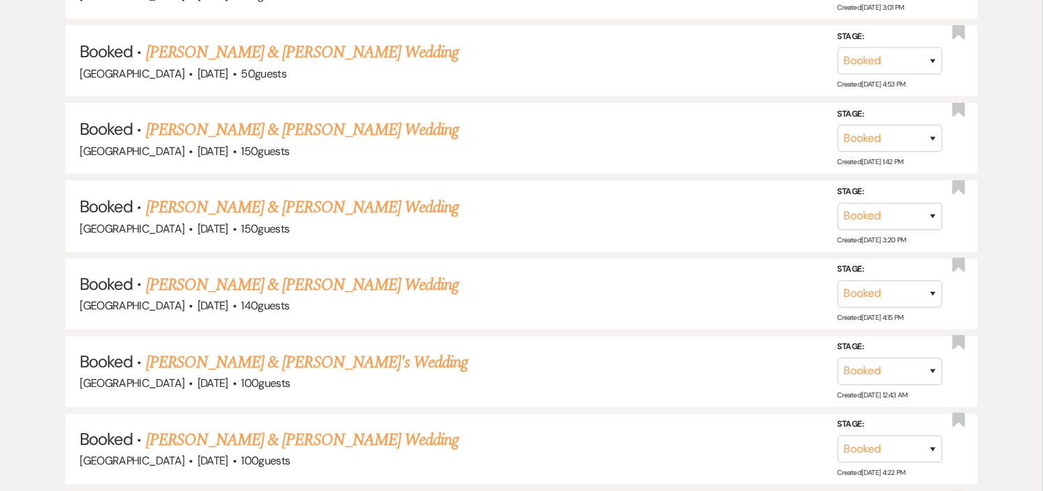
scroll to position [931, 0]
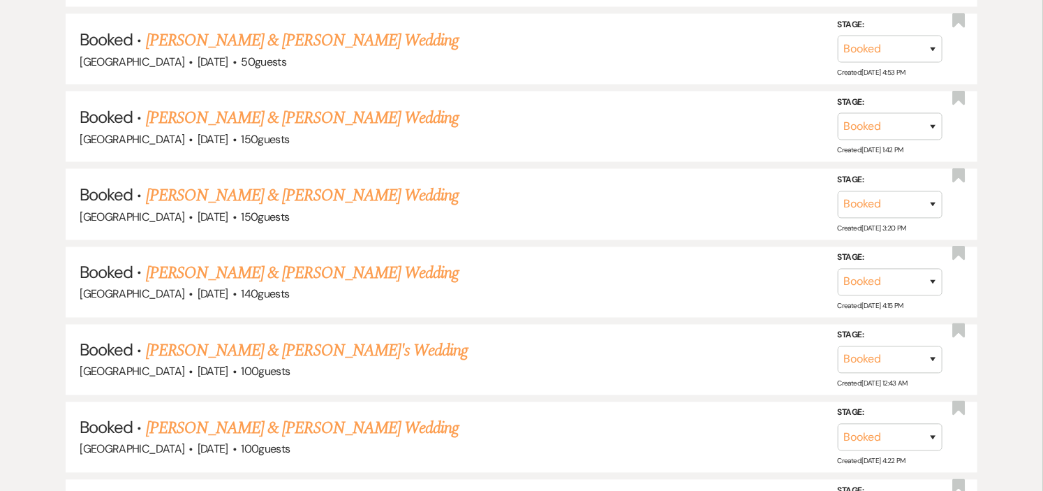
click at [330, 351] on link "[PERSON_NAME] & [PERSON_NAME]'s Wedding" at bounding box center [307, 351] width 323 height 25
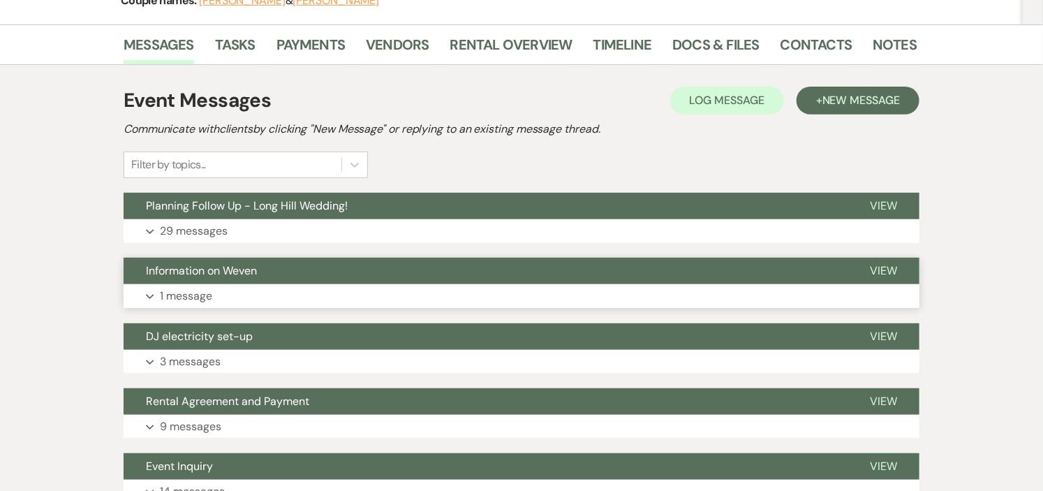
scroll to position [233, 0]
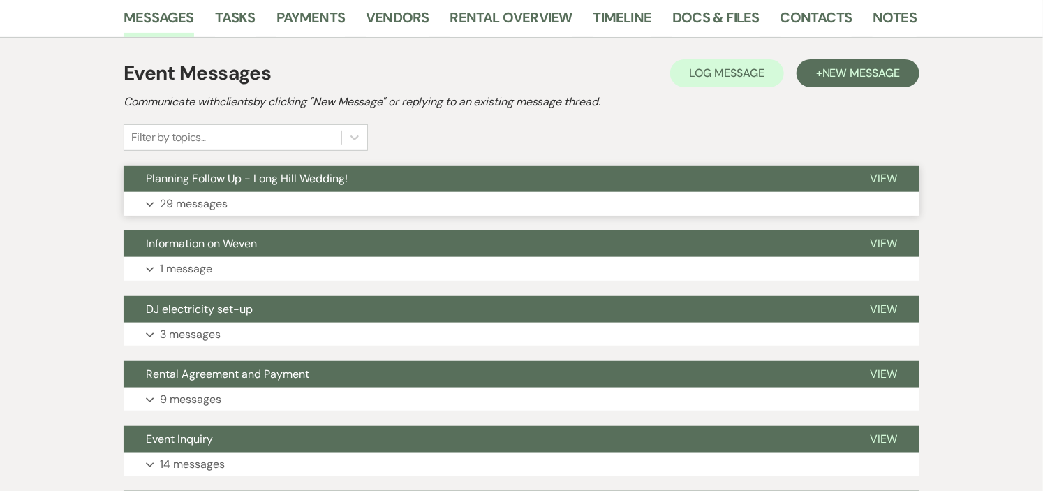
click at [298, 182] on span "Planning Follow Up - Long Hill Wedding!" at bounding box center [247, 178] width 202 height 15
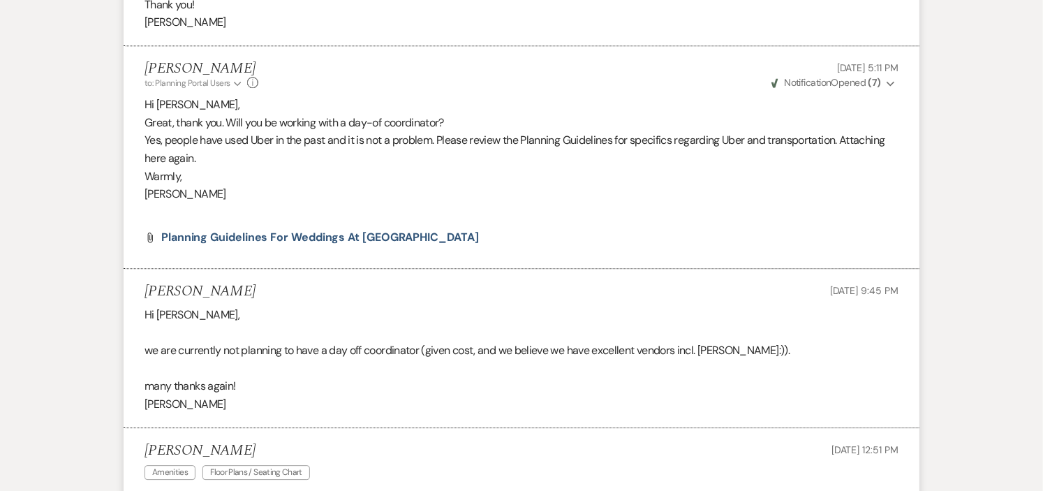
scroll to position [0, 0]
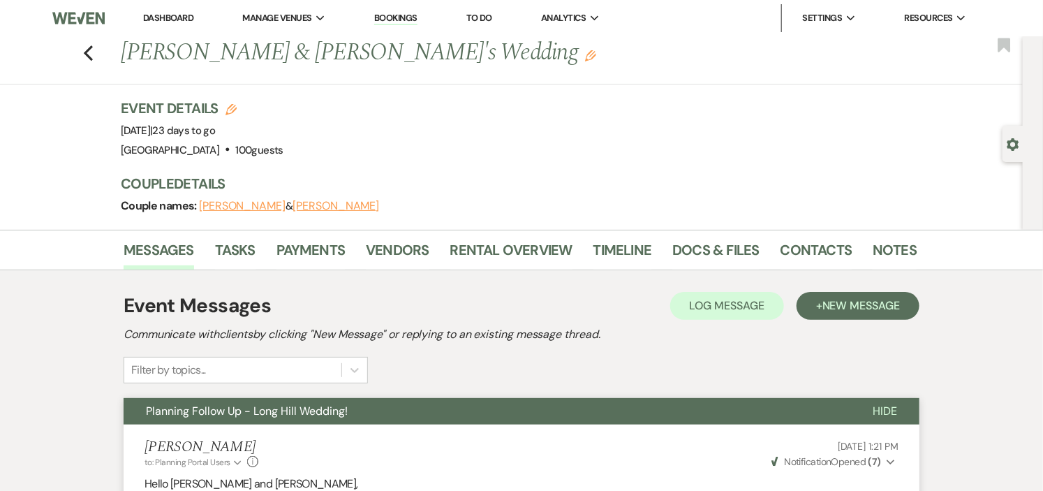
click at [154, 15] on link "Dashboard" at bounding box center [168, 18] width 50 height 12
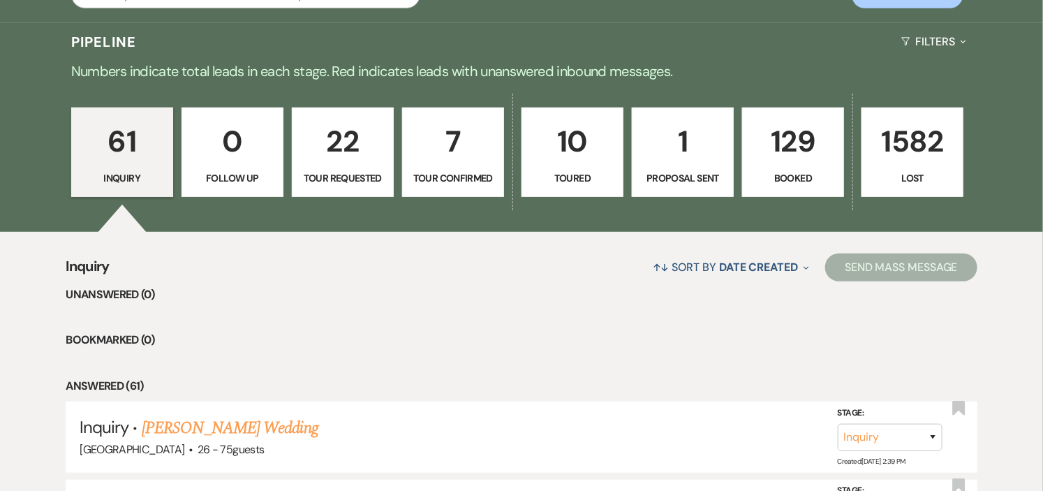
click at [779, 147] on p "129" at bounding box center [793, 141] width 84 height 47
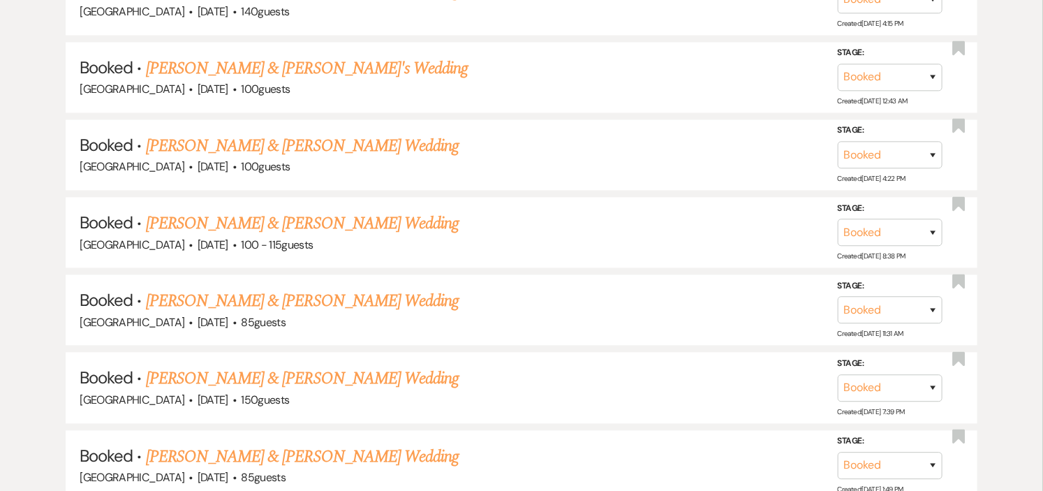
scroll to position [1163, 0]
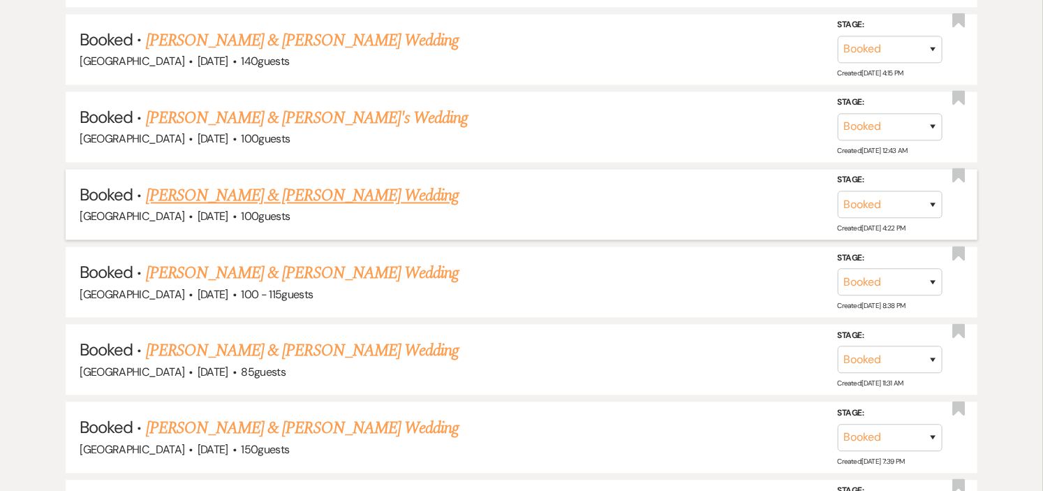
click at [361, 189] on link "[PERSON_NAME] & [PERSON_NAME] Wedding" at bounding box center [302, 196] width 313 height 25
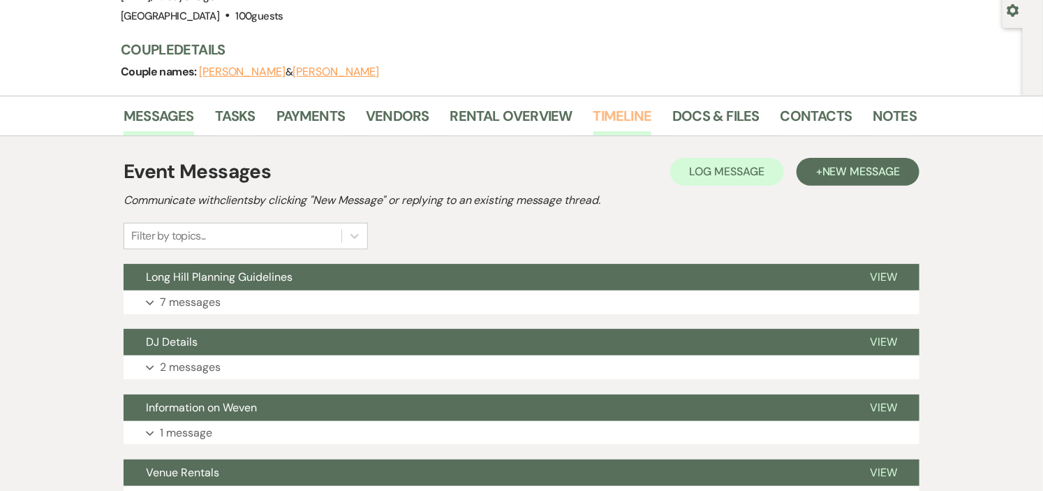
scroll to position [155, 0]
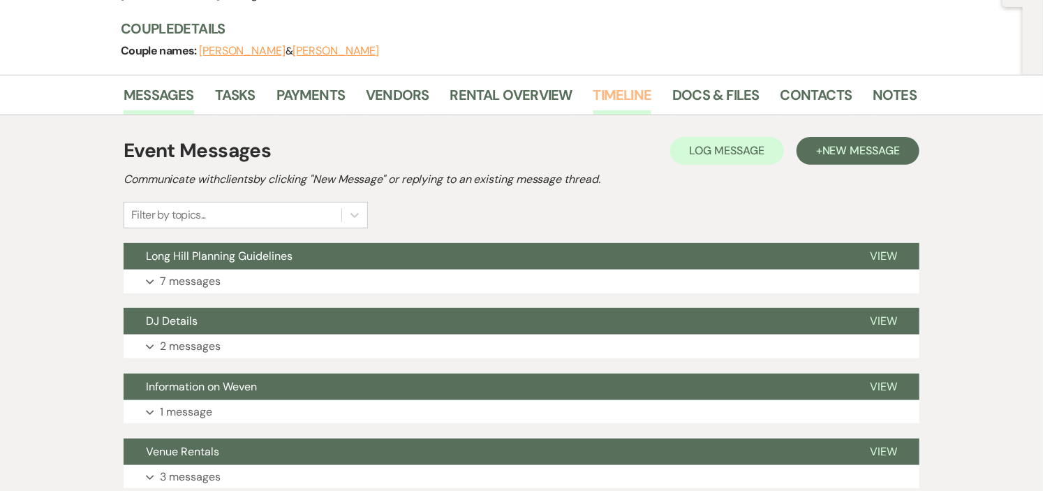
click at [619, 260] on button "Long Hill Planning Guidelines" at bounding box center [486, 256] width 724 height 27
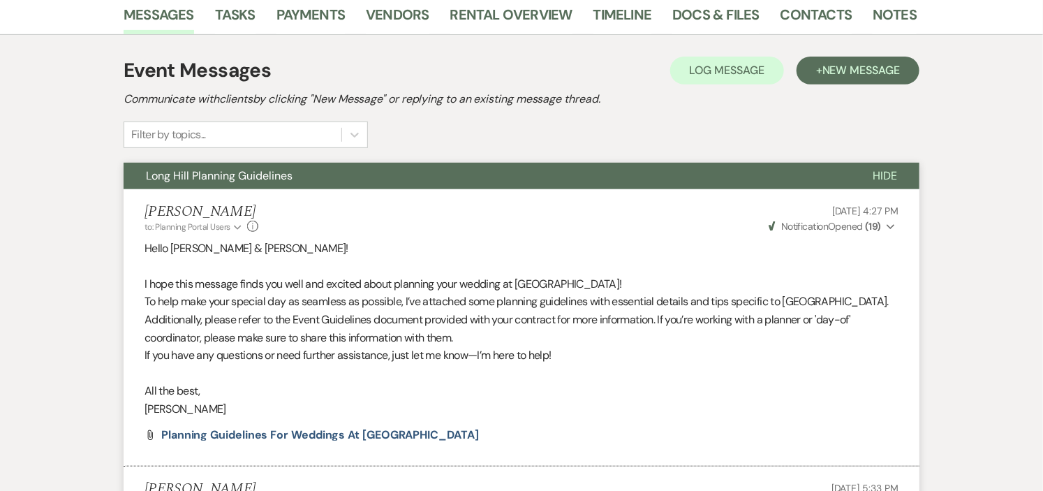
scroll to position [233, 0]
